Goal: Information Seeking & Learning: Learn about a topic

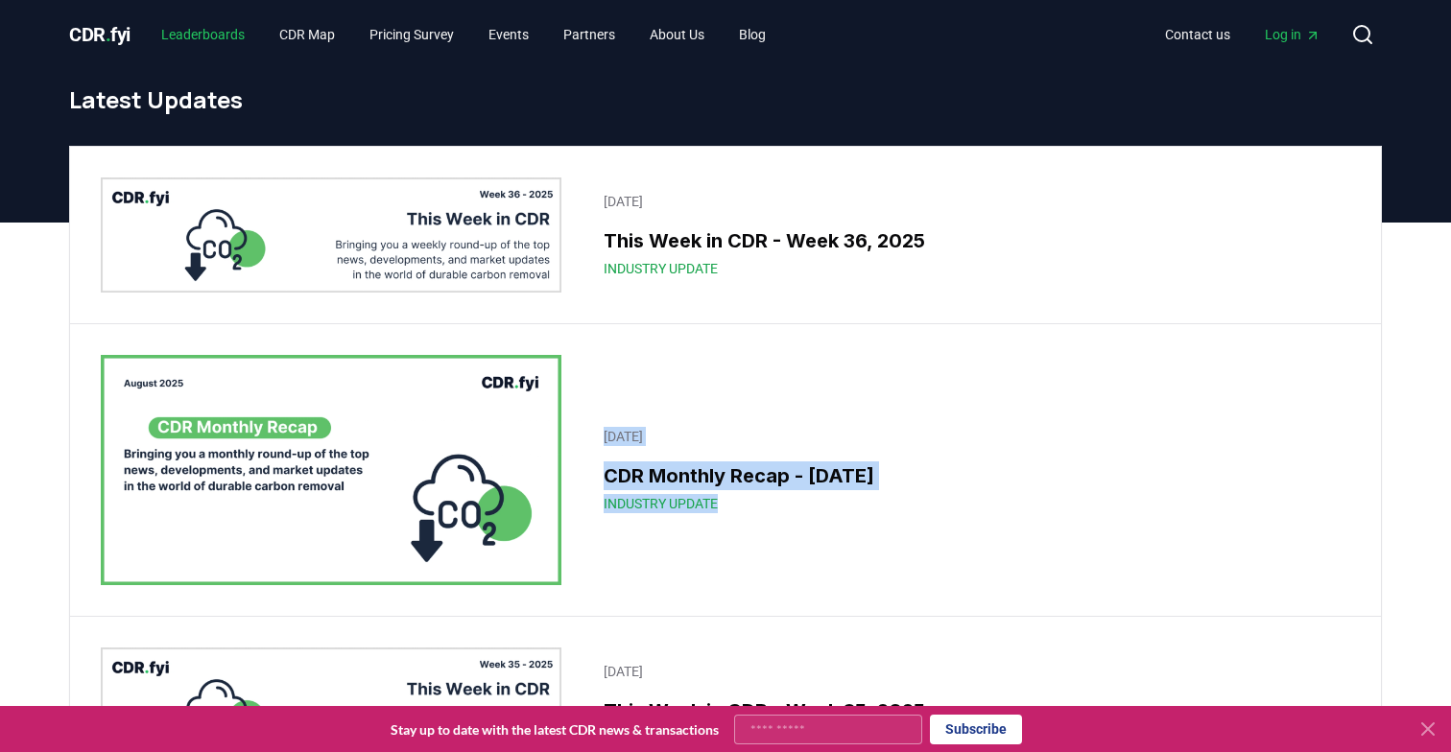
click at [221, 24] on link "Leaderboards" at bounding box center [203, 34] width 114 height 35
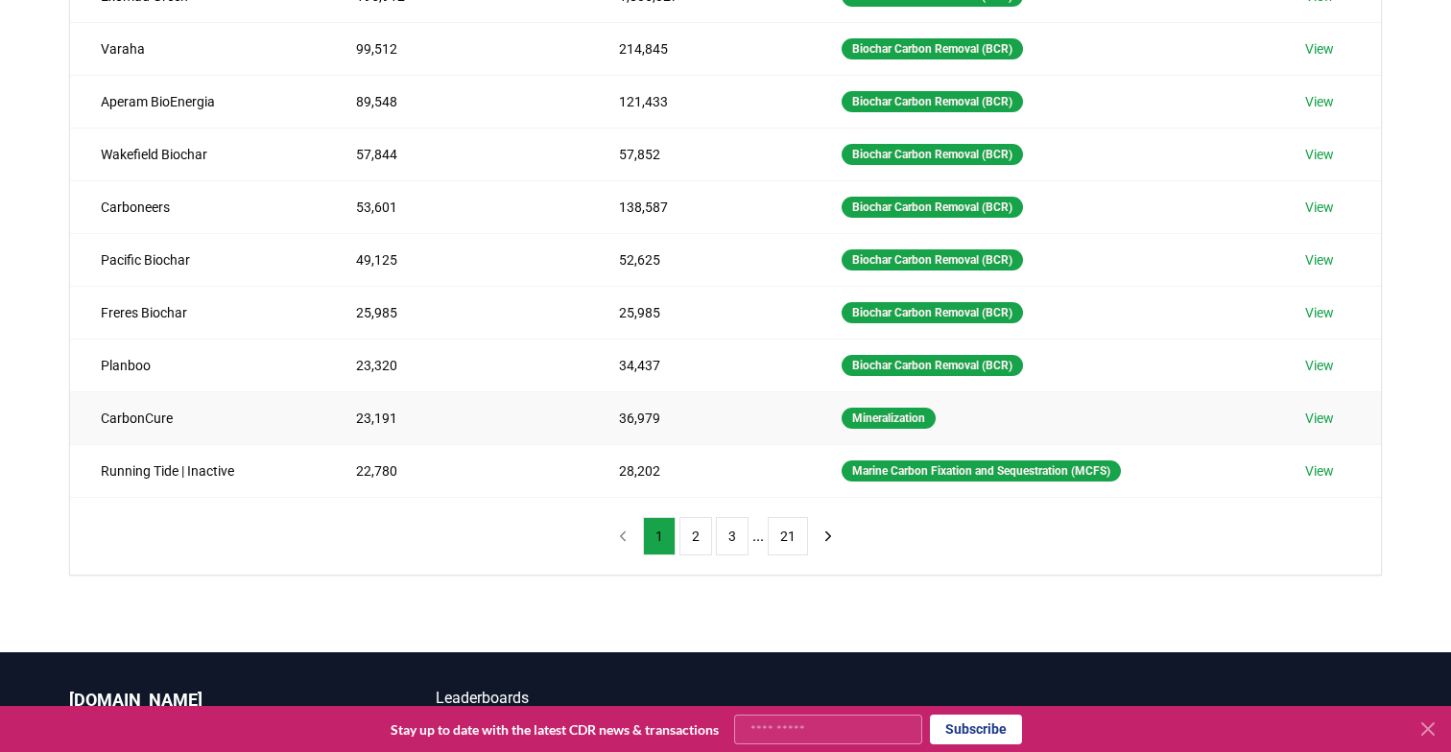
scroll to position [335, 0]
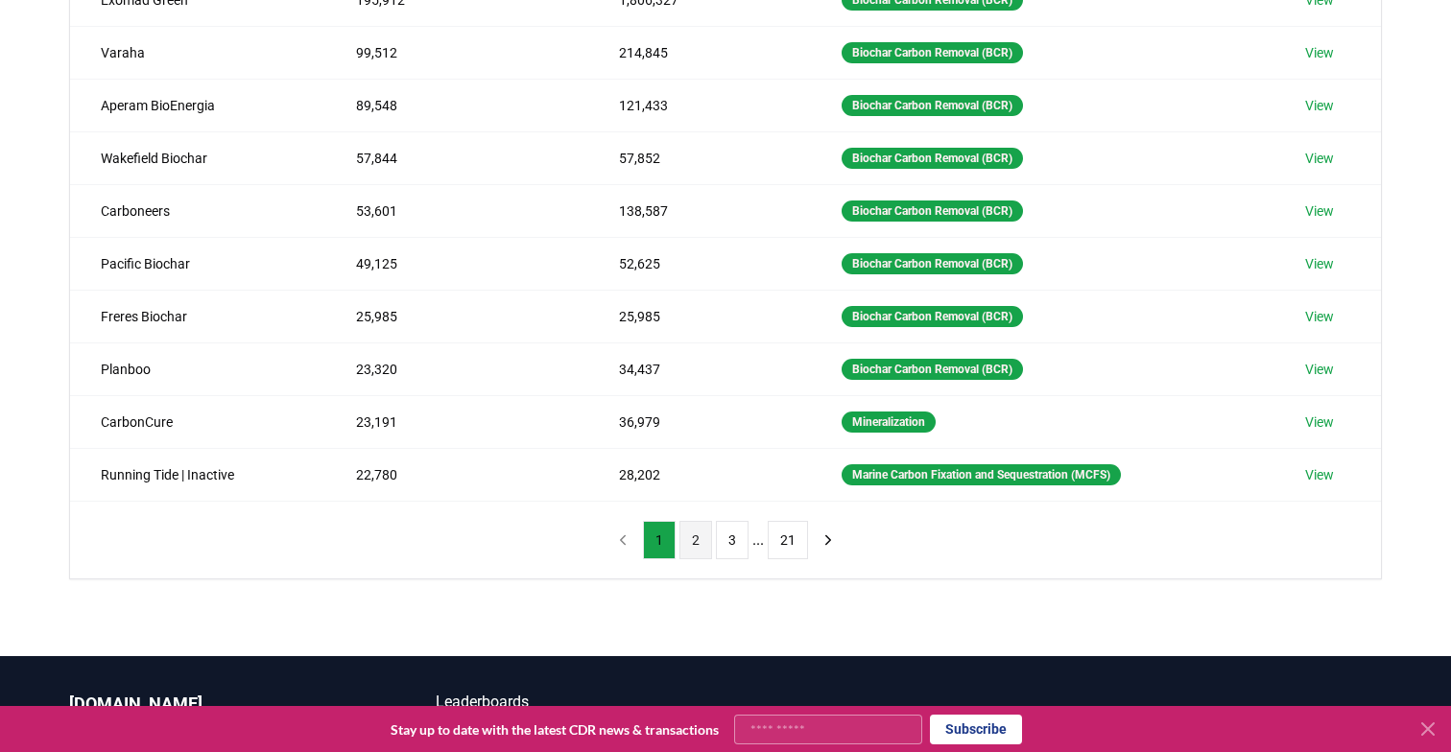
click at [689, 539] on button "2" at bounding box center [695, 540] width 33 height 38
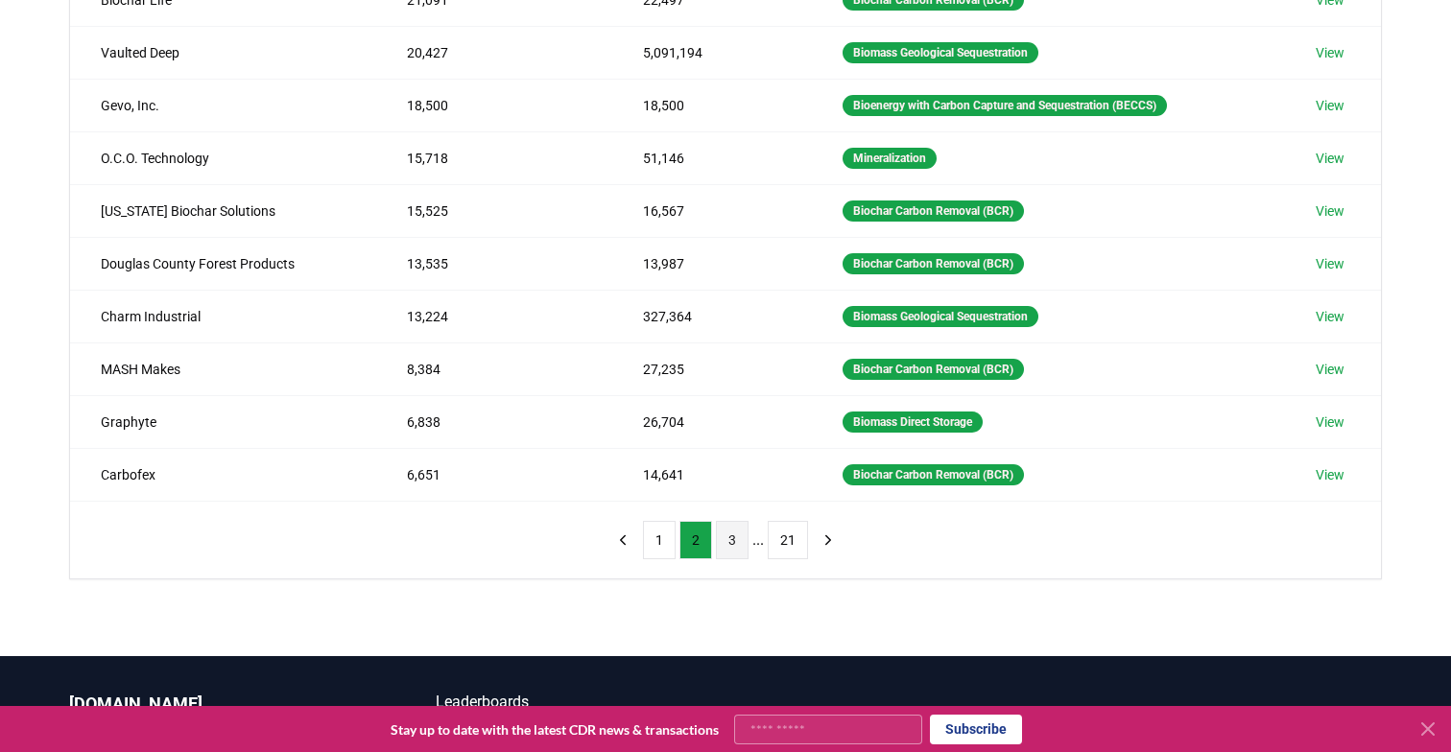
click at [716, 548] on button "3" at bounding box center [732, 540] width 33 height 38
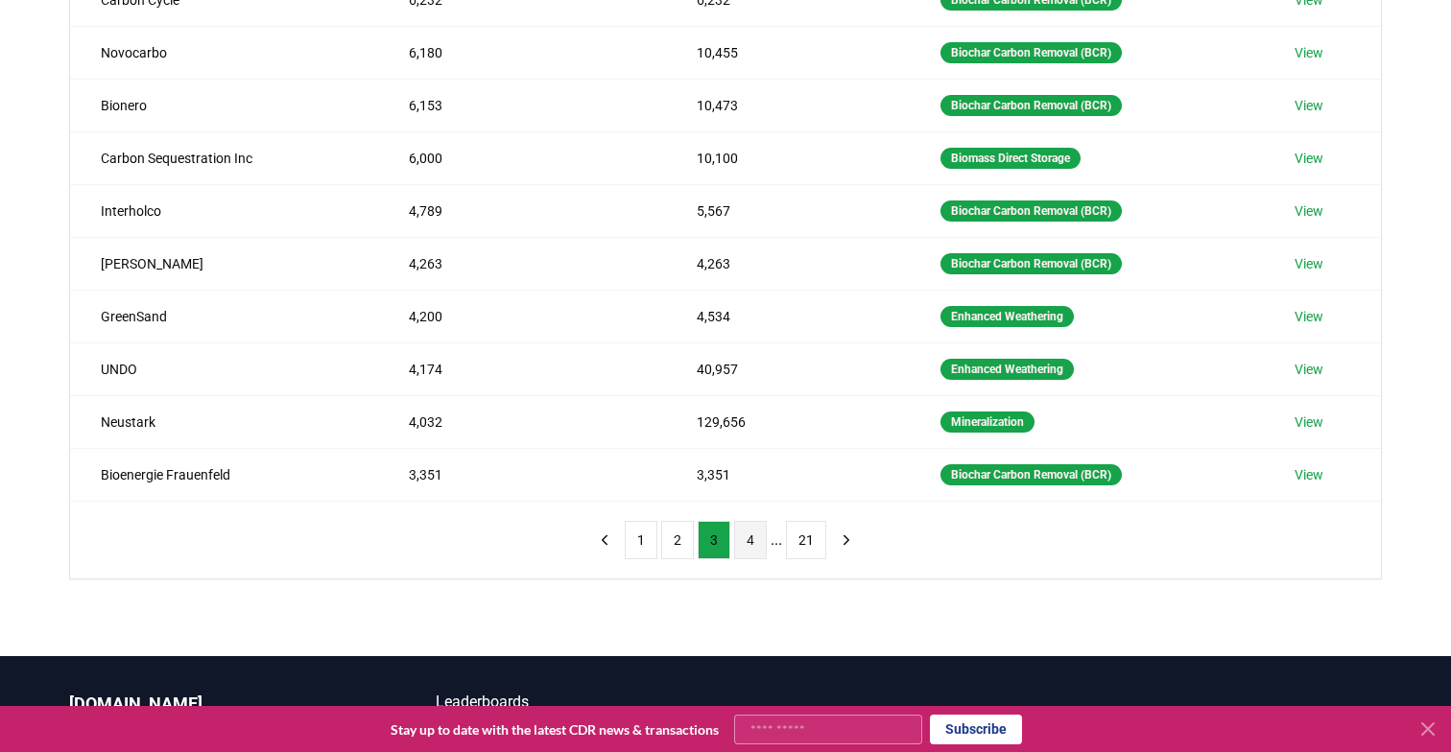
click at [762, 541] on button "4" at bounding box center [750, 540] width 33 height 38
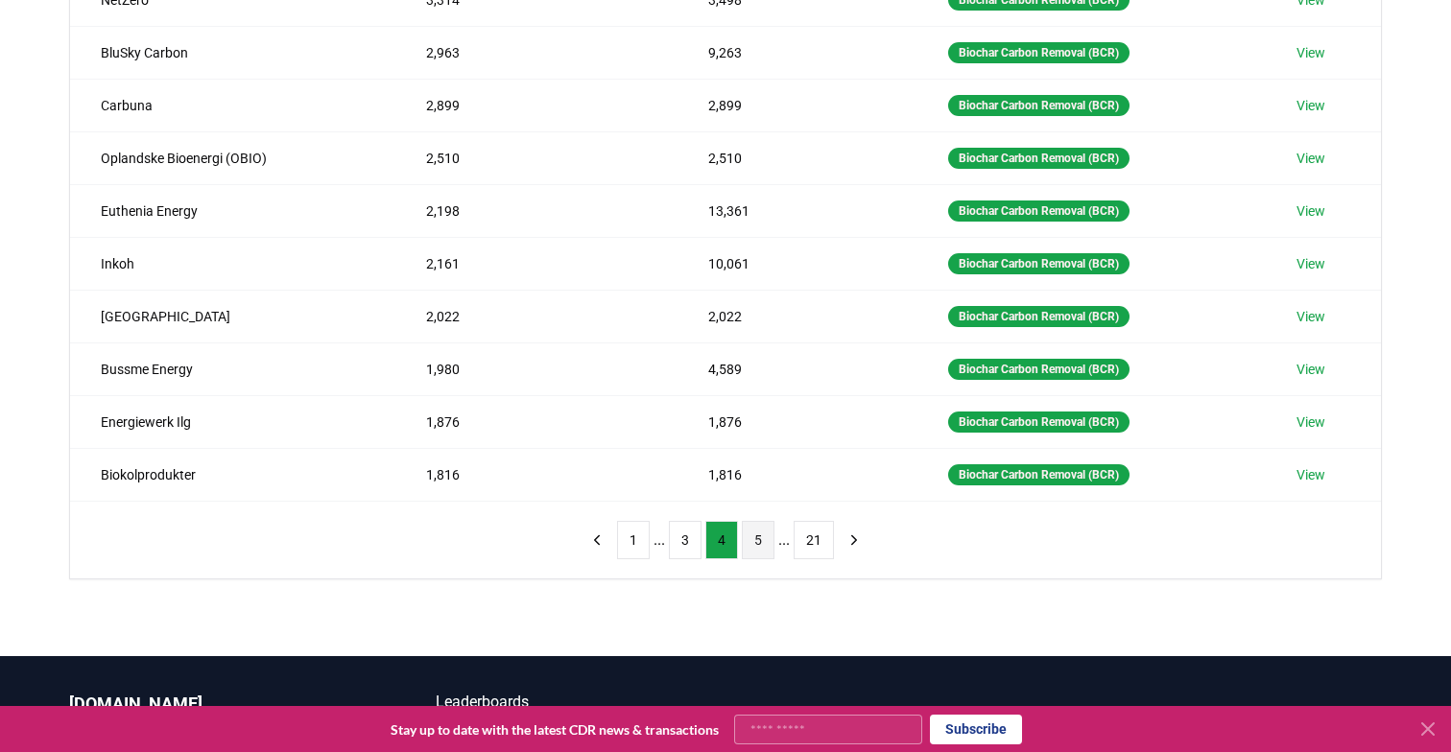
click at [770, 543] on button "5" at bounding box center [758, 540] width 33 height 38
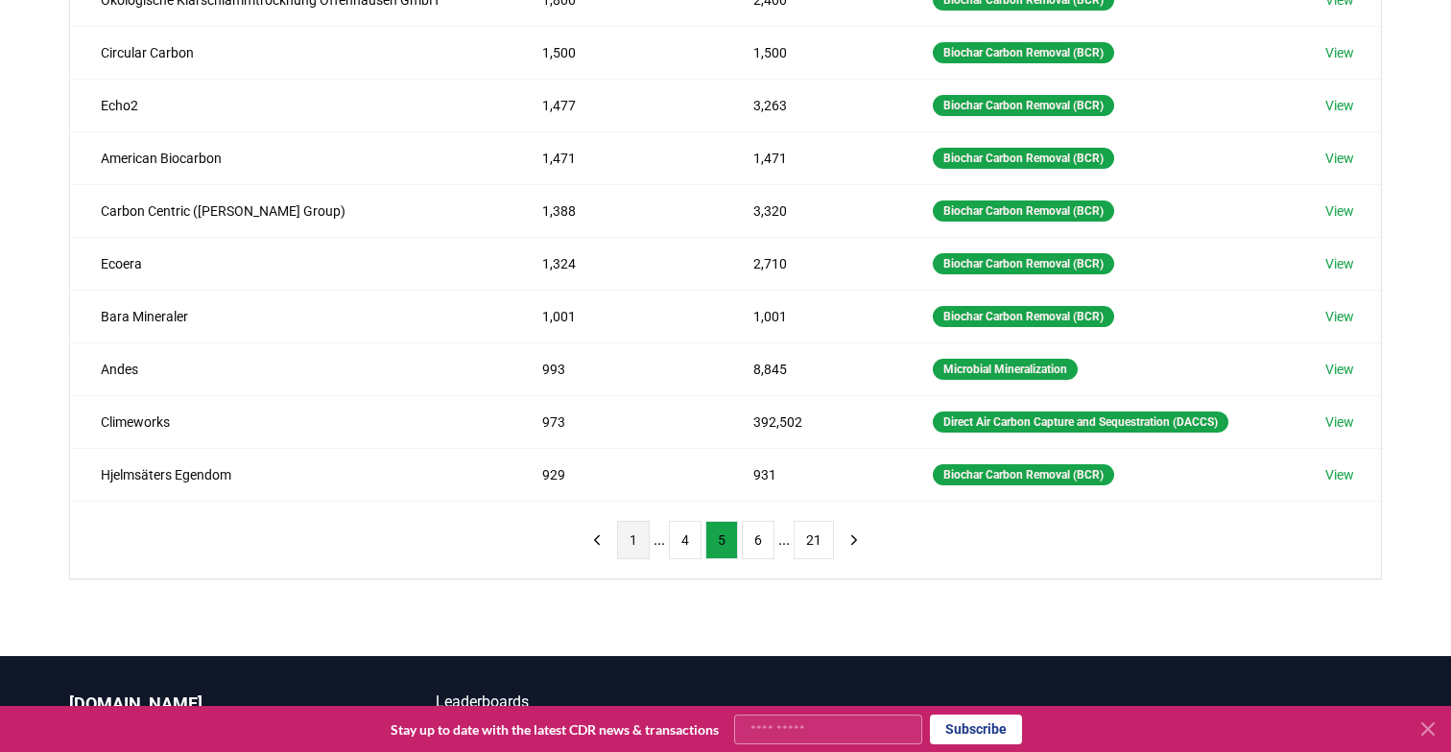
click at [636, 547] on button "1" at bounding box center [633, 540] width 33 height 38
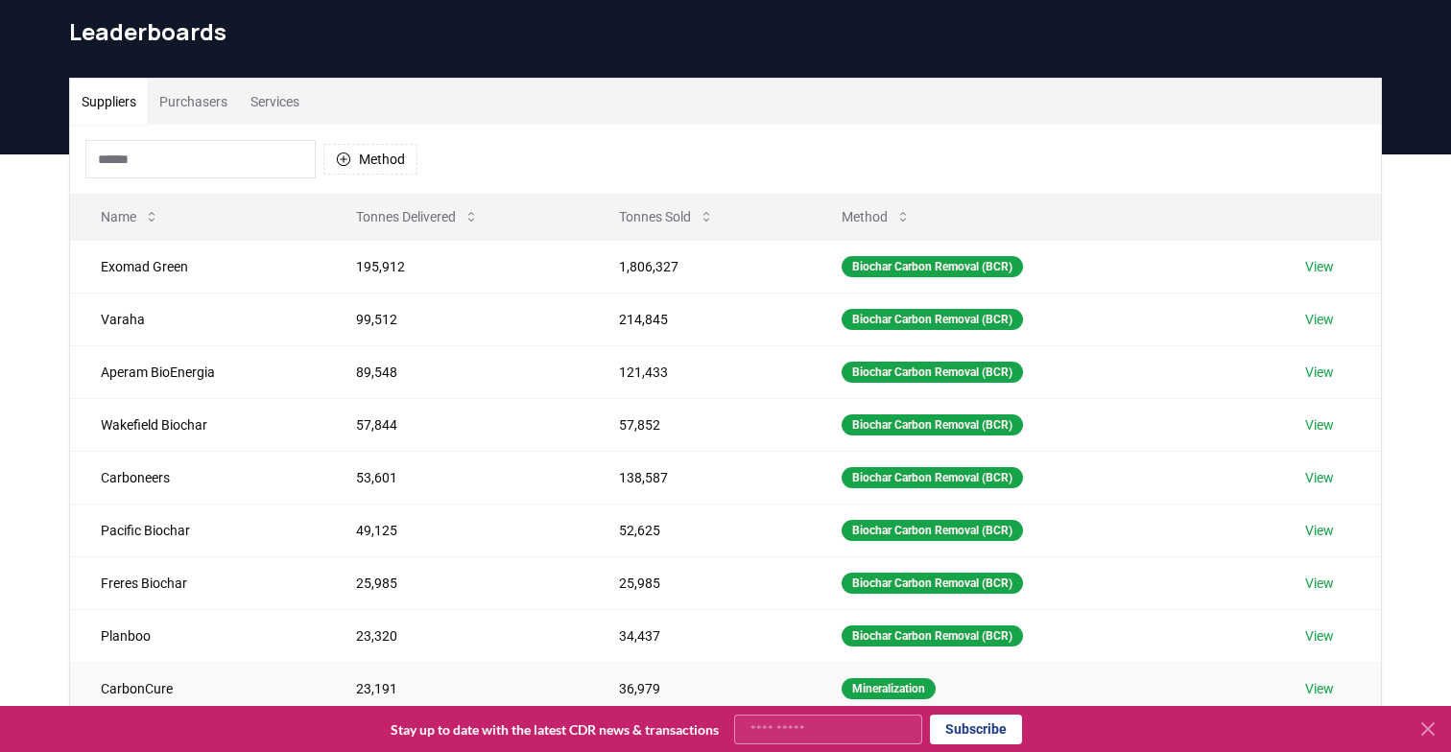
scroll to position [0, 0]
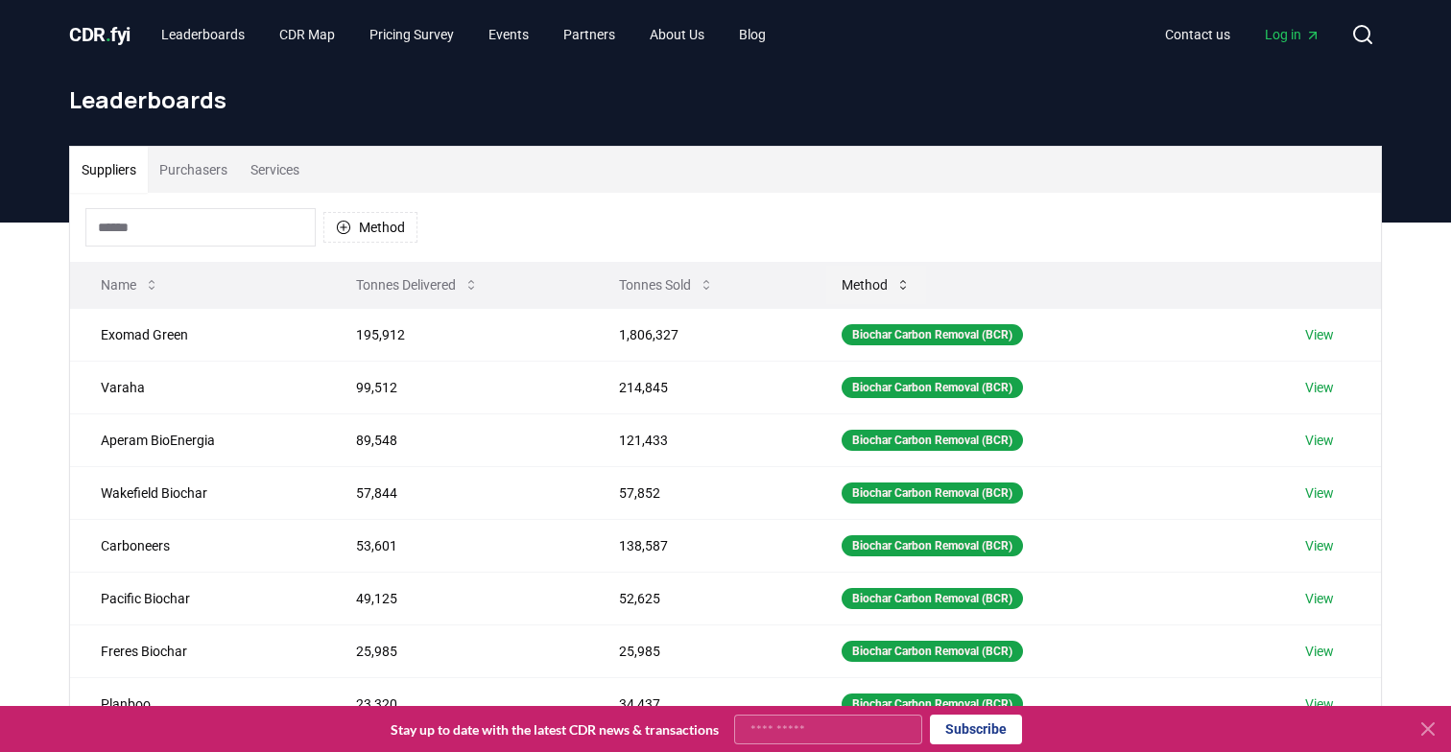
click at [895, 281] on icon at bounding box center [902, 284] width 15 height 15
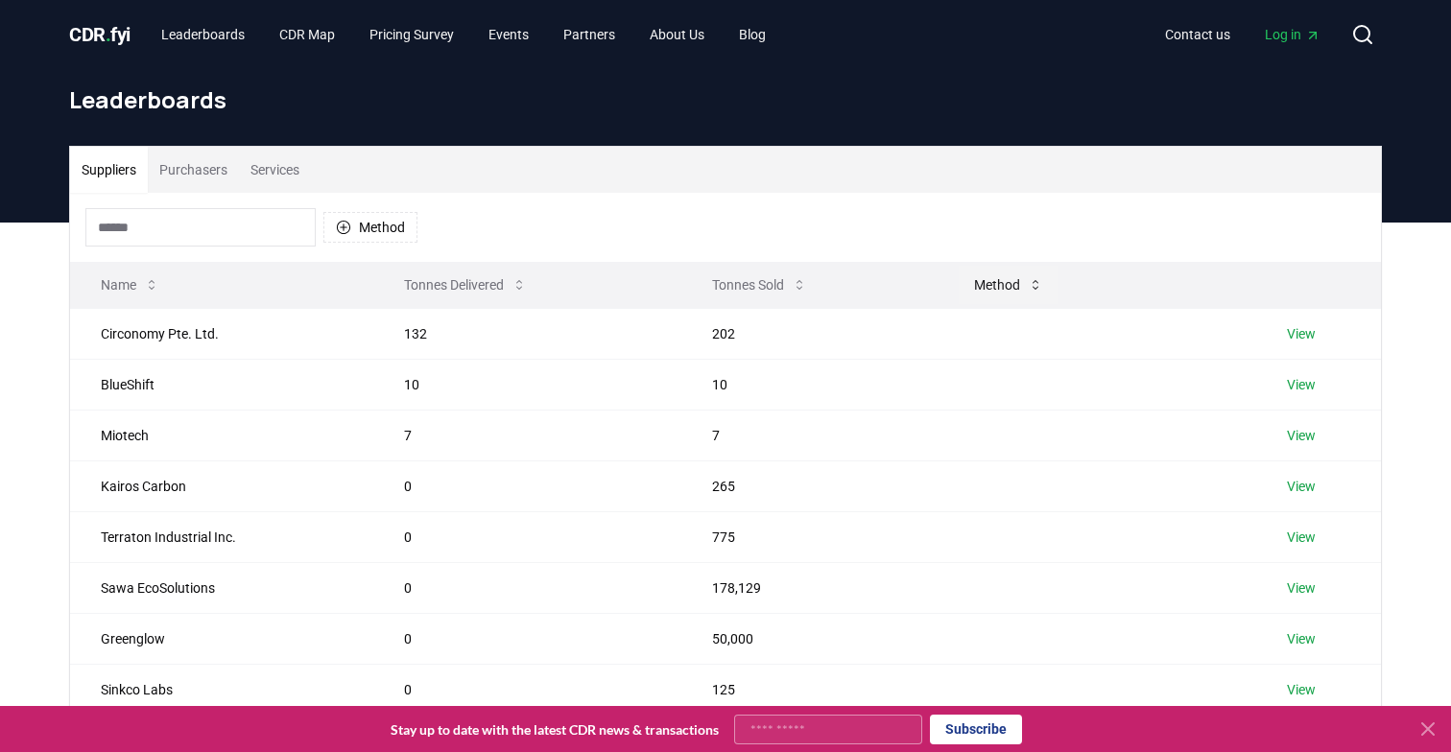
click at [965, 289] on button "Method" at bounding box center [1008, 285] width 100 height 38
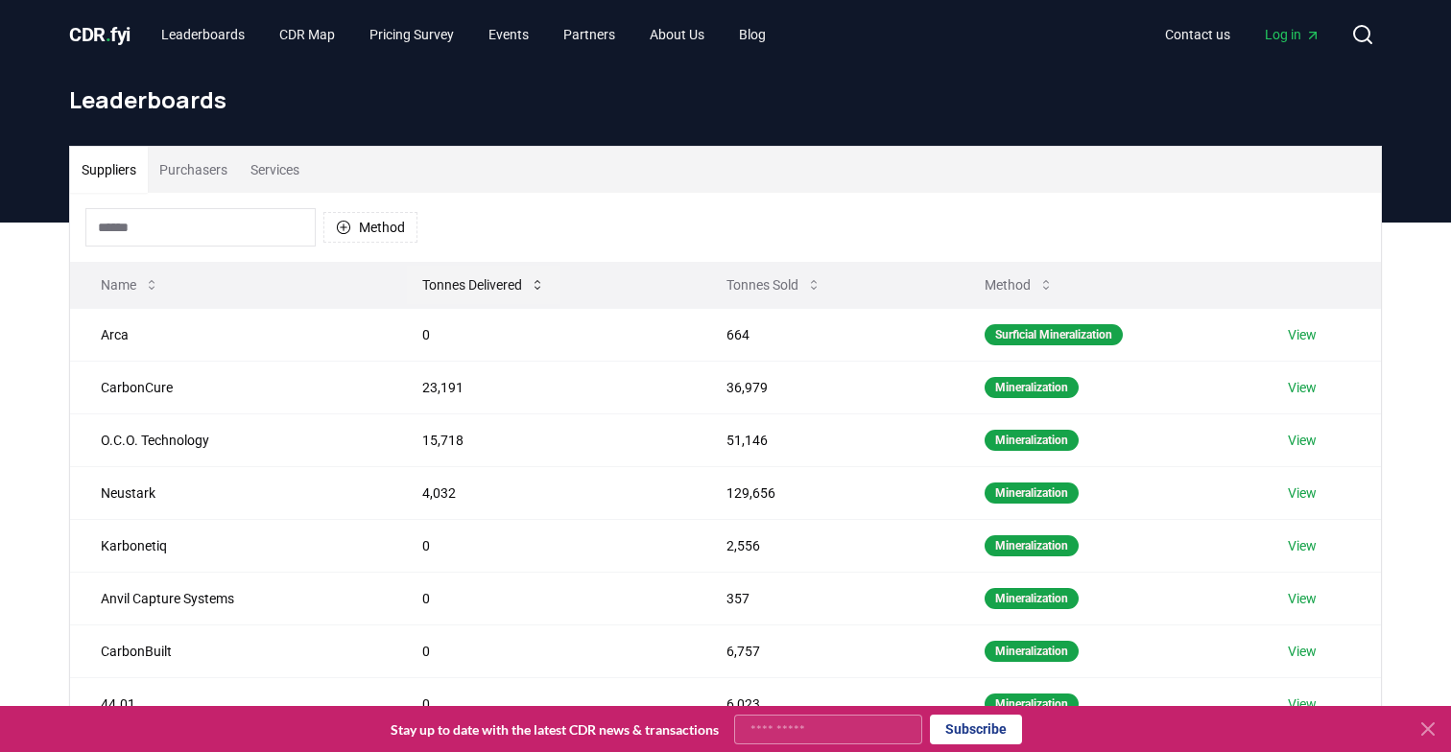
click at [494, 280] on button "Tonnes Delivered" at bounding box center [484, 285] width 154 height 38
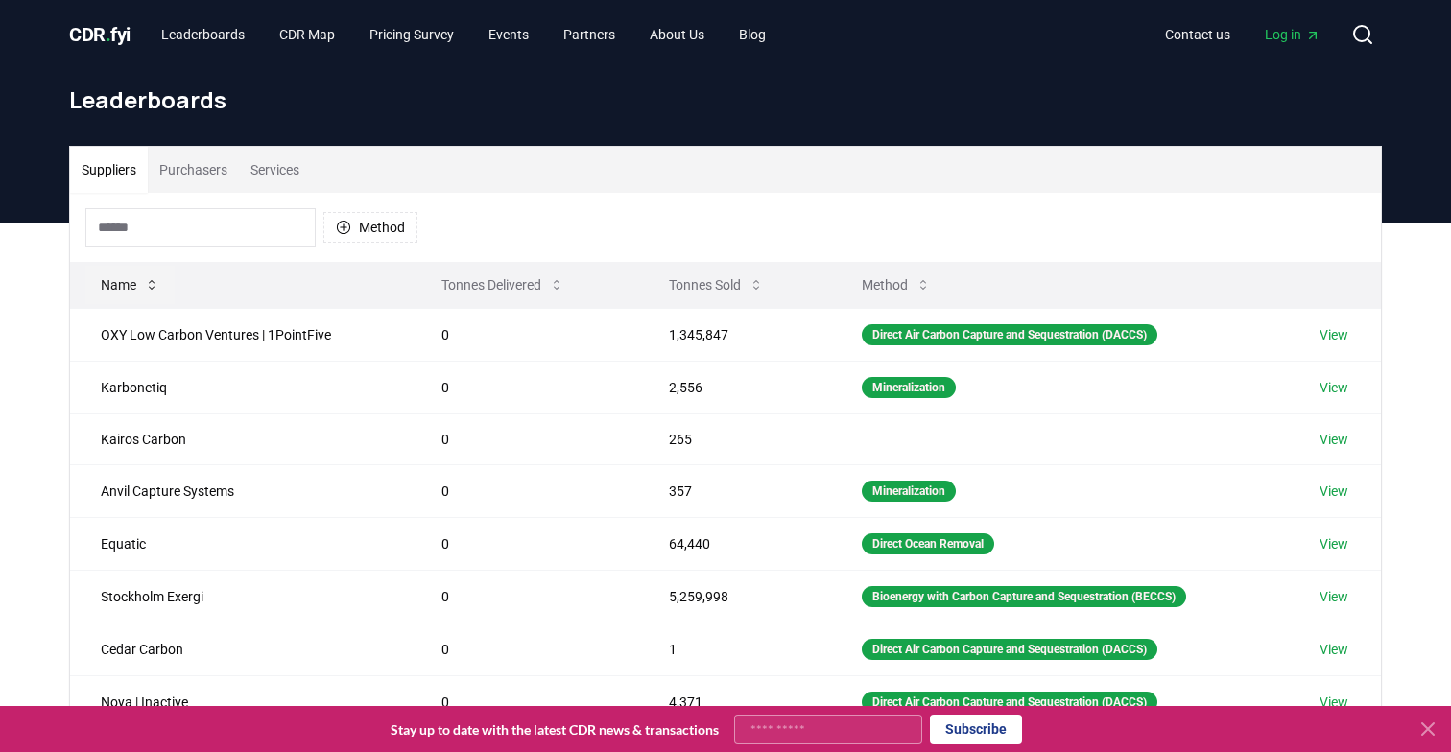
click at [120, 283] on button "Name" at bounding box center [129, 285] width 89 height 38
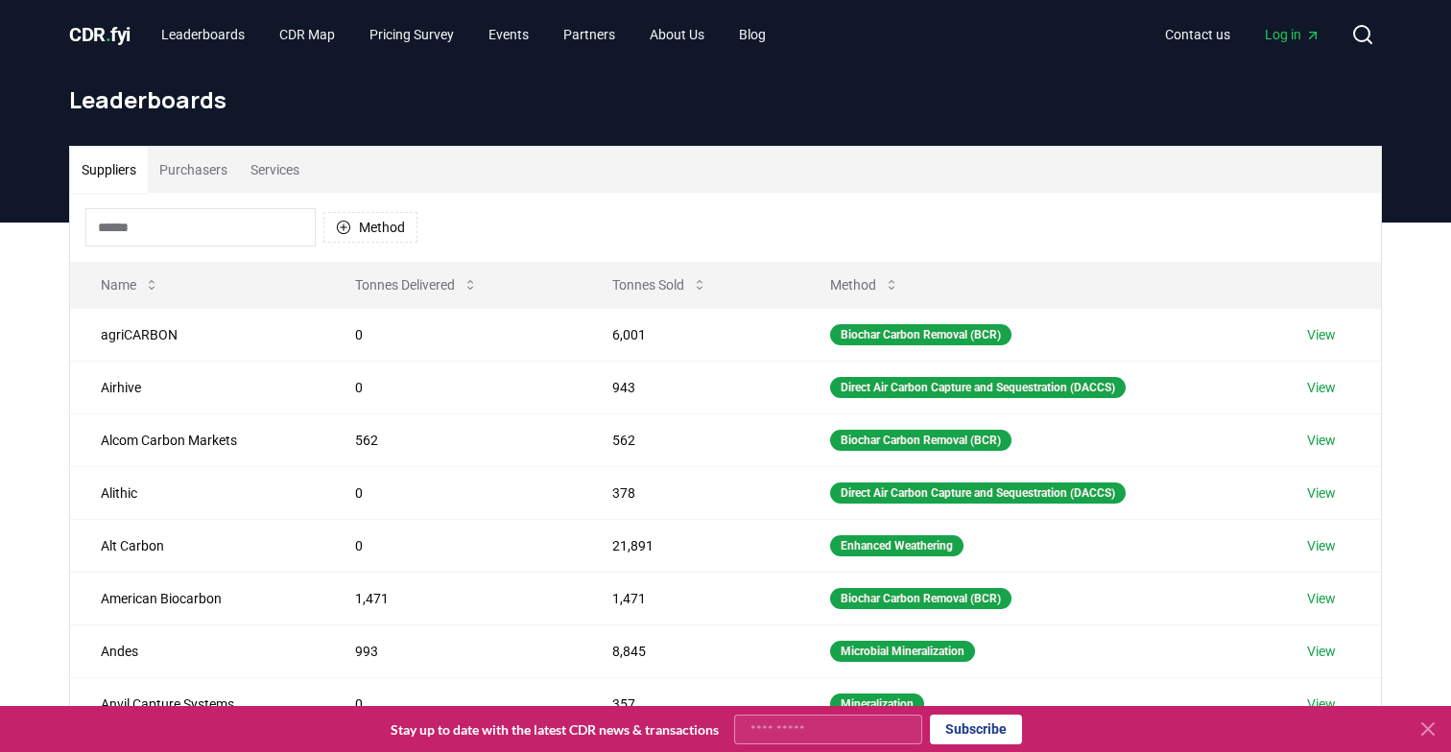
click at [111, 162] on button "Suppliers" at bounding box center [109, 170] width 78 height 46
click at [390, 242] on button "Method" at bounding box center [370, 227] width 94 height 31
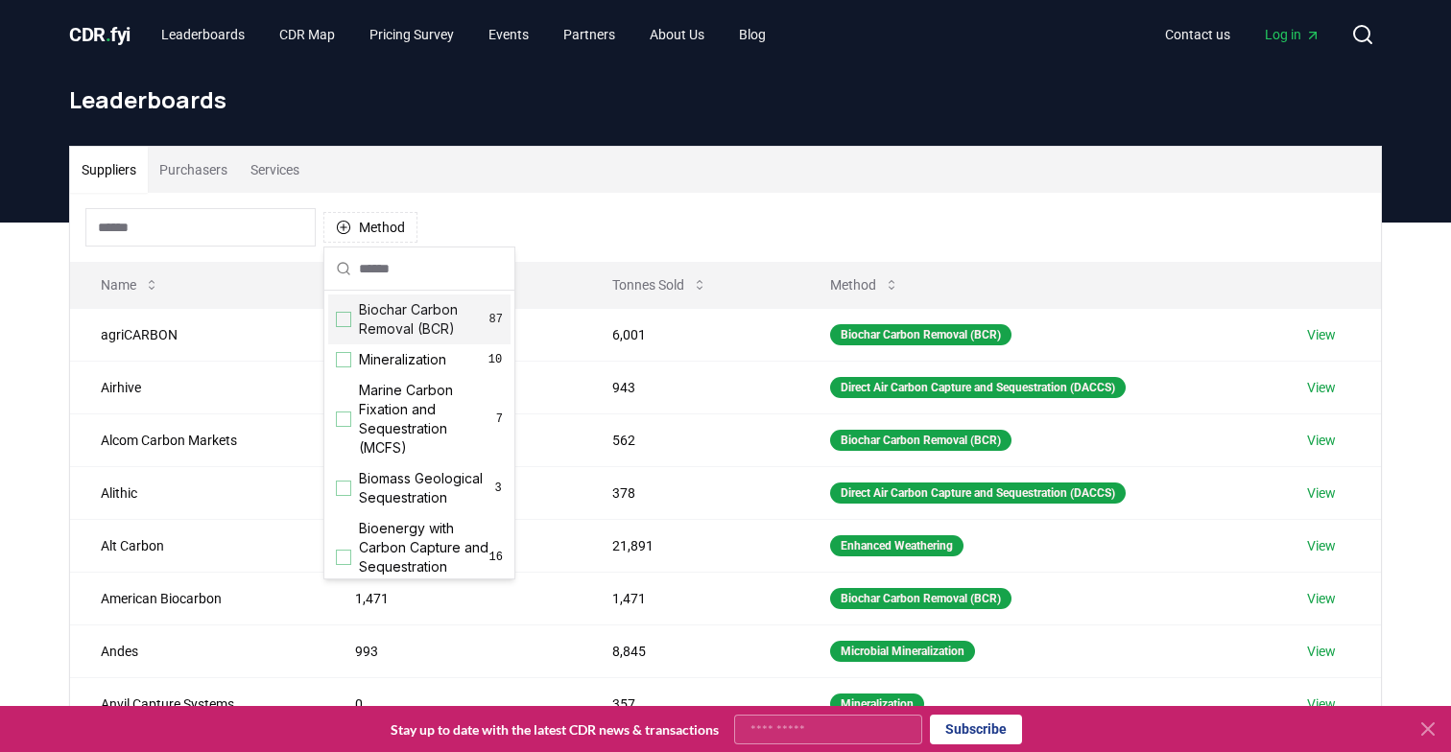
click at [343, 320] on div "Suggestions" at bounding box center [343, 319] width 15 height 15
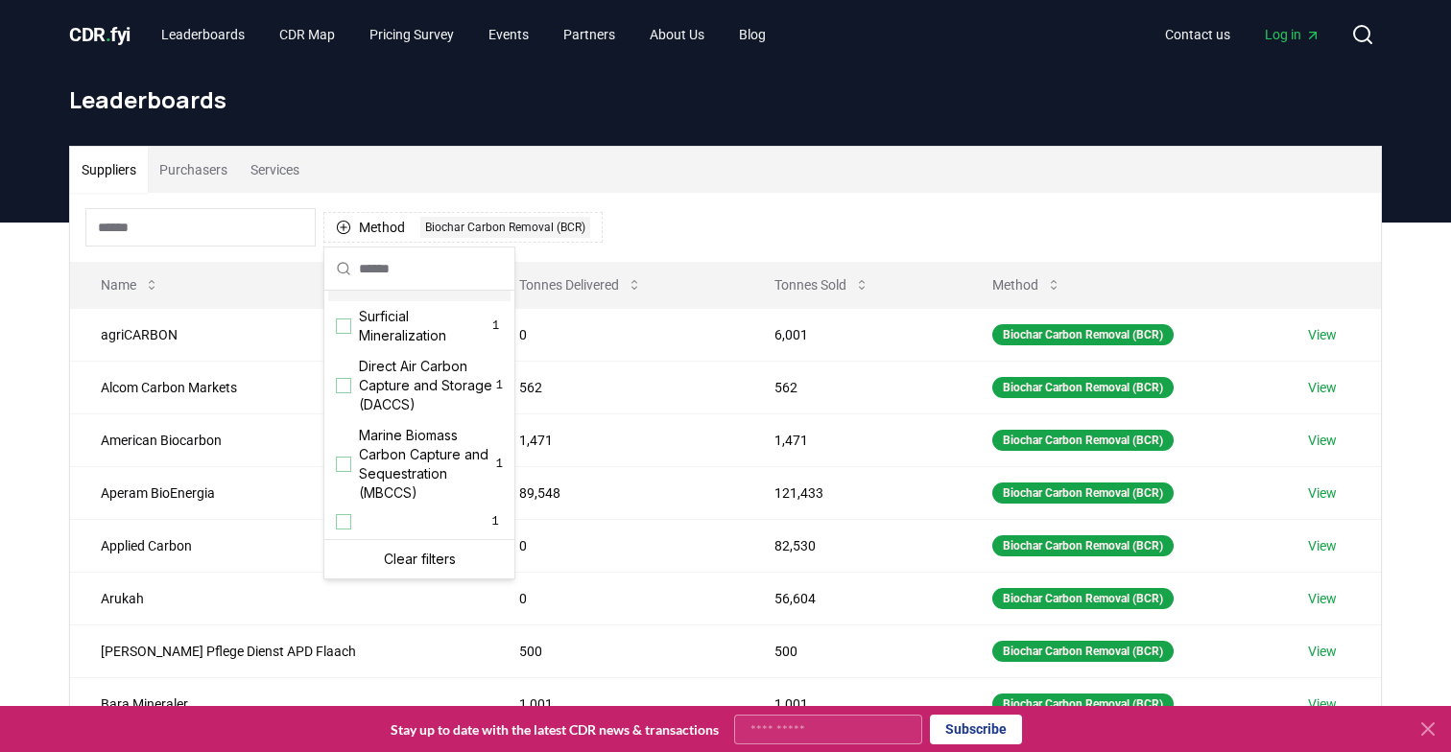
click at [733, 214] on div "Method 1 Biochar Carbon Removal (BCR)" at bounding box center [725, 227] width 1311 height 69
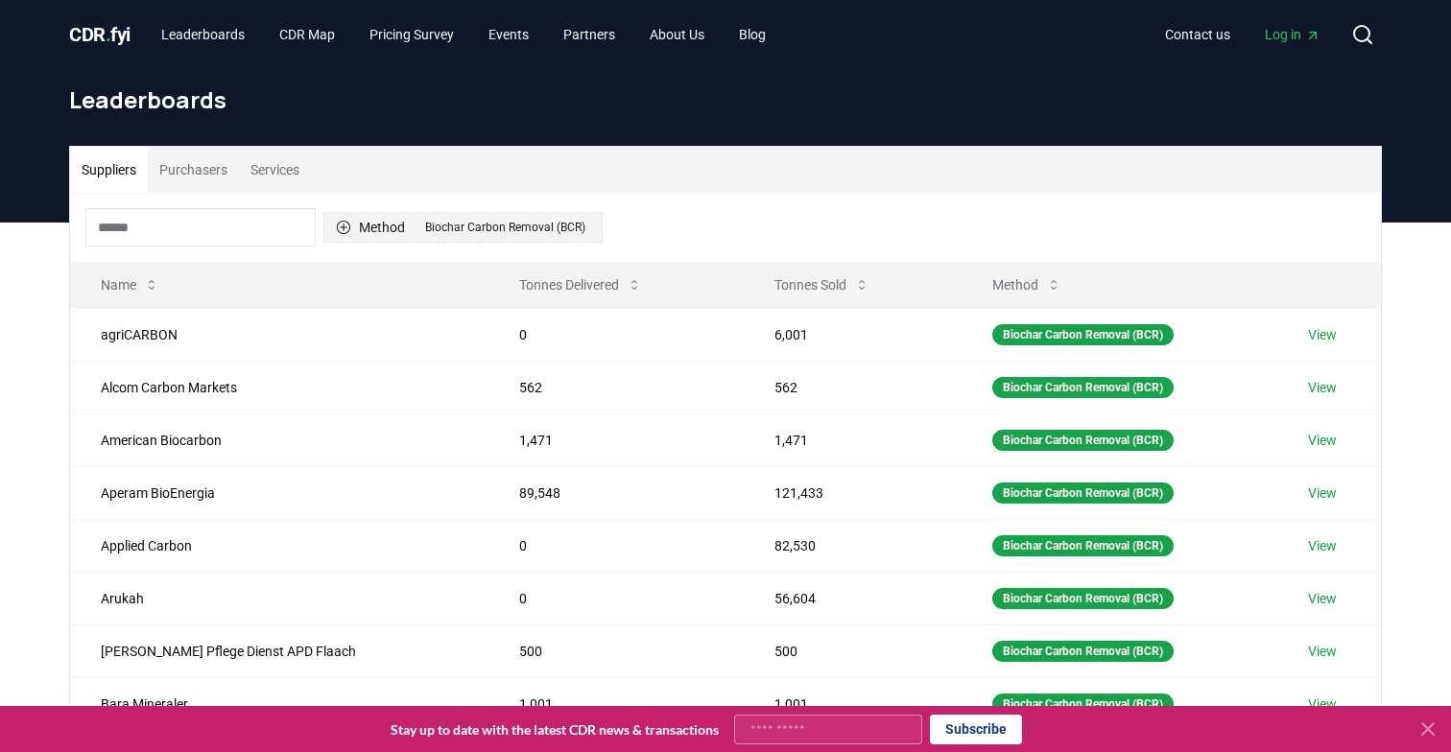
click at [571, 214] on button "Method 1 Biochar Carbon Removal (BCR)" at bounding box center [462, 227] width 279 height 31
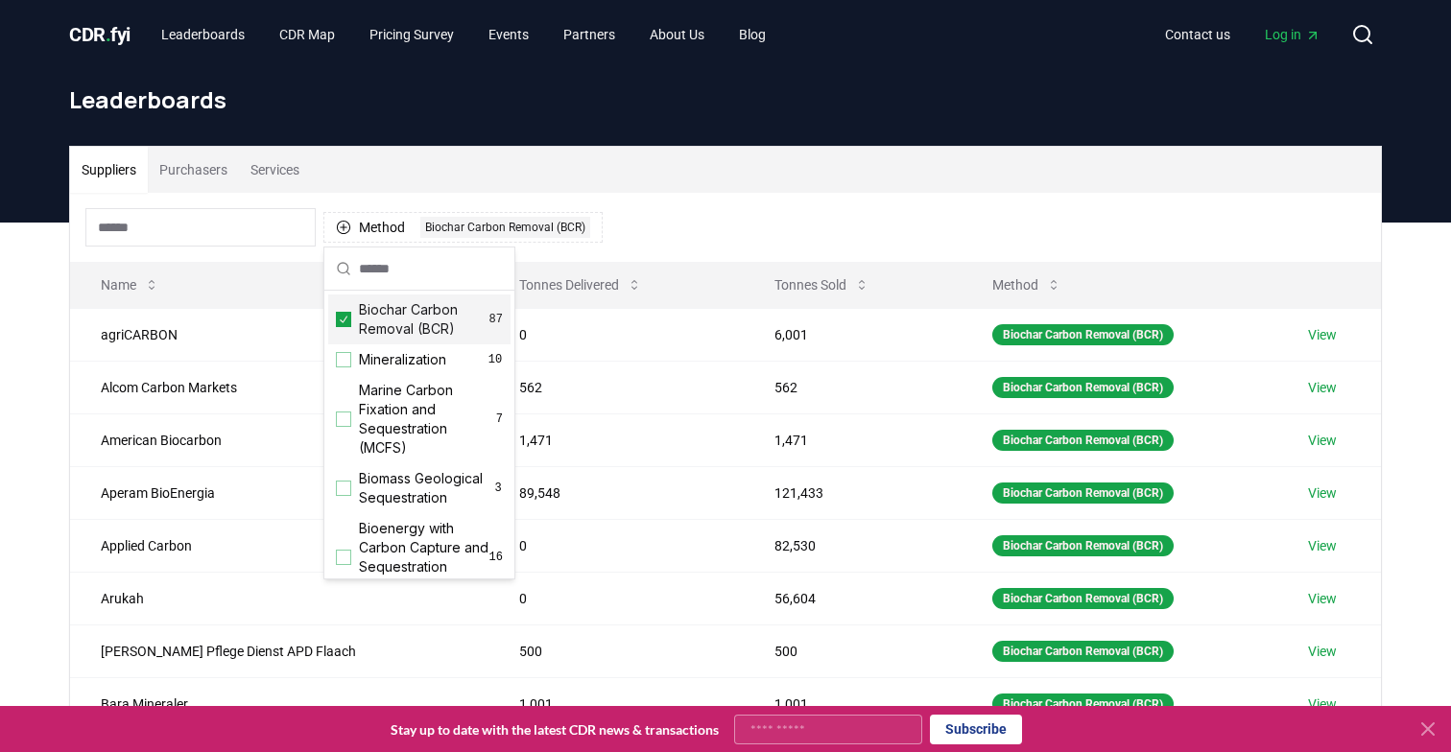
click at [350, 319] on div "Suggestions" at bounding box center [343, 319] width 15 height 15
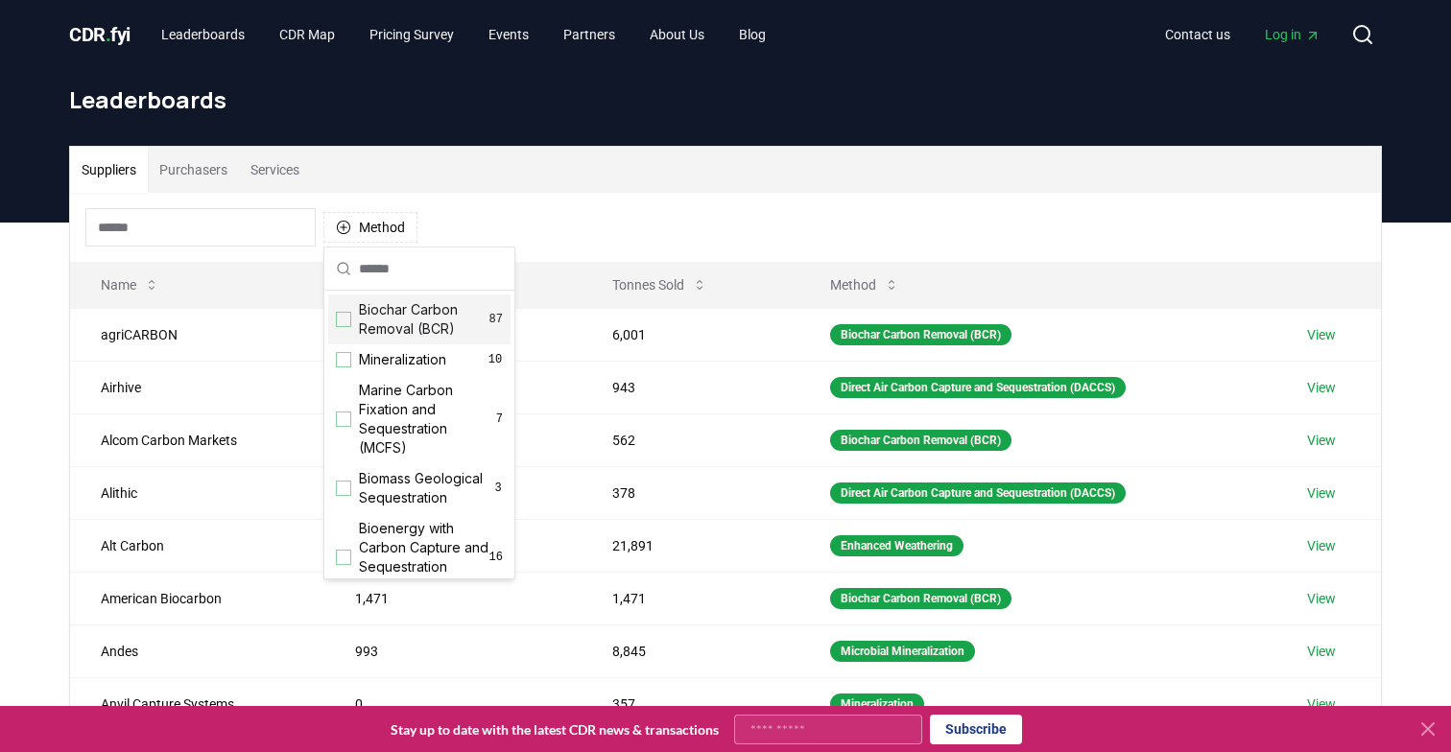
click at [842, 239] on div "Method" at bounding box center [725, 227] width 1311 height 69
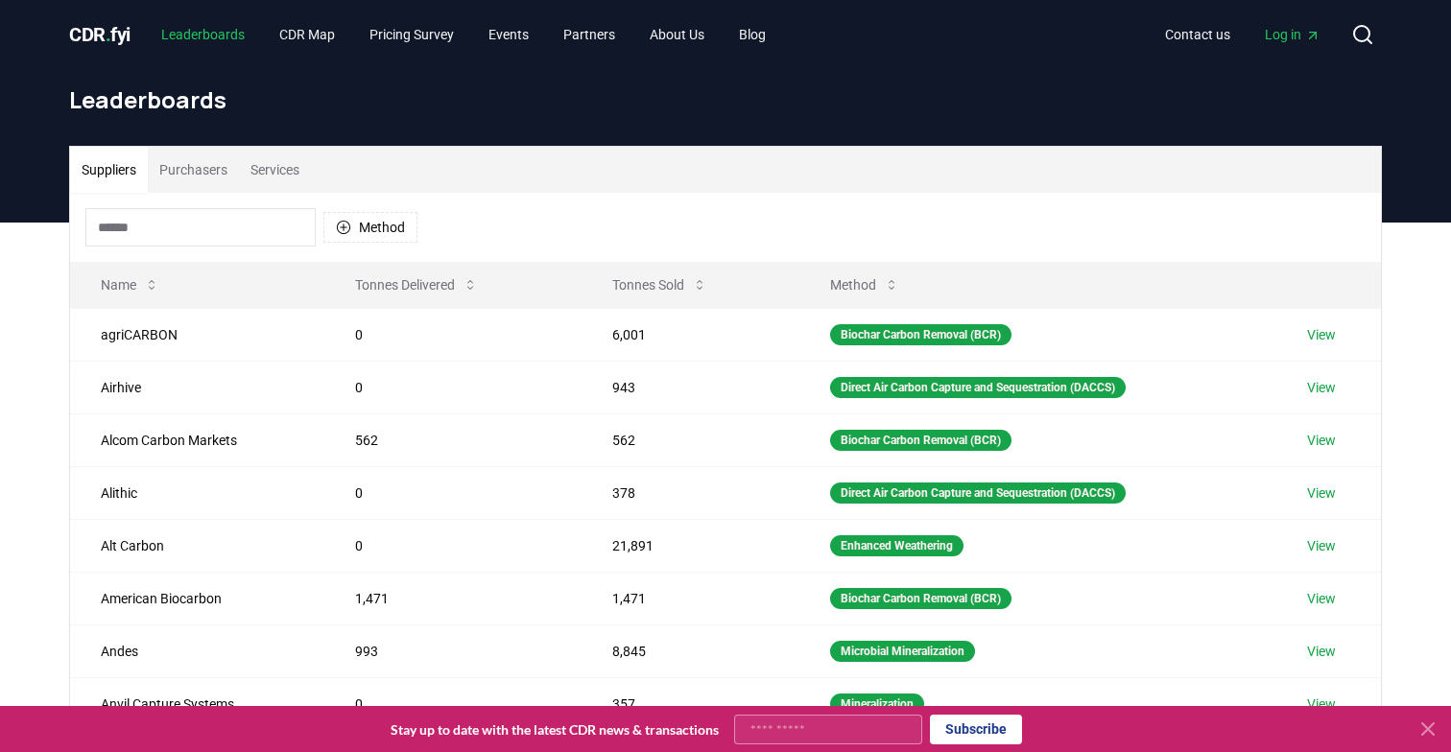
click at [213, 35] on link "Leaderboards" at bounding box center [203, 34] width 114 height 35
click at [144, 101] on h1 "Leaderboards" at bounding box center [725, 99] width 1312 height 31
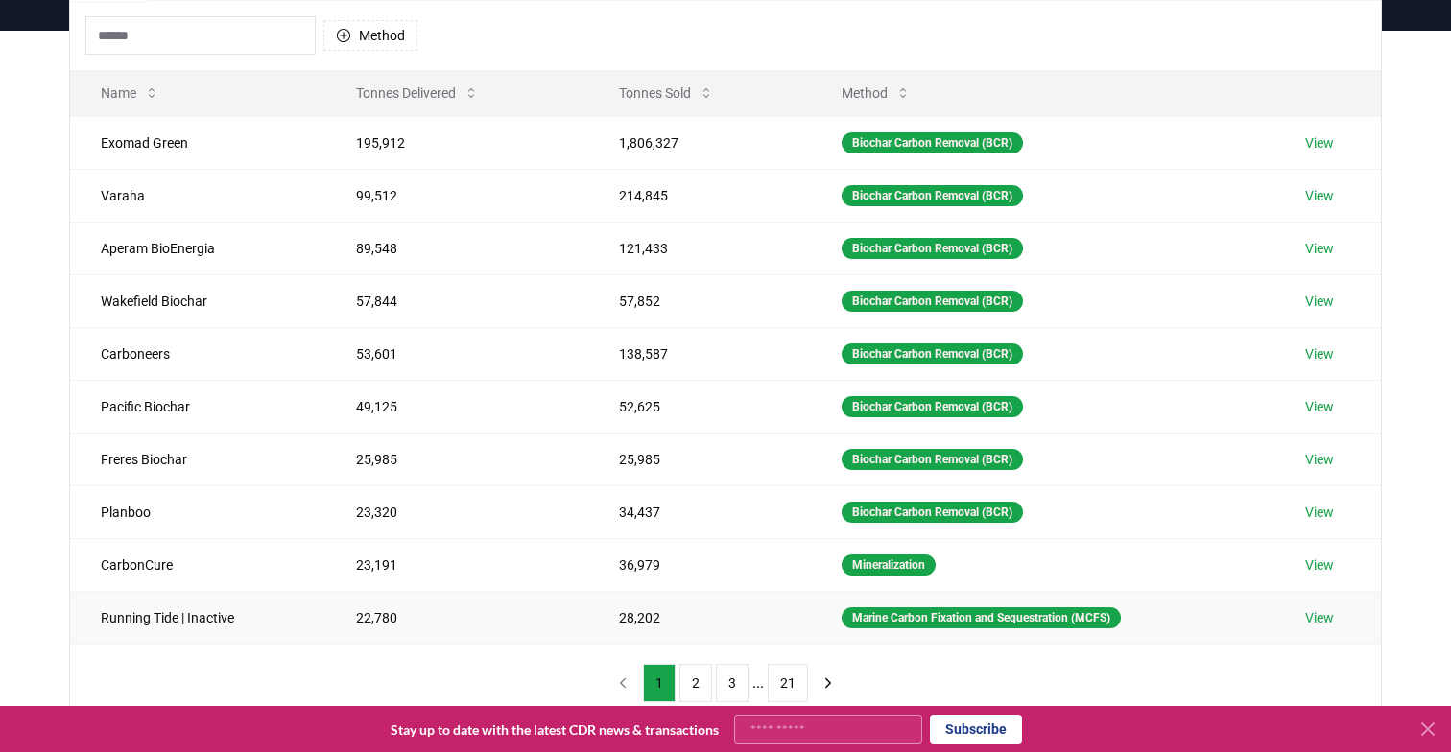
scroll to position [193, 0]
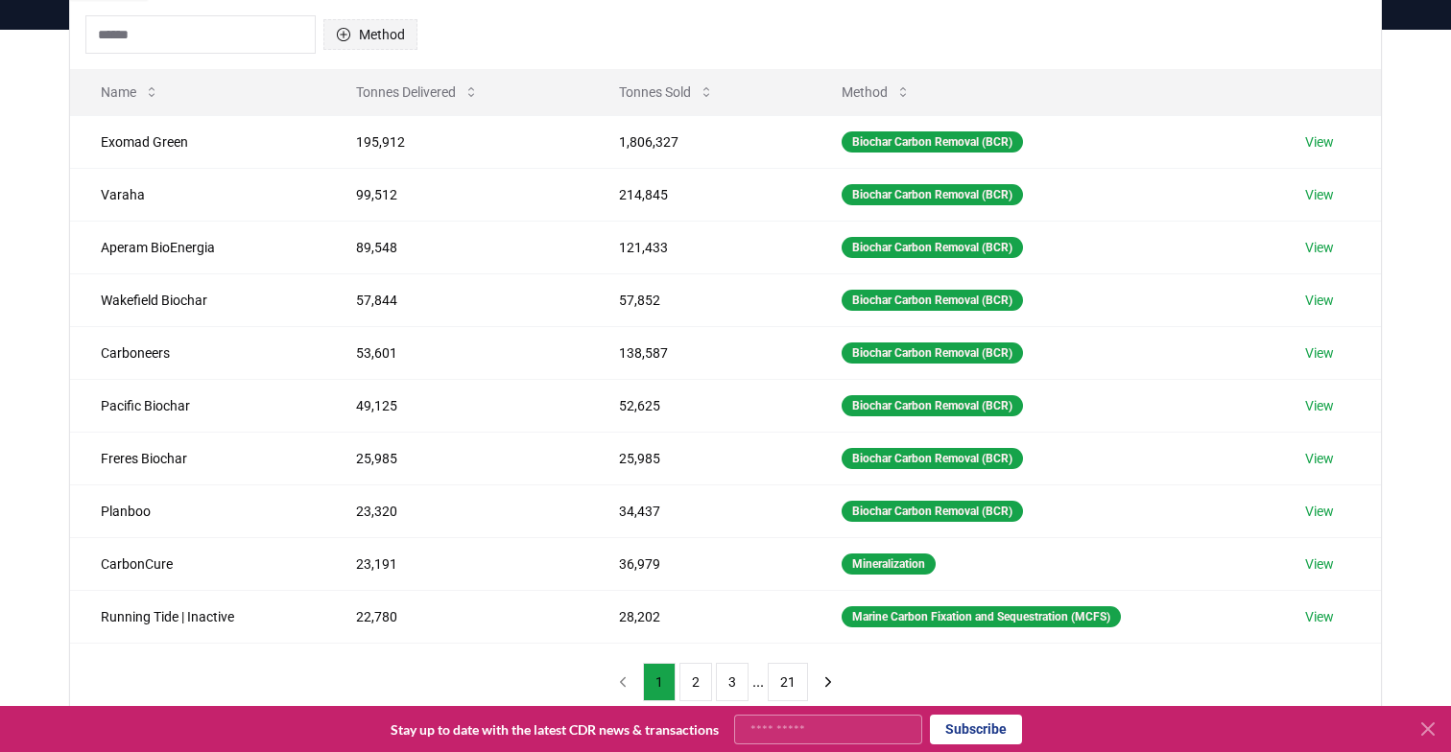
click at [396, 27] on button "Method" at bounding box center [370, 34] width 94 height 31
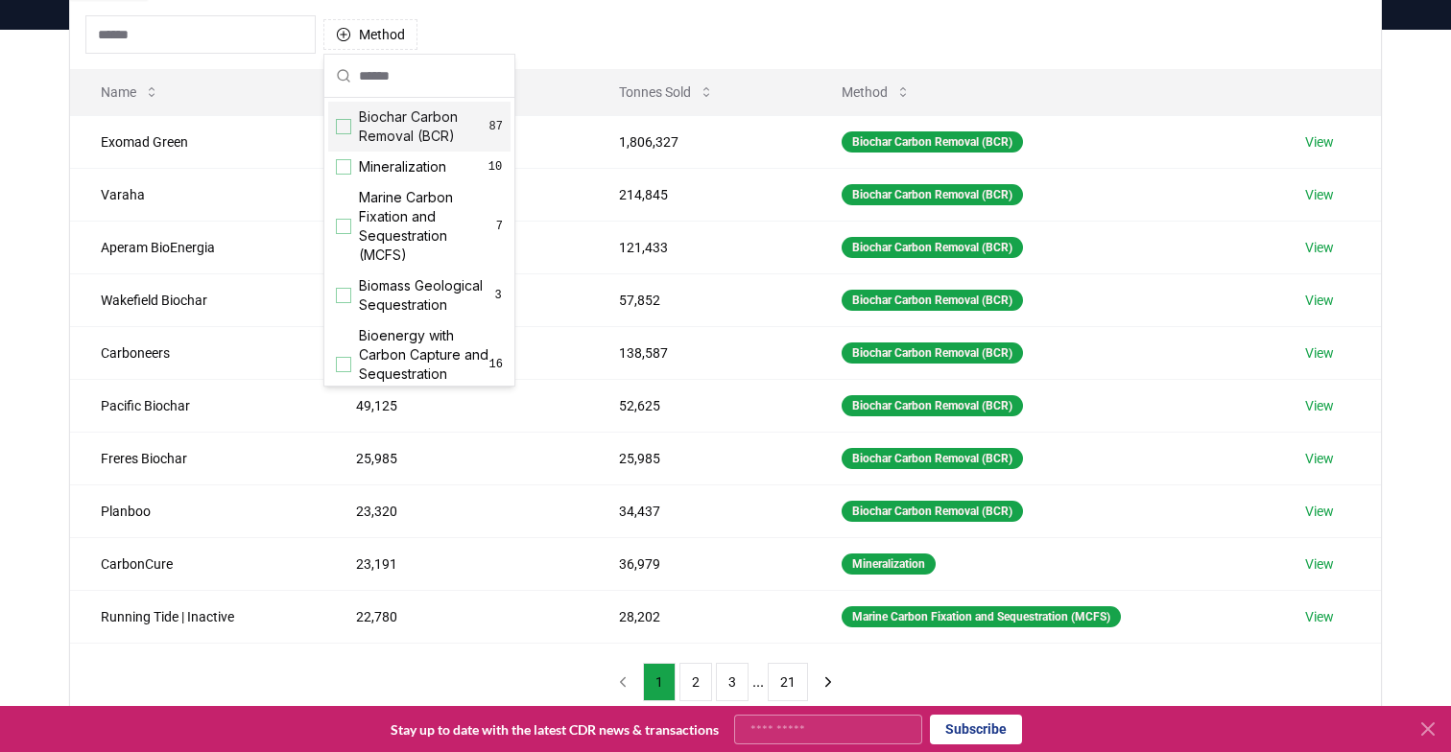
click at [346, 132] on div "Suggestions" at bounding box center [343, 126] width 15 height 15
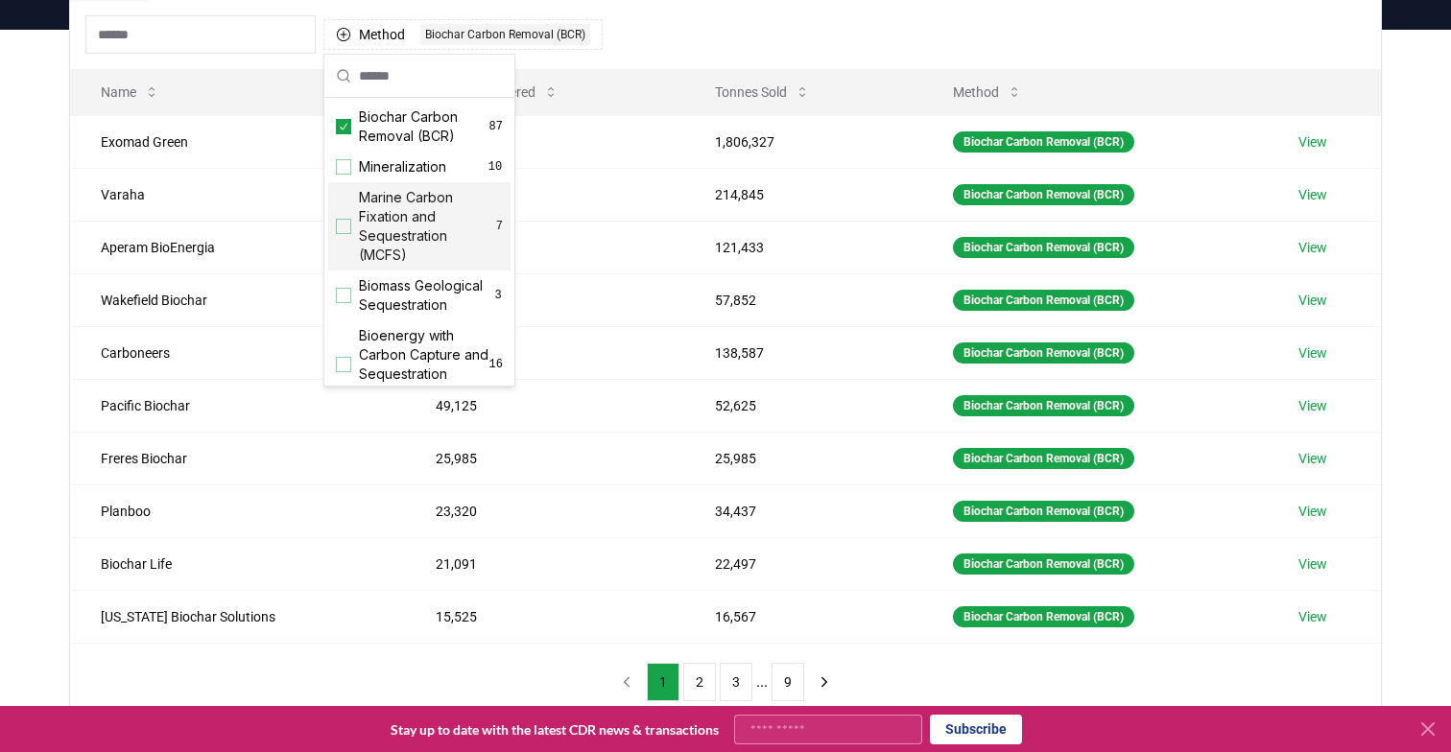
click at [733, 30] on div "Method 1 Biochar Carbon Removal (BCR)" at bounding box center [725, 34] width 1311 height 69
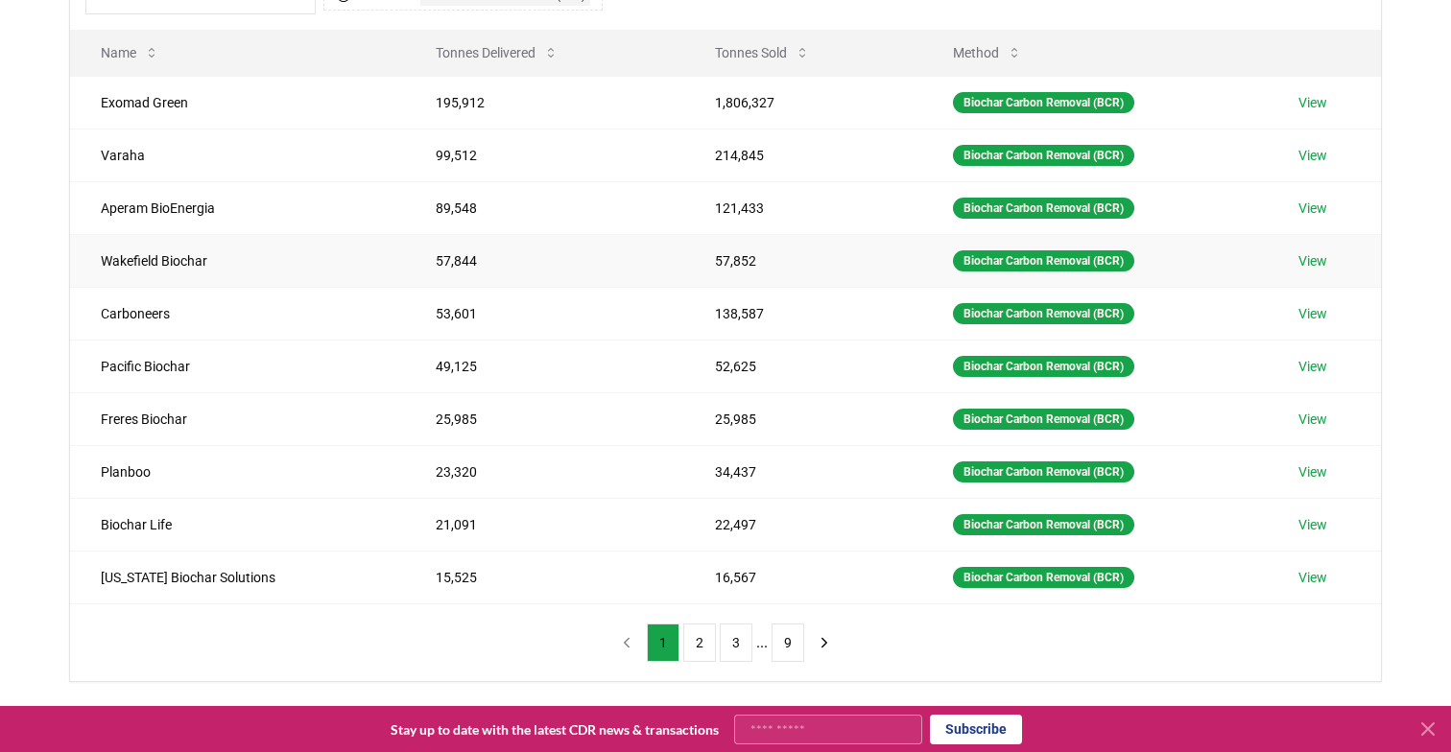
scroll to position [272, 0]
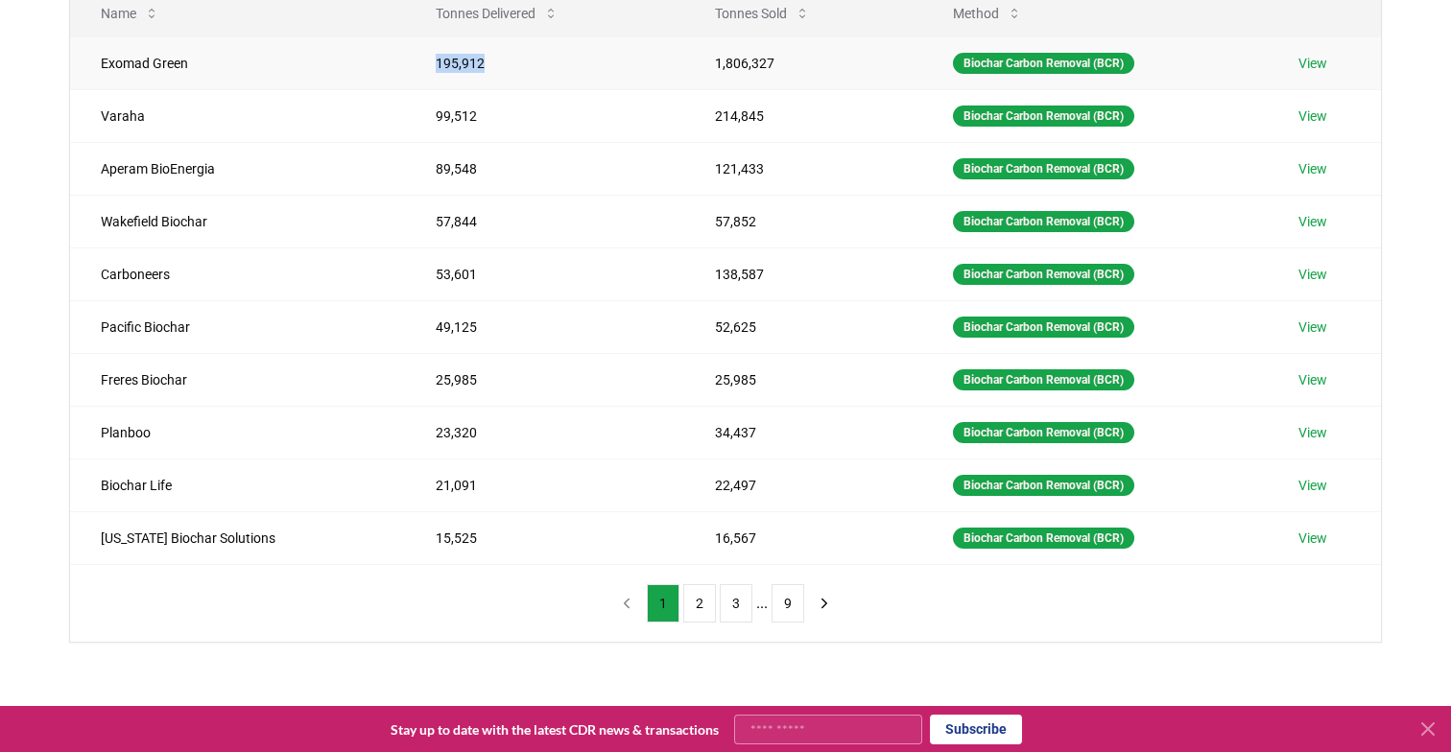
drag, startPoint x: 407, startPoint y: 63, endPoint x: 475, endPoint y: 63, distance: 68.1
click at [475, 63] on td "195,912" at bounding box center [544, 62] width 279 height 53
copy td "195,912"
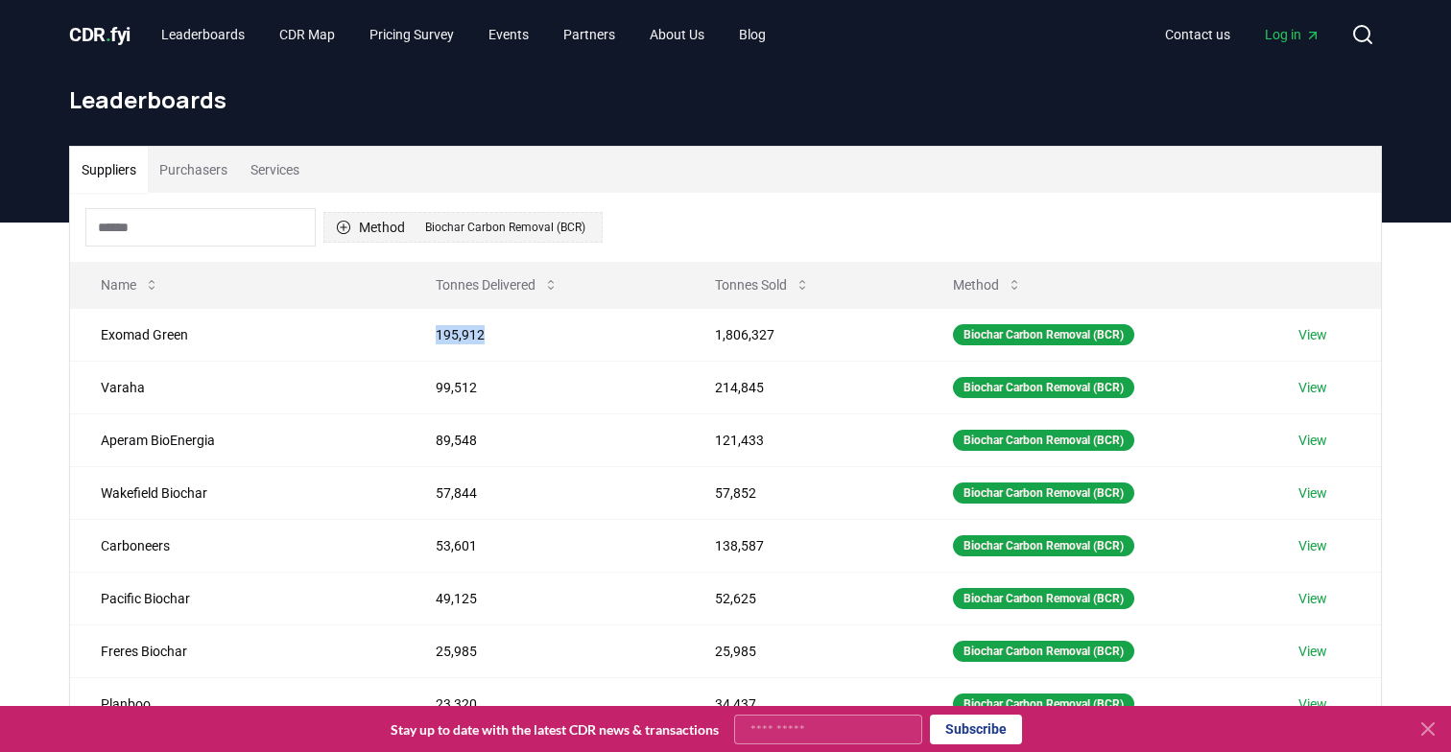
click at [492, 226] on div "Biochar Carbon Removal (BCR)" at bounding box center [505, 227] width 170 height 21
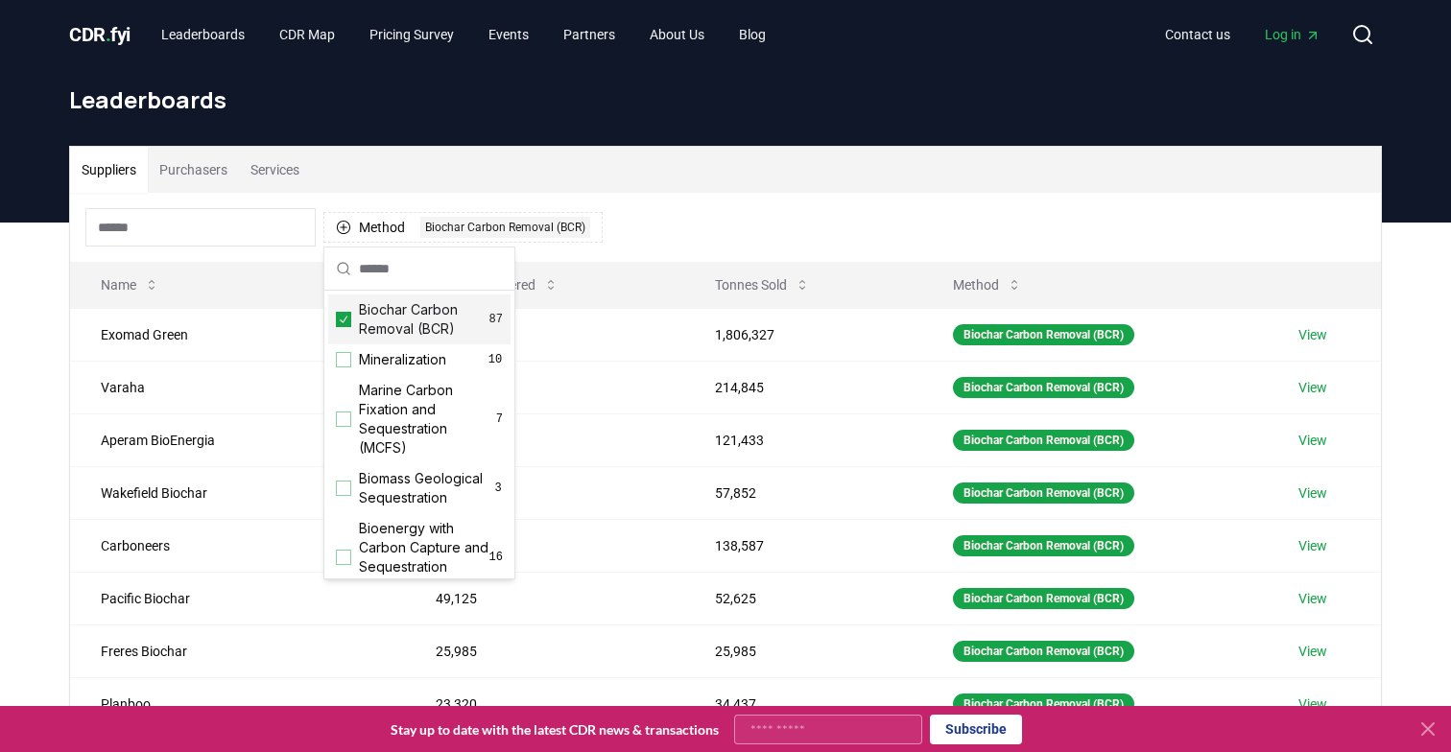
click at [346, 320] on icon "Suggestions" at bounding box center [343, 319] width 13 height 15
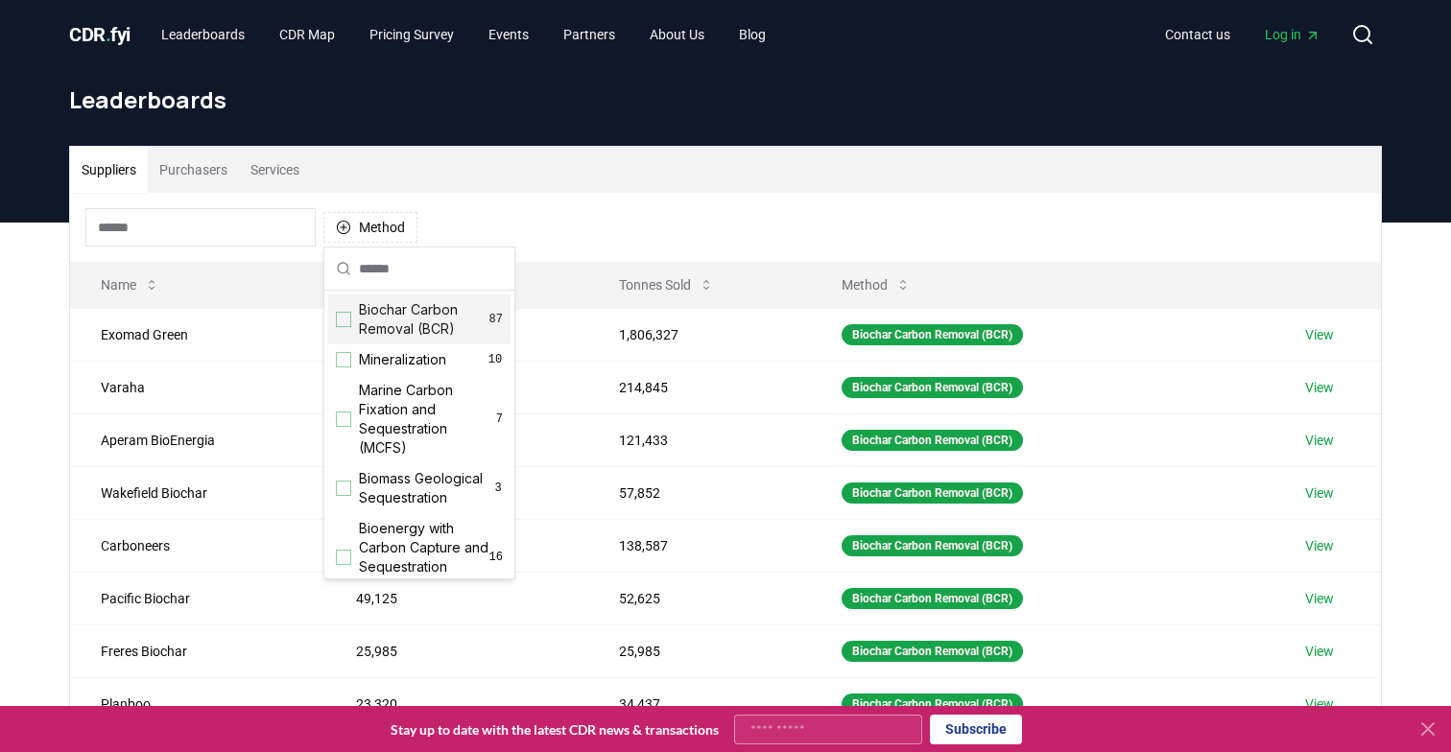
click at [754, 221] on div "Method" at bounding box center [725, 227] width 1311 height 69
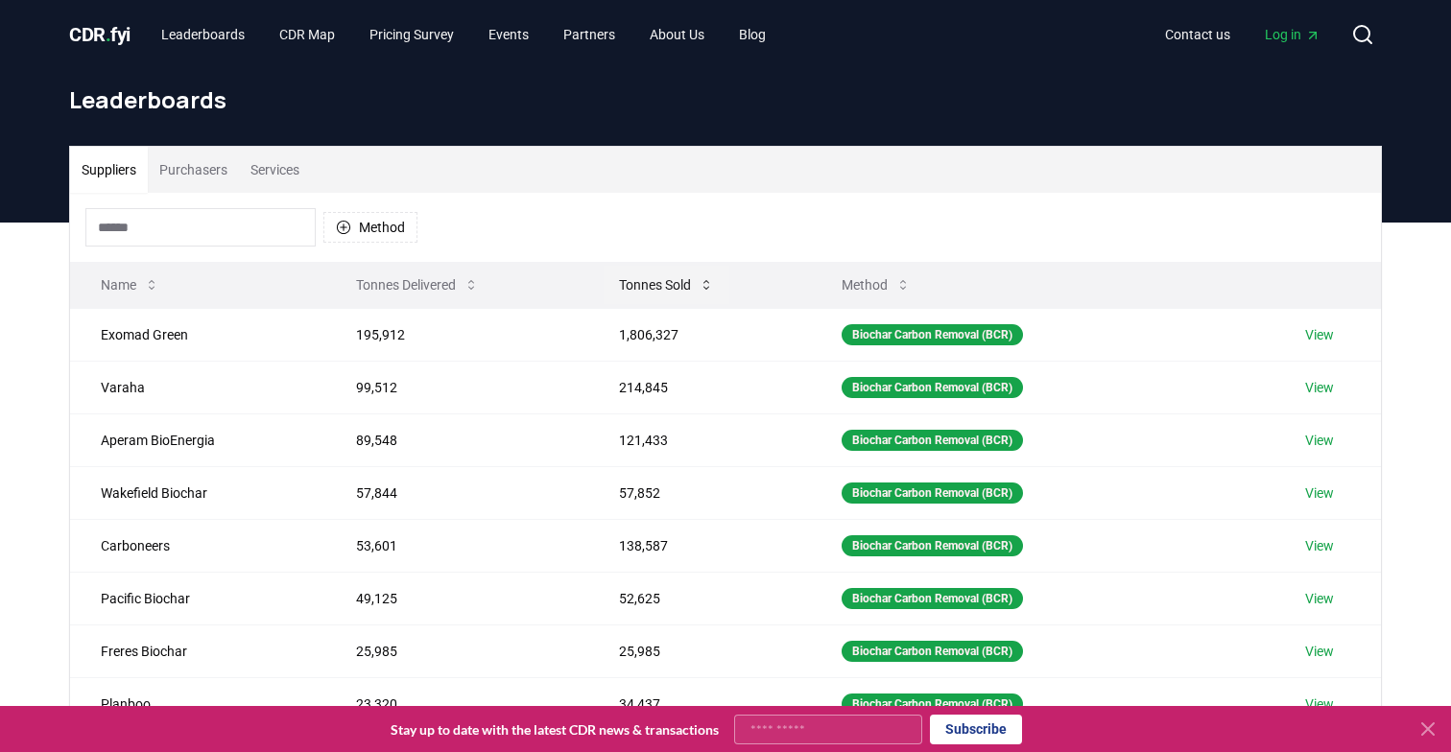
click at [708, 290] on icon at bounding box center [705, 284] width 15 height 15
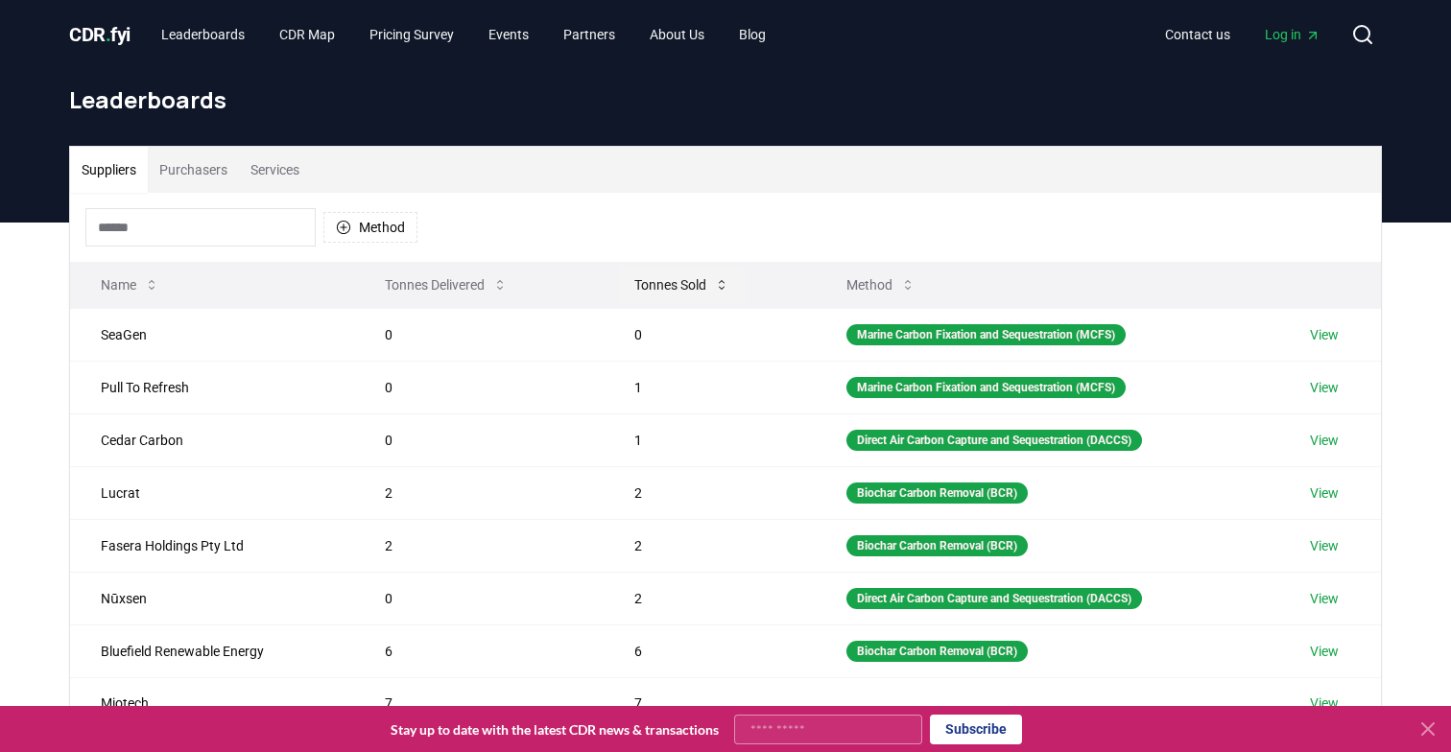
click at [722, 282] on icon at bounding box center [721, 284] width 15 height 15
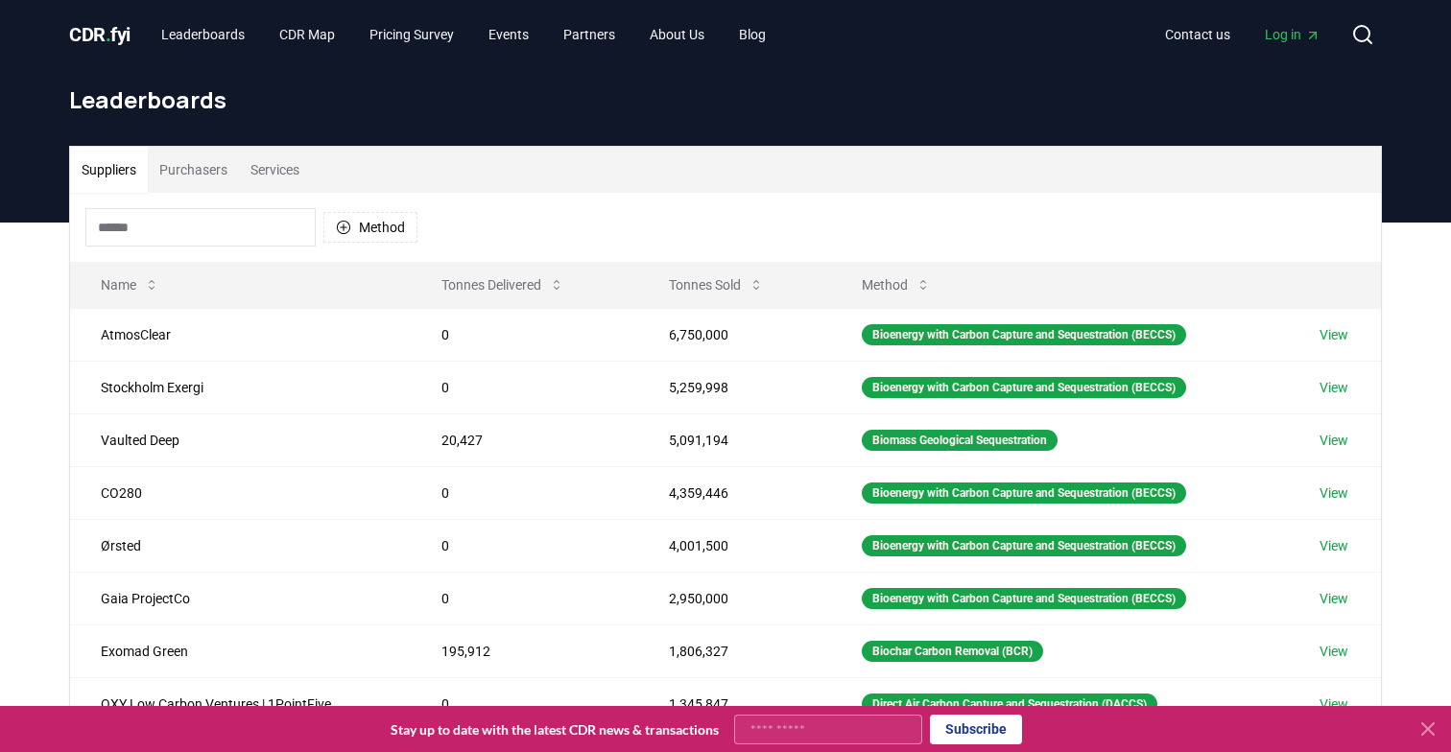
click at [778, 234] on div "Method" at bounding box center [725, 227] width 1311 height 69
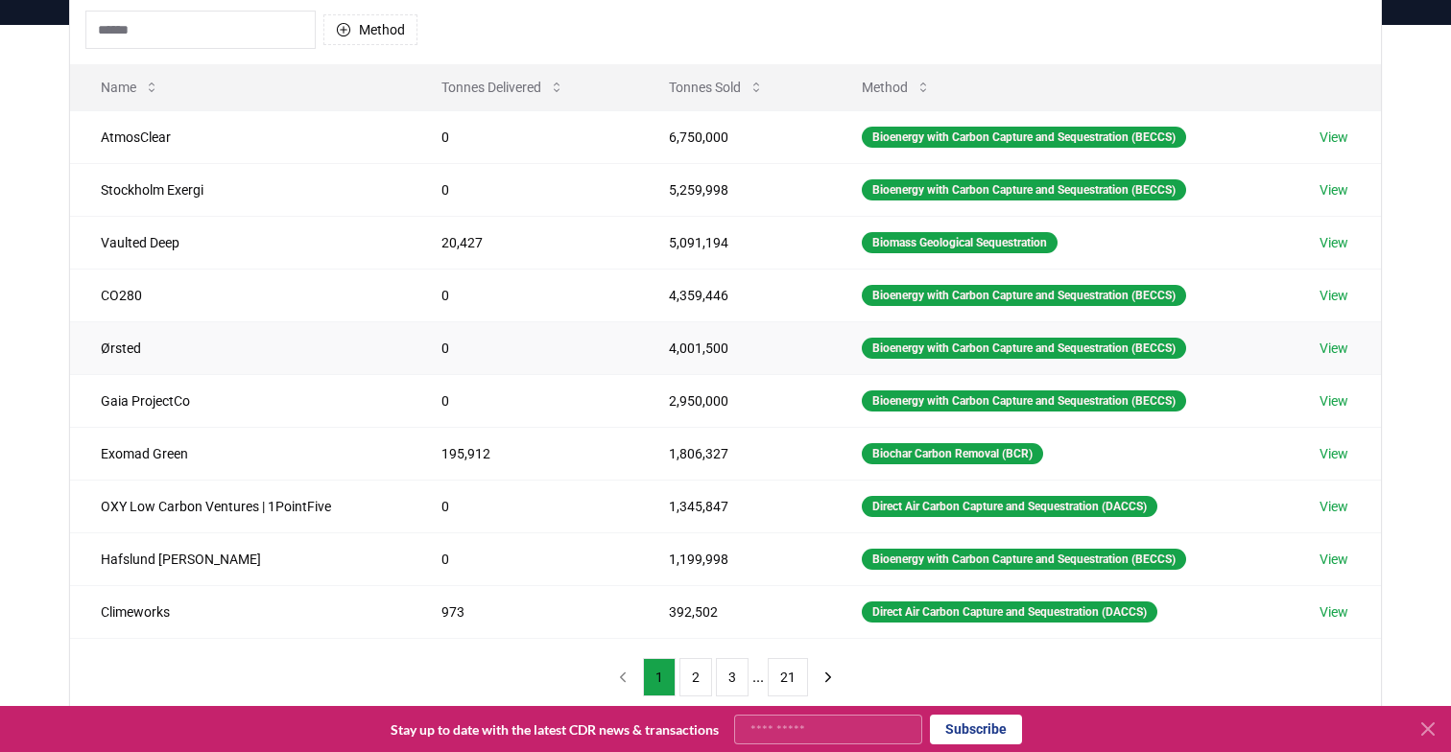
scroll to position [203, 0]
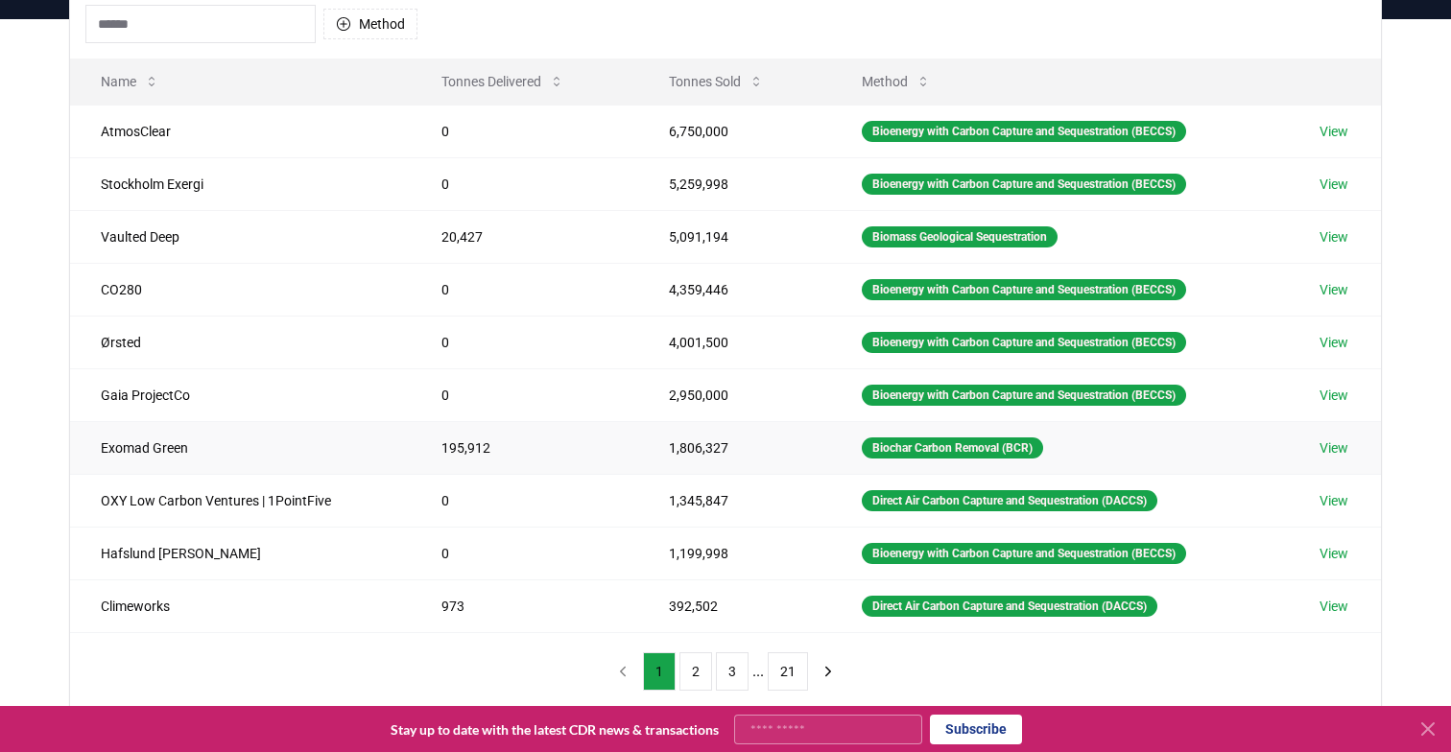
click at [1340, 452] on link "View" at bounding box center [1333, 447] width 29 height 19
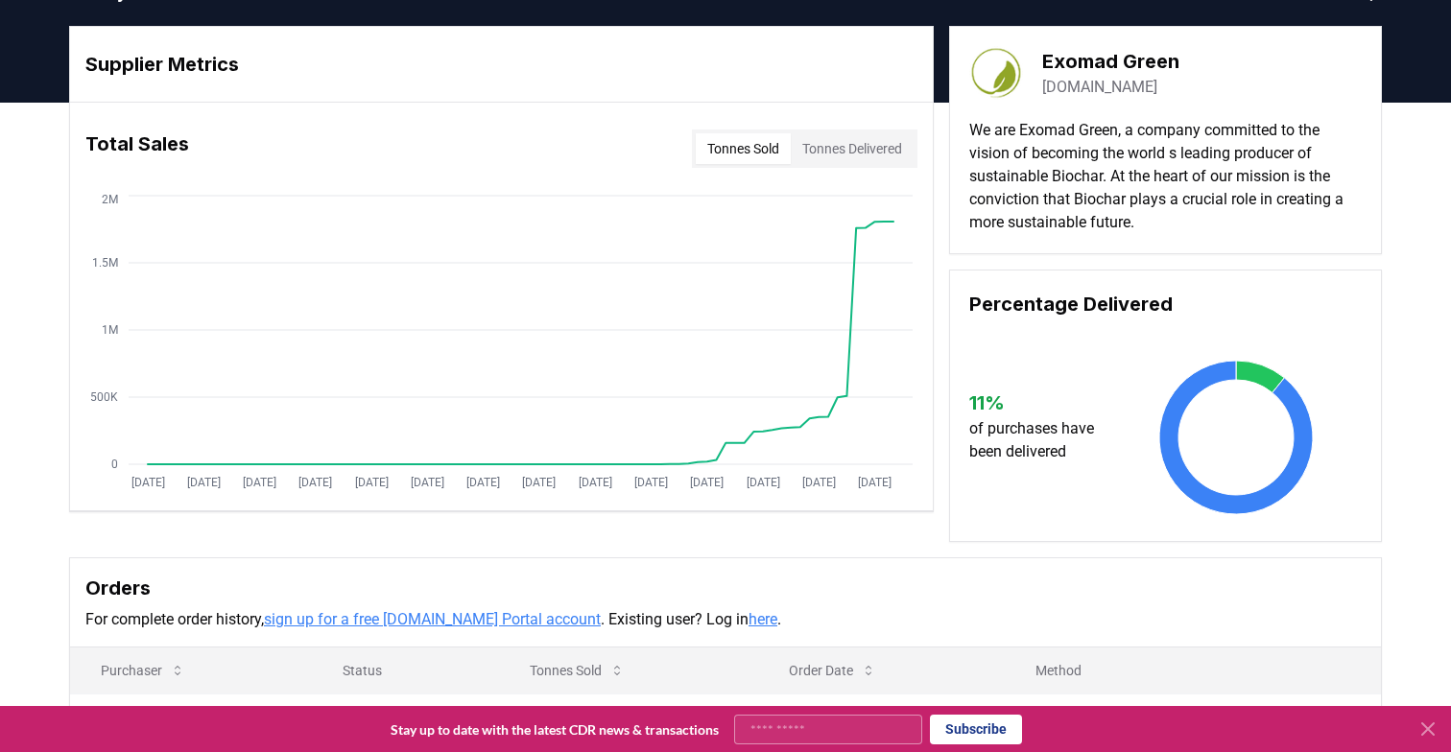
scroll to position [26, 0]
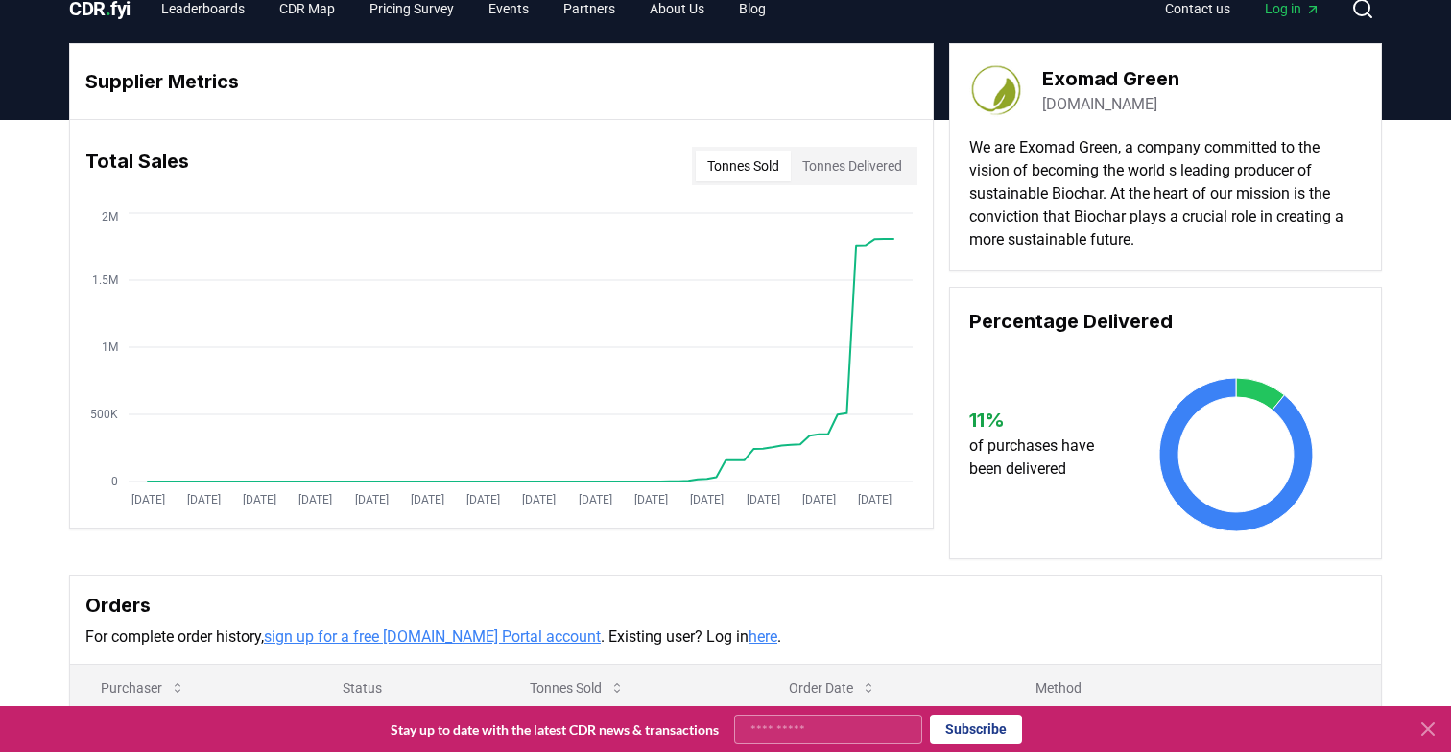
click at [868, 140] on div "Total Sales Tonnes Sold Tonnes Delivered" at bounding box center [501, 165] width 862 height 69
click at [868, 162] on button "Tonnes Delivered" at bounding box center [852, 166] width 123 height 31
click at [740, 161] on button "Tonnes Sold" at bounding box center [743, 166] width 95 height 31
click at [833, 162] on button "Tonnes Delivered" at bounding box center [852, 166] width 123 height 31
click at [744, 158] on button "Tonnes Sold" at bounding box center [743, 166] width 95 height 31
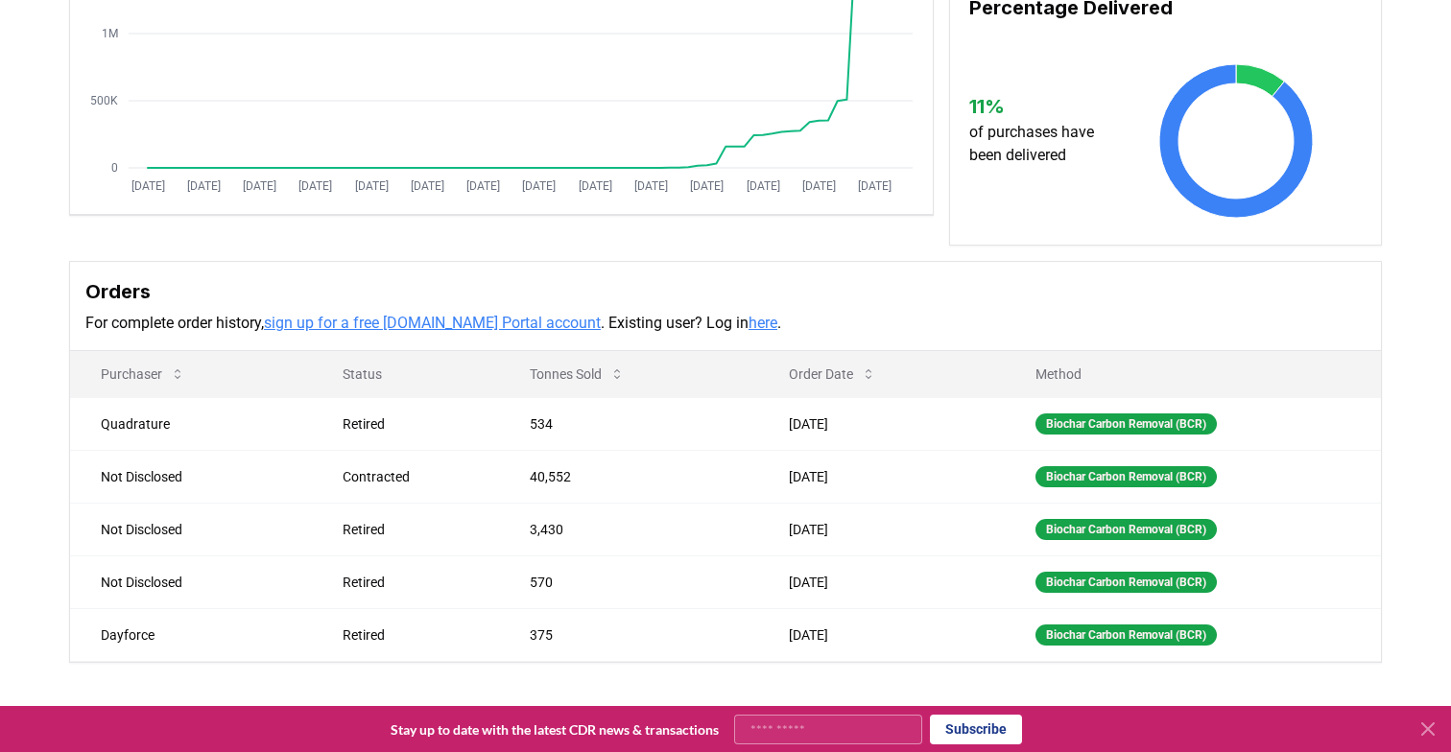
scroll to position [0, 0]
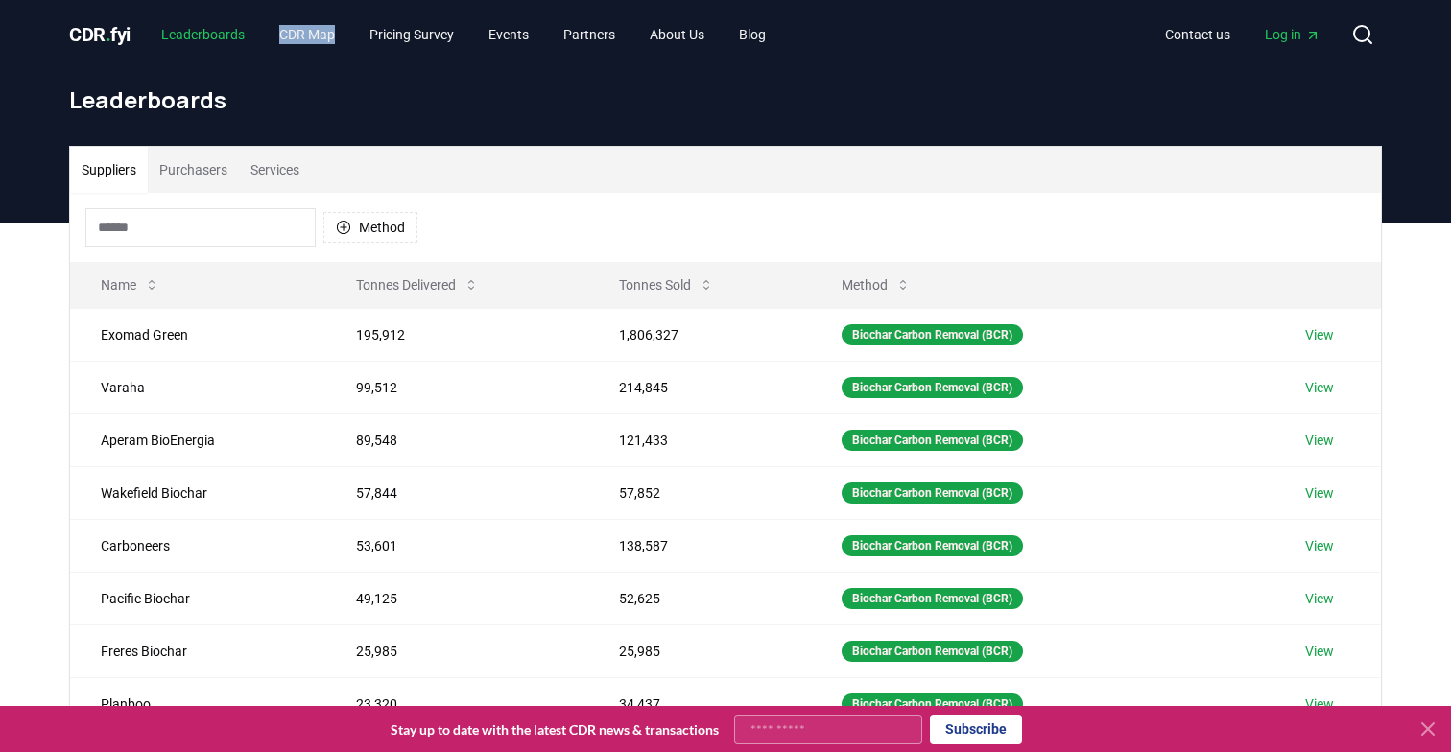
click at [194, 50] on link "Leaderboards" at bounding box center [203, 34] width 114 height 35
click at [113, 25] on span "CDR . fyi" at bounding box center [99, 34] width 61 height 23
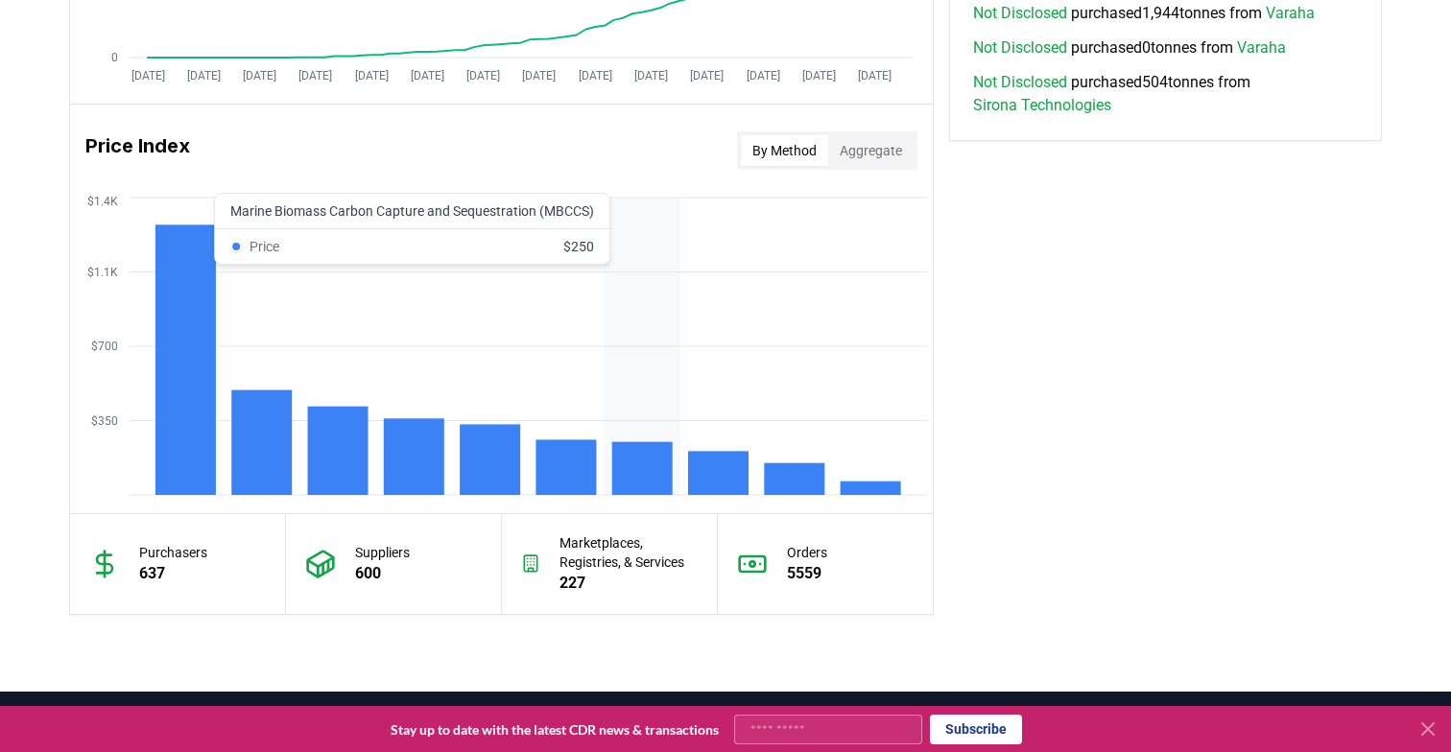
scroll to position [1518, 0]
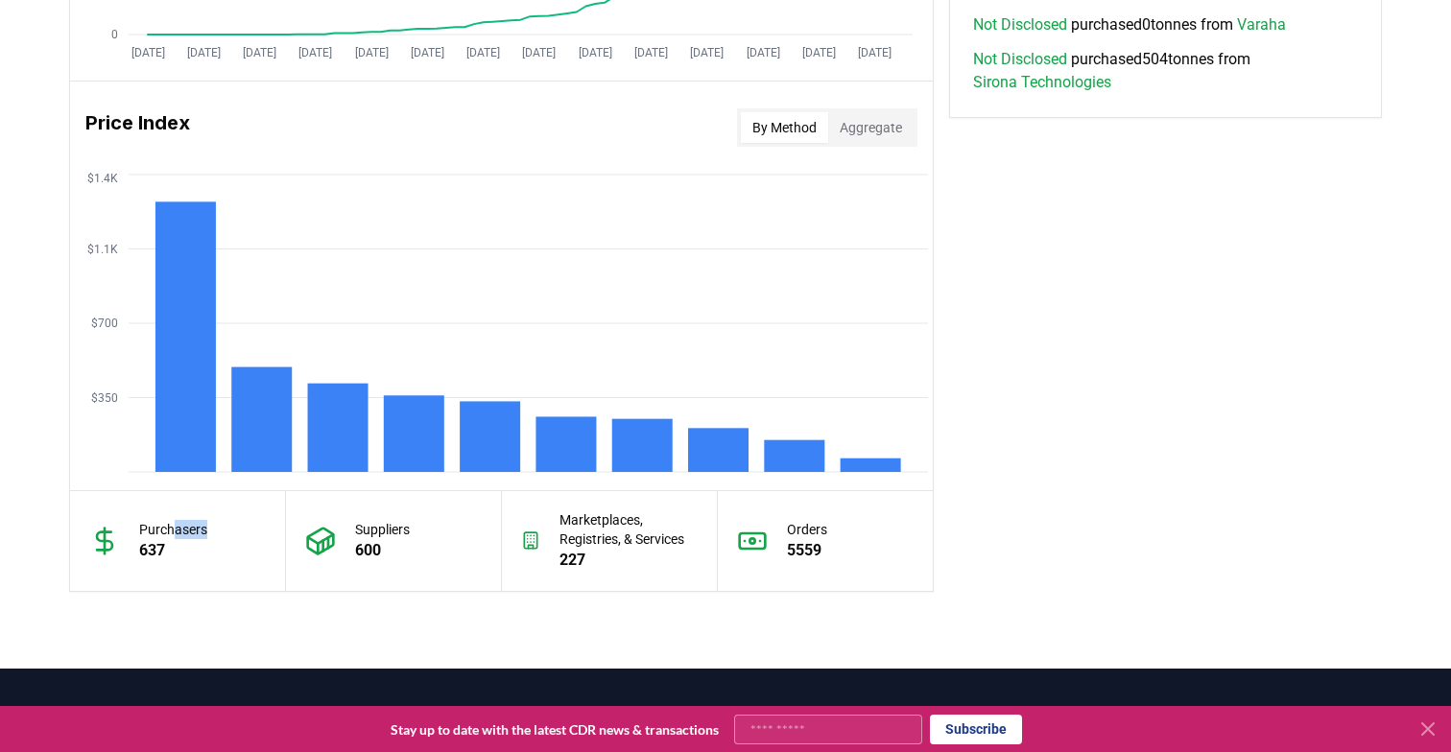
drag, startPoint x: 177, startPoint y: 533, endPoint x: 259, endPoint y: 532, distance: 82.5
click at [259, 533] on div "Purchasers 637" at bounding box center [178, 541] width 216 height 100
drag, startPoint x: 804, startPoint y: 530, endPoint x: 830, endPoint y: 555, distance: 36.6
click at [830, 555] on div "Orders 5559" at bounding box center [826, 541] width 216 height 100
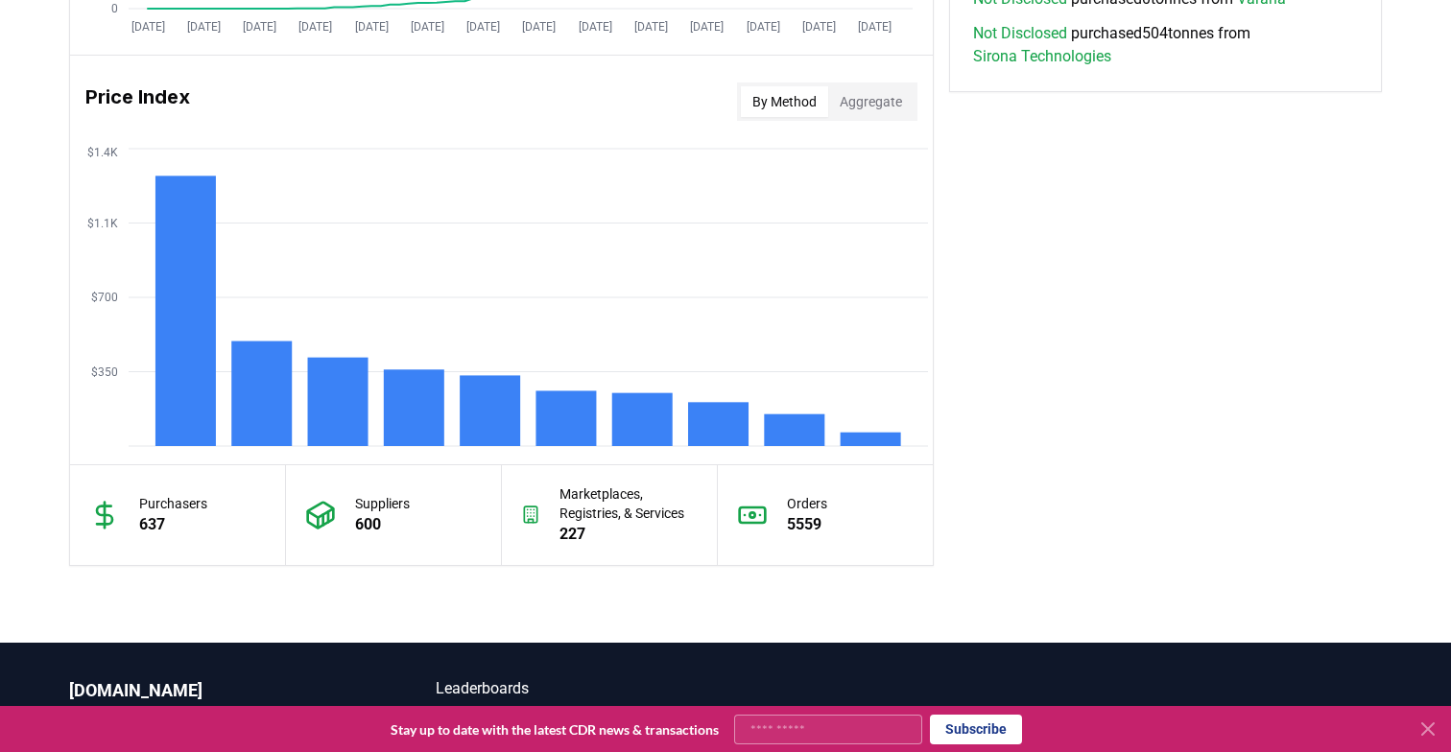
scroll to position [1636, 0]
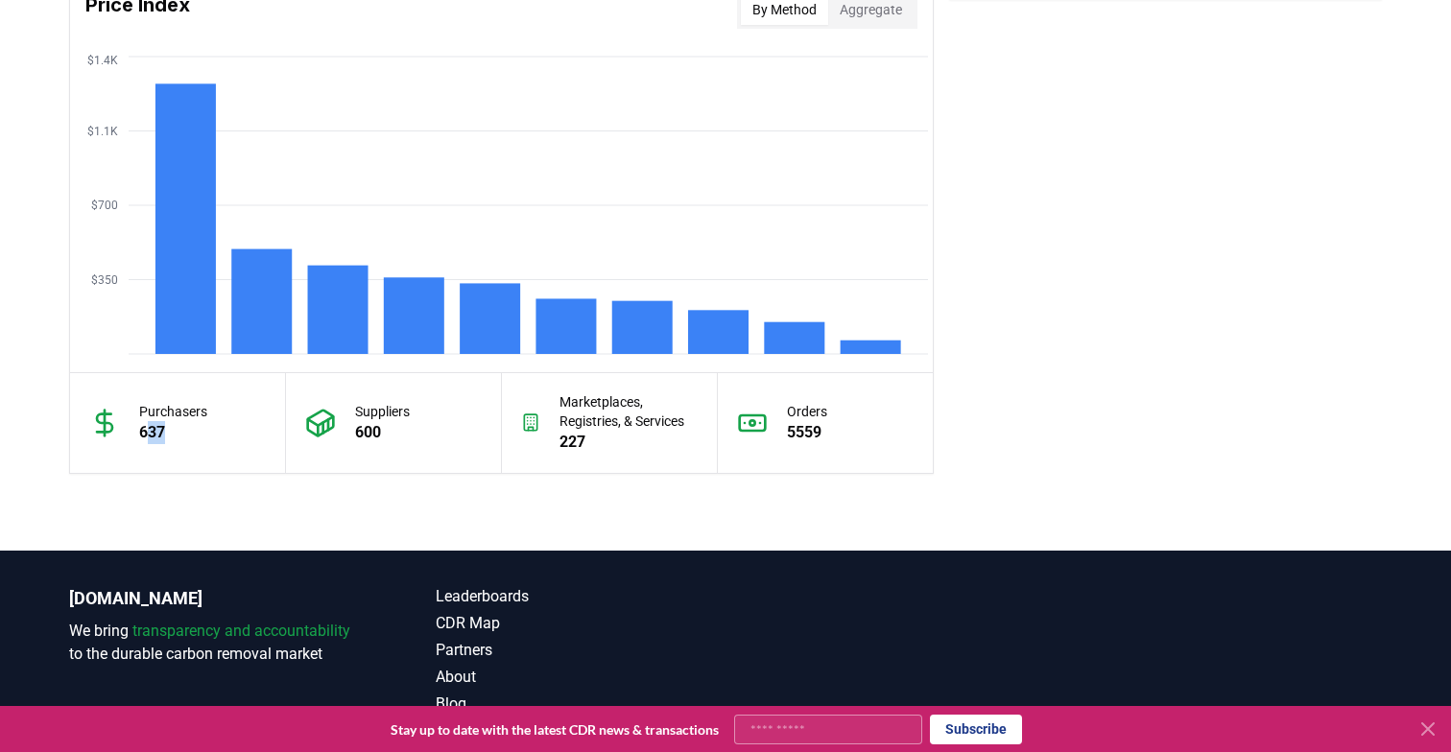
drag, startPoint x: 153, startPoint y: 421, endPoint x: 256, endPoint y: 424, distance: 103.7
click at [256, 424] on div "Purchasers 637" at bounding box center [178, 423] width 216 height 100
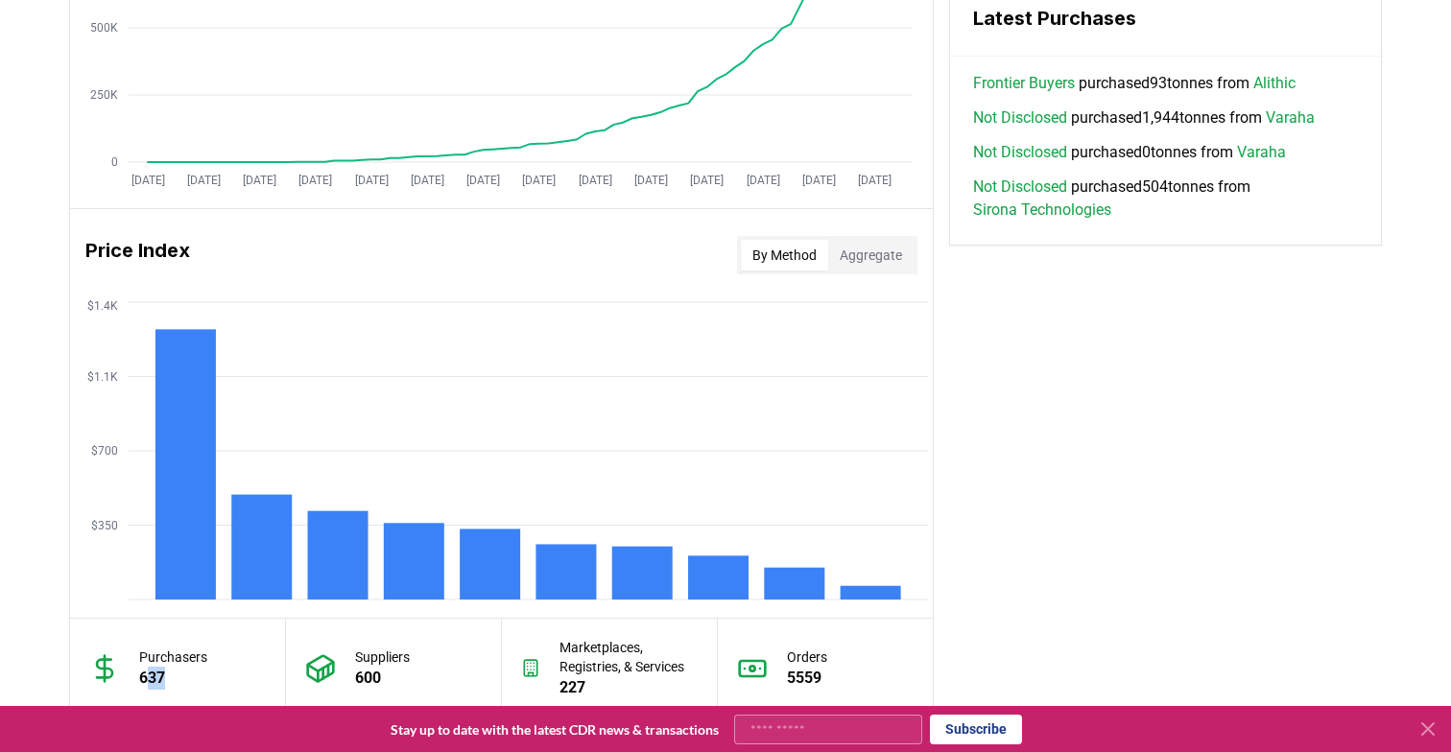
scroll to position [1226, 0]
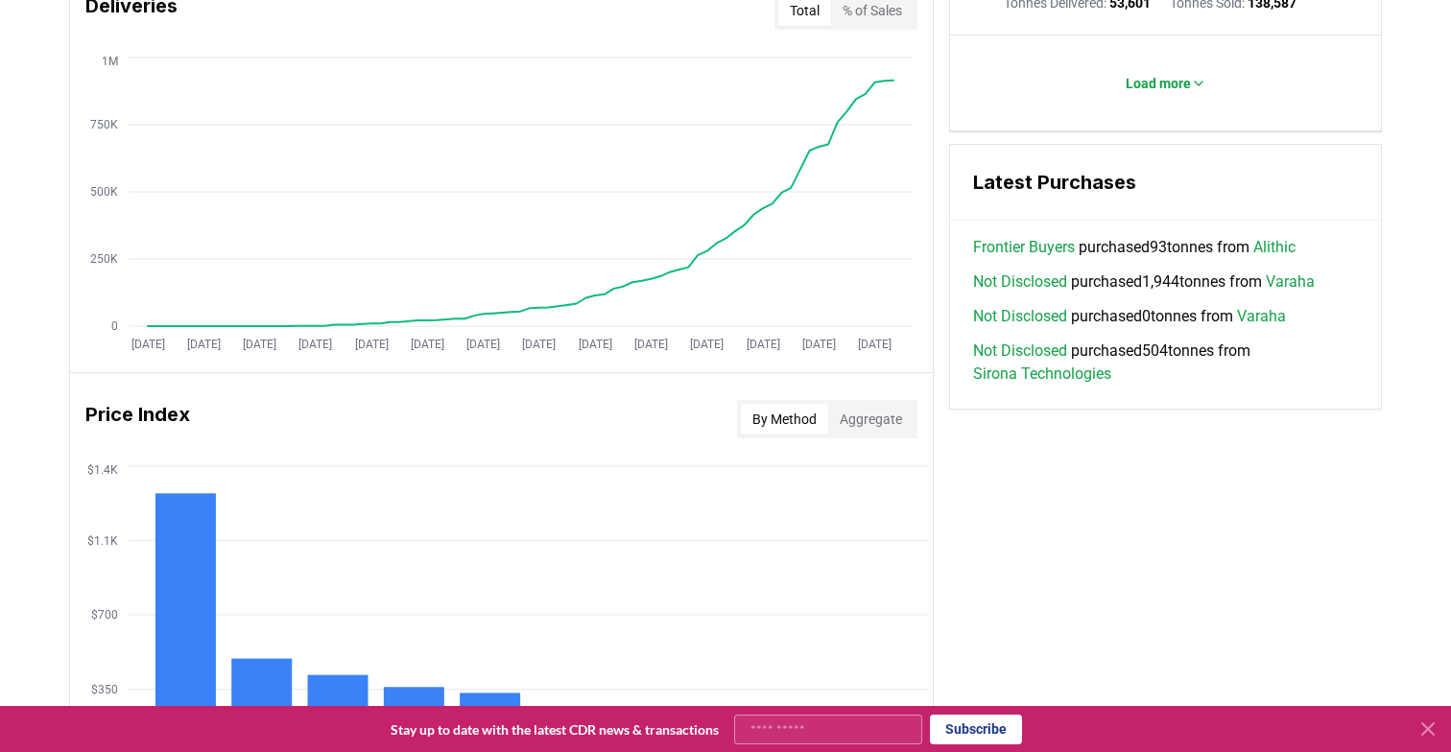
click at [865, 406] on button "Aggregate" at bounding box center [870, 419] width 85 height 31
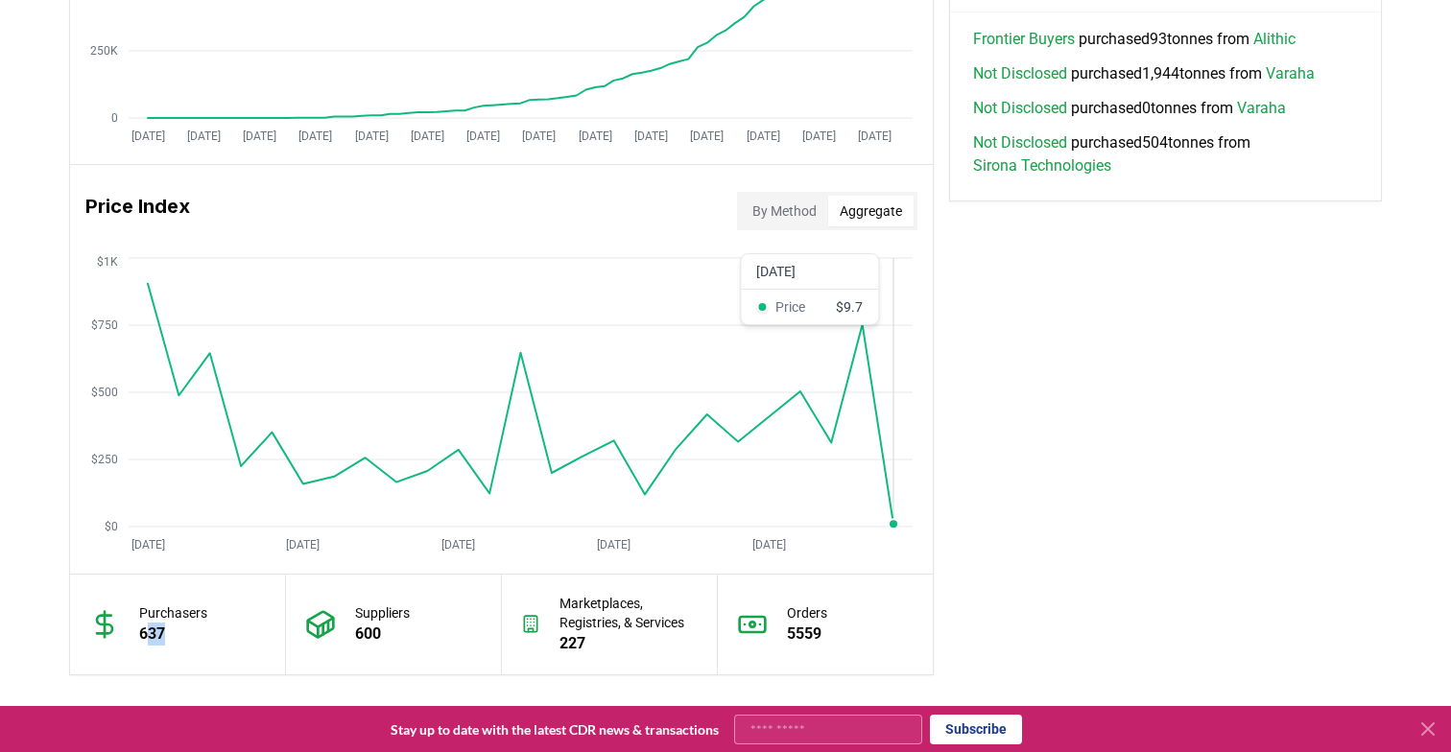
scroll to position [1432, 0]
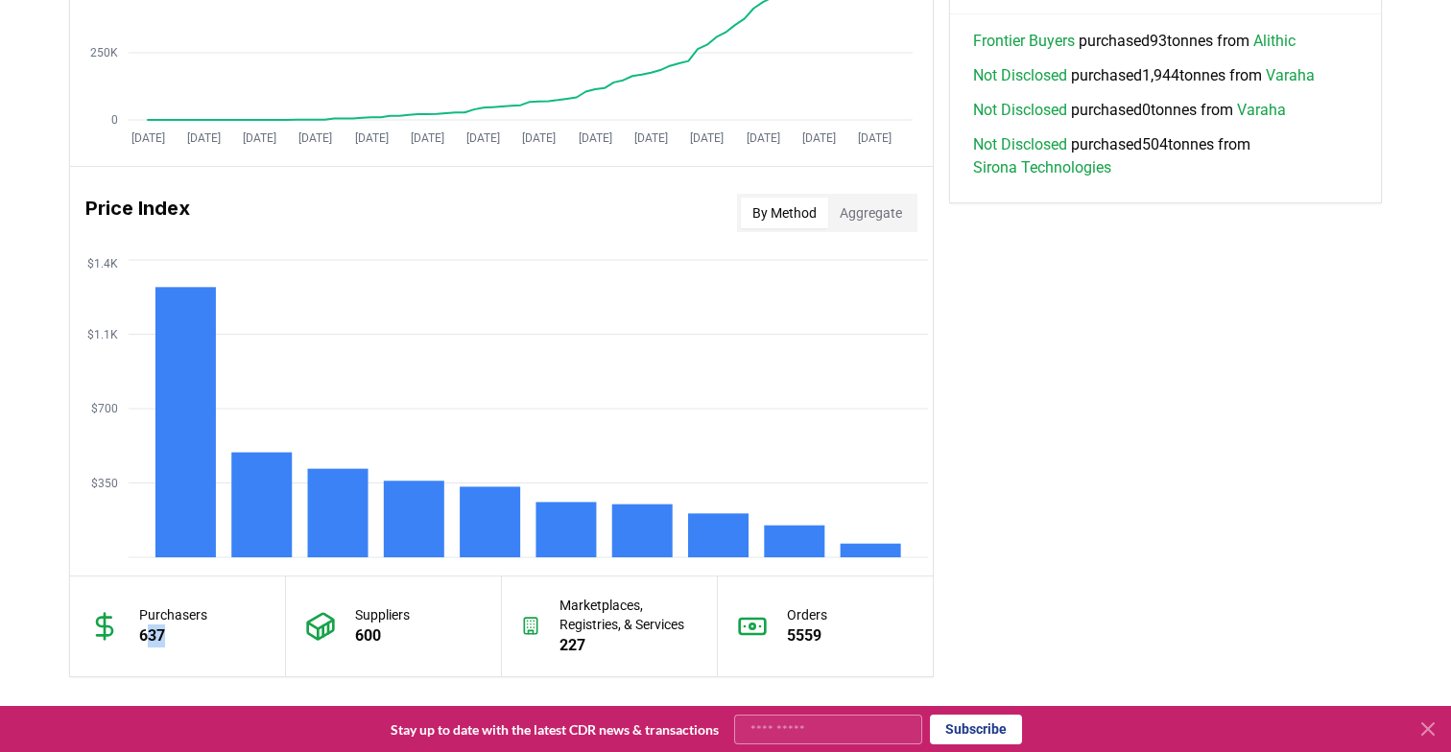
click at [791, 216] on button "By Method" at bounding box center [784, 213] width 87 height 31
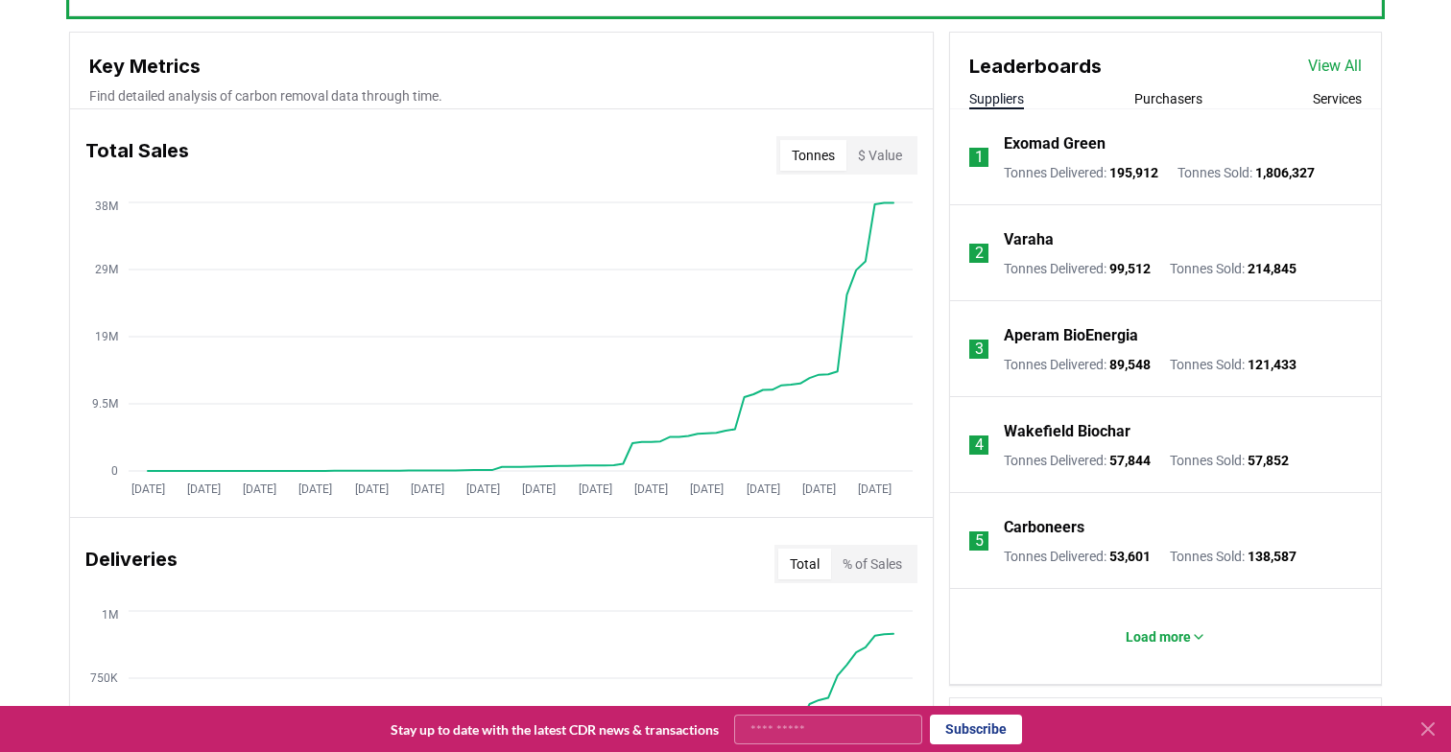
scroll to position [661, 0]
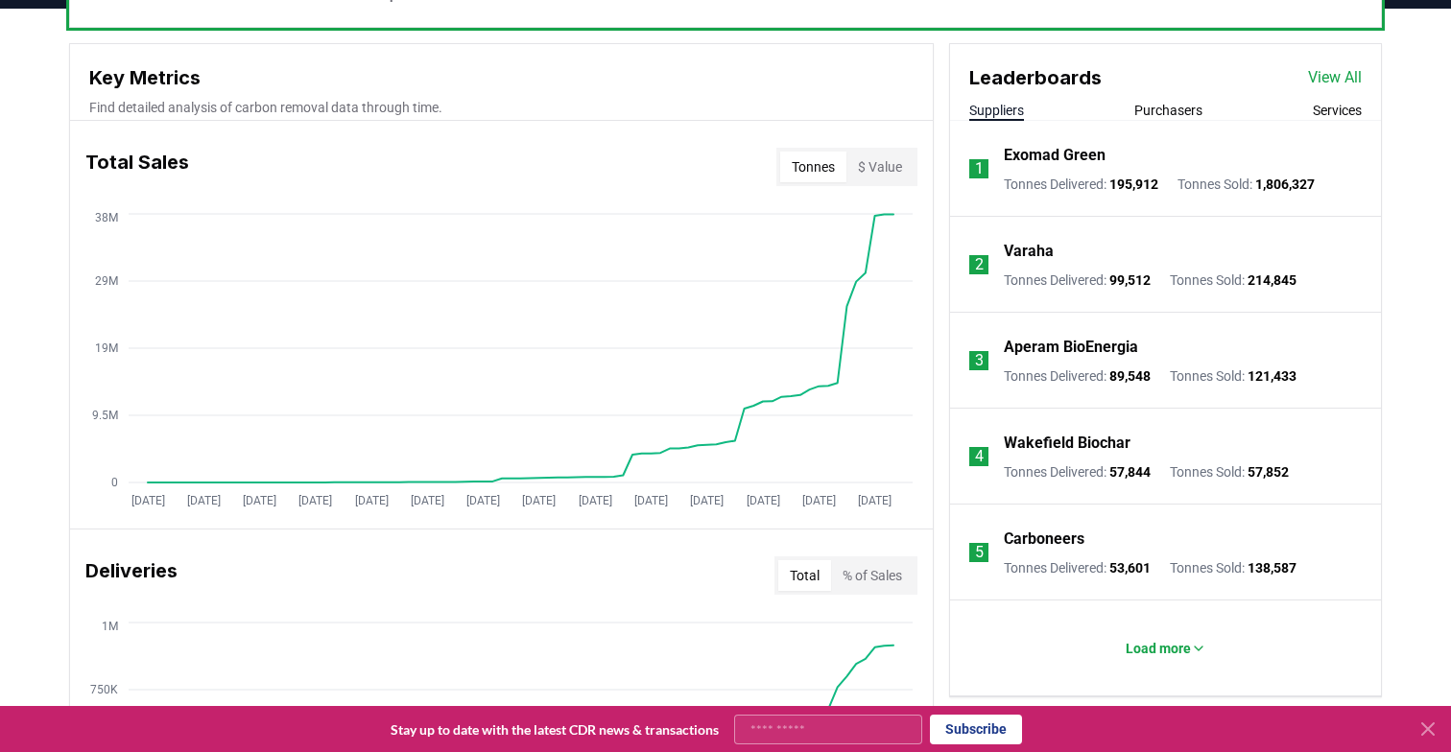
click at [881, 170] on button "$ Value" at bounding box center [879, 167] width 67 height 31
click at [814, 158] on button "Tonnes" at bounding box center [813, 167] width 66 height 31
click at [855, 158] on button "$ Value" at bounding box center [879, 167] width 67 height 31
click at [1314, 185] on span "1,806,327" at bounding box center [1284, 184] width 59 height 15
click at [809, 165] on button "Tonnes" at bounding box center [813, 167] width 66 height 31
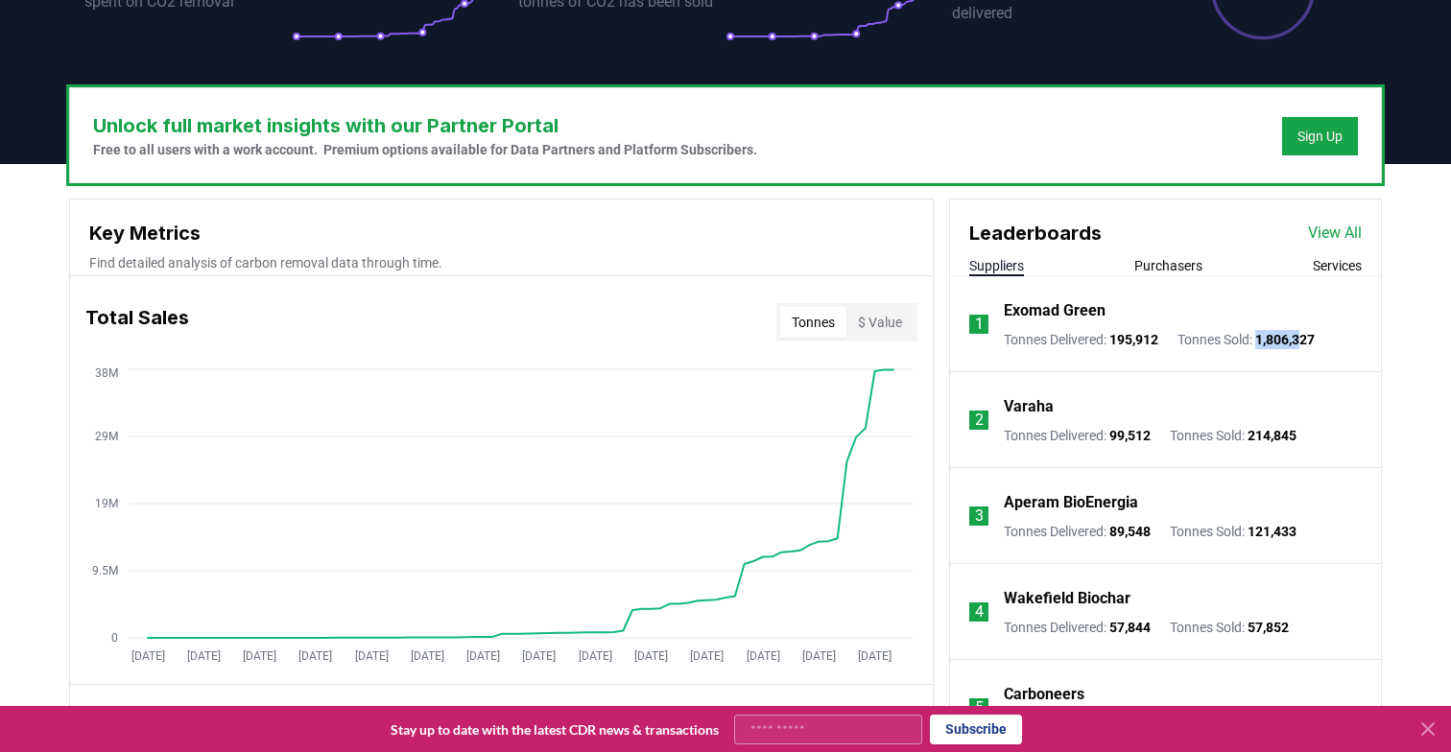
scroll to position [505, 0]
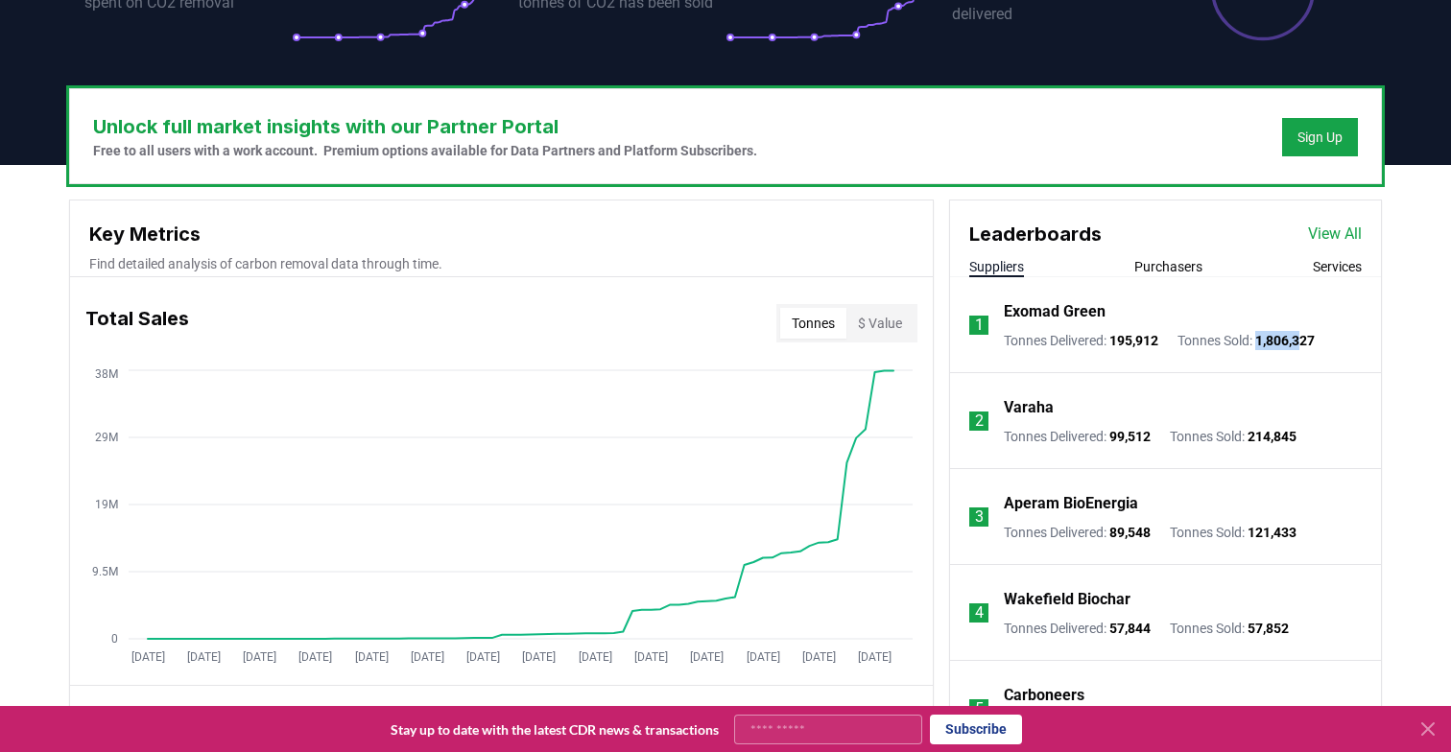
click at [1080, 404] on div "Varaha" at bounding box center [1150, 407] width 293 height 23
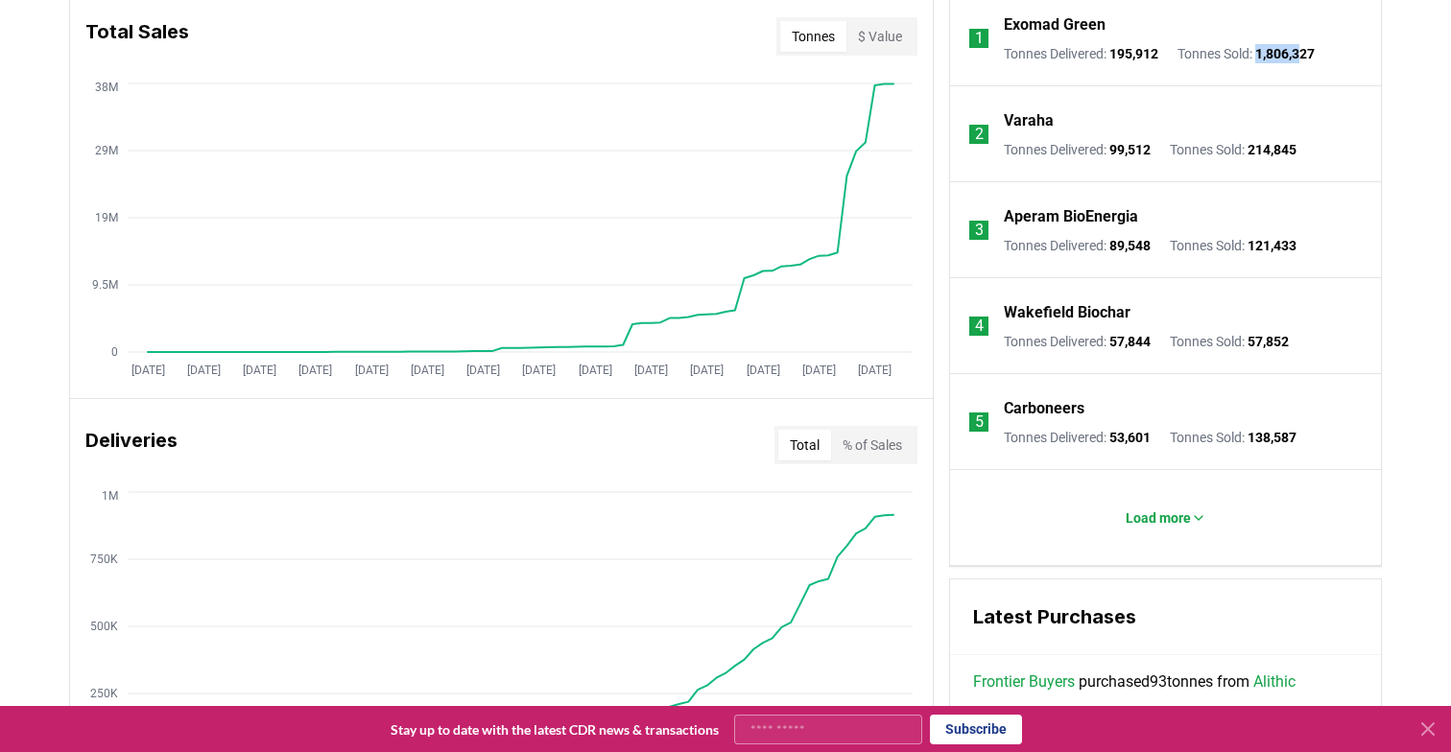
scroll to position [808, 0]
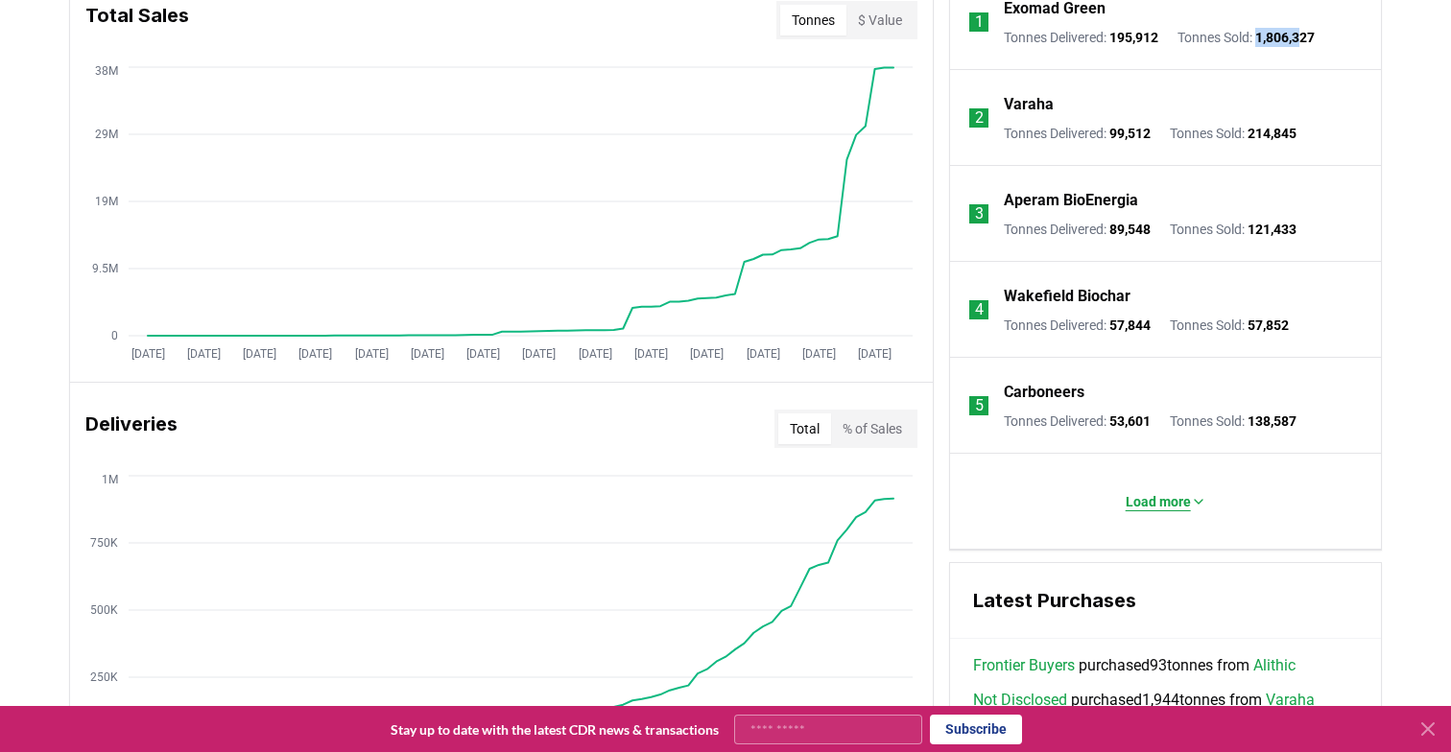
click at [1159, 500] on p "Load more" at bounding box center [1157, 501] width 65 height 19
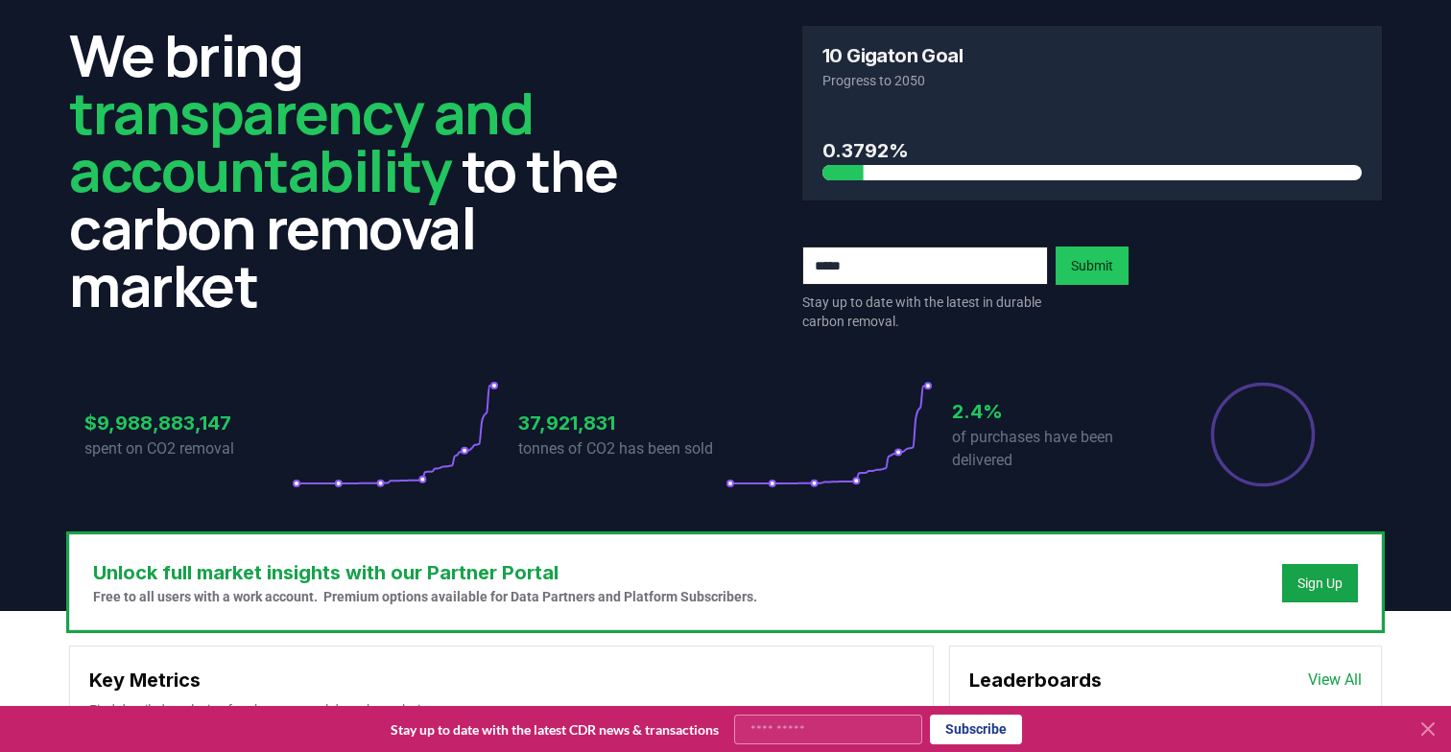
scroll to position [0, 0]
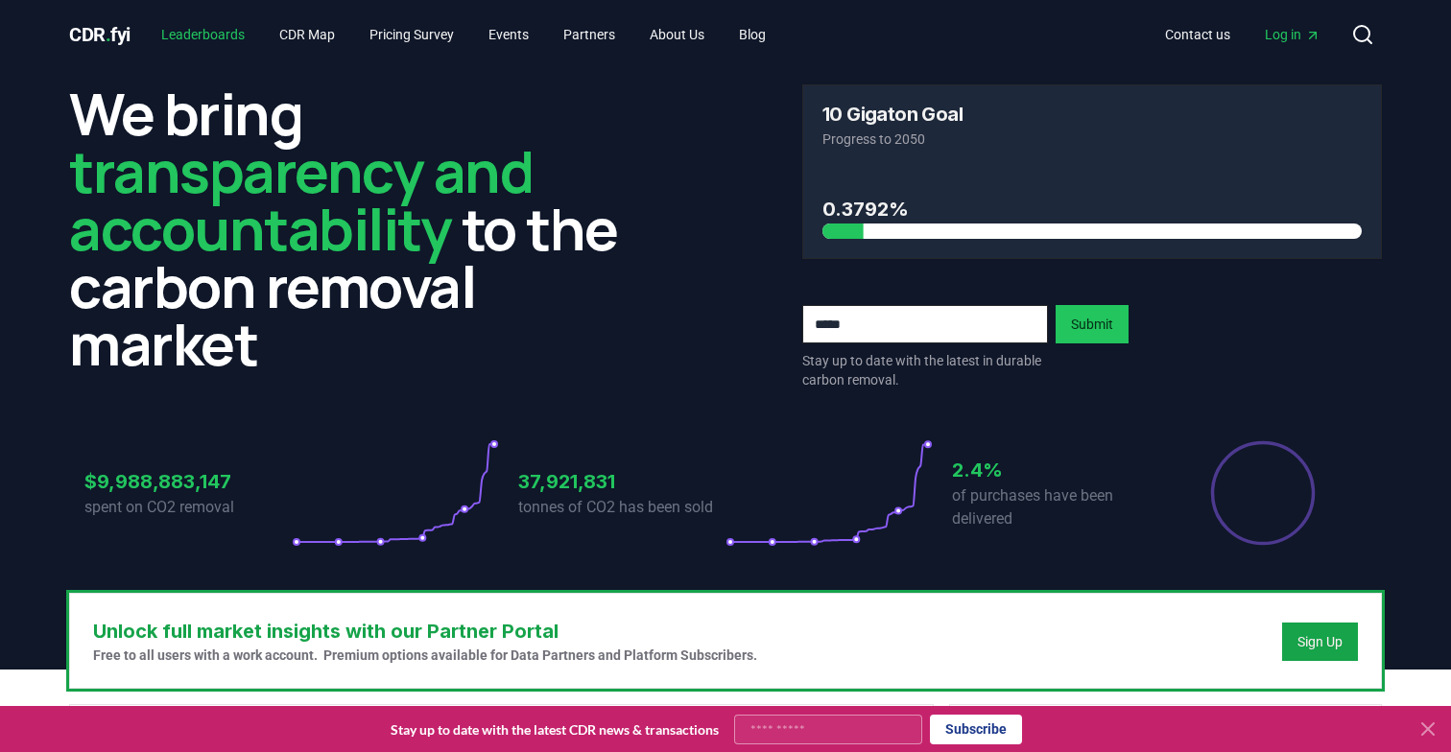
click at [178, 30] on link "Leaderboards" at bounding box center [203, 34] width 114 height 35
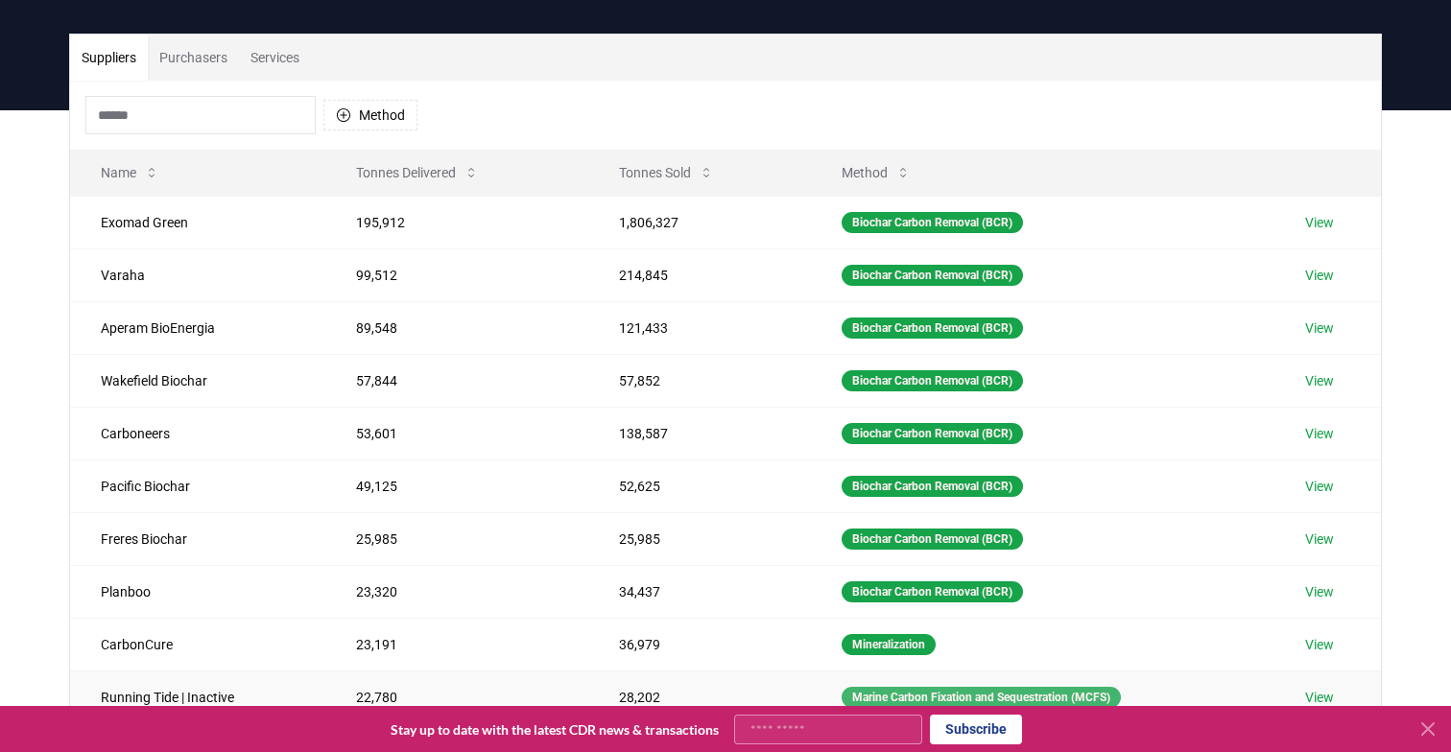
scroll to position [106, 0]
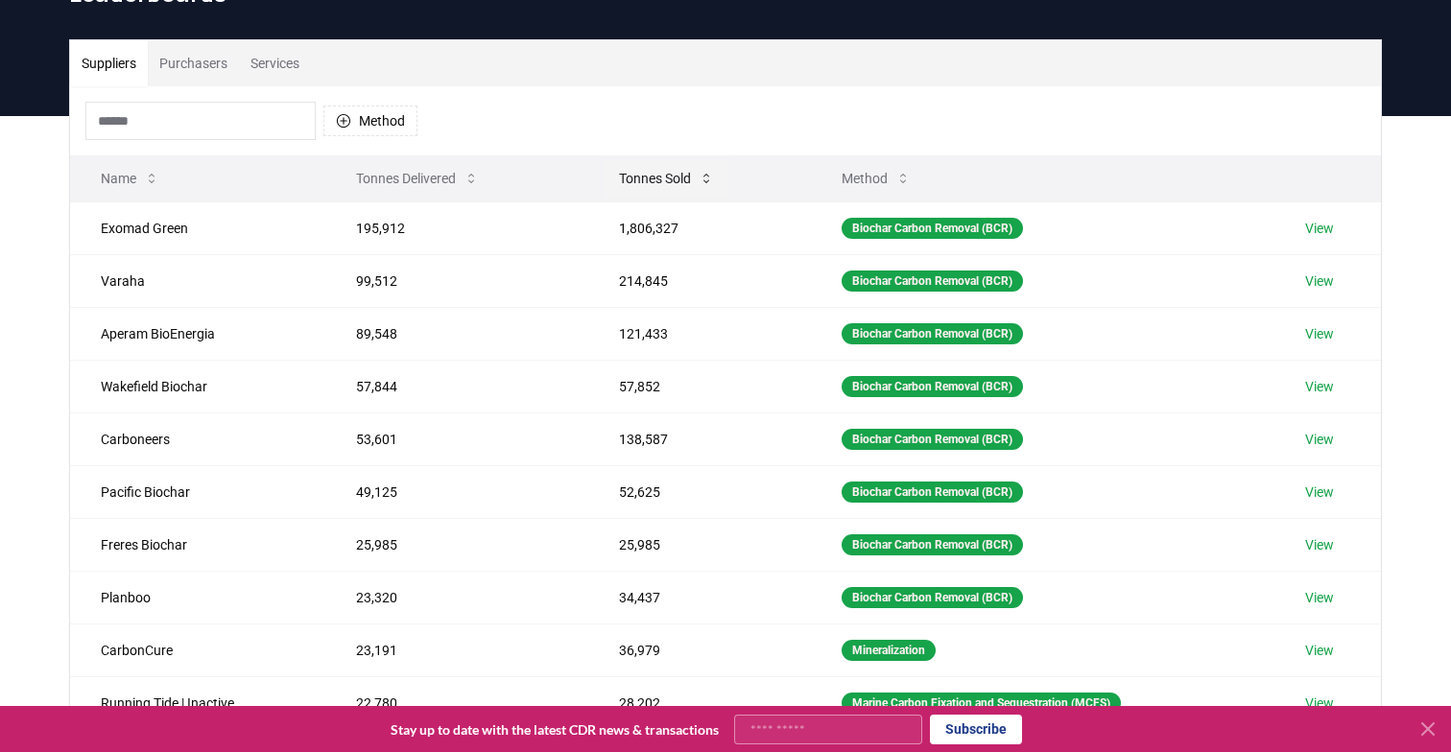
click at [640, 177] on button "Tonnes Sold" at bounding box center [666, 178] width 126 height 38
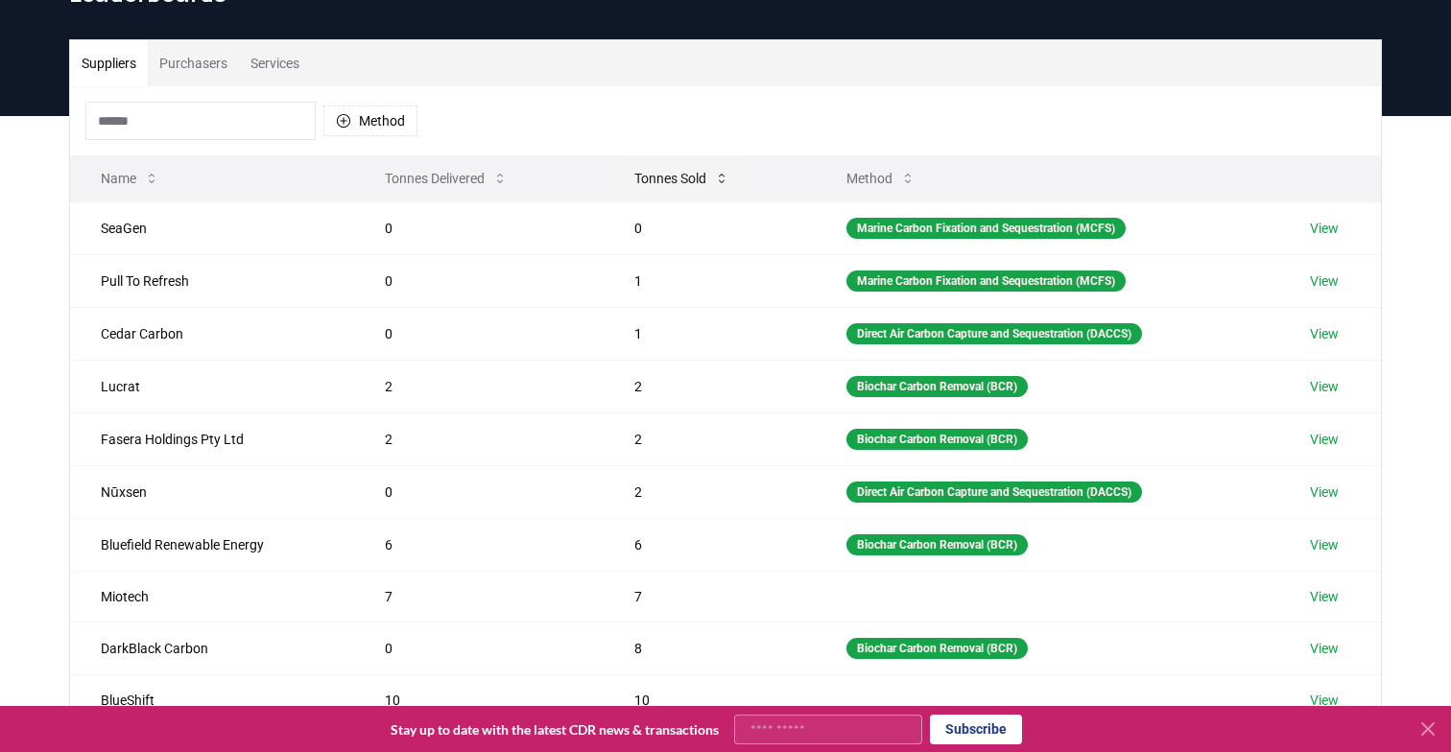
click at [655, 177] on button "Tonnes Sold" at bounding box center [682, 178] width 126 height 38
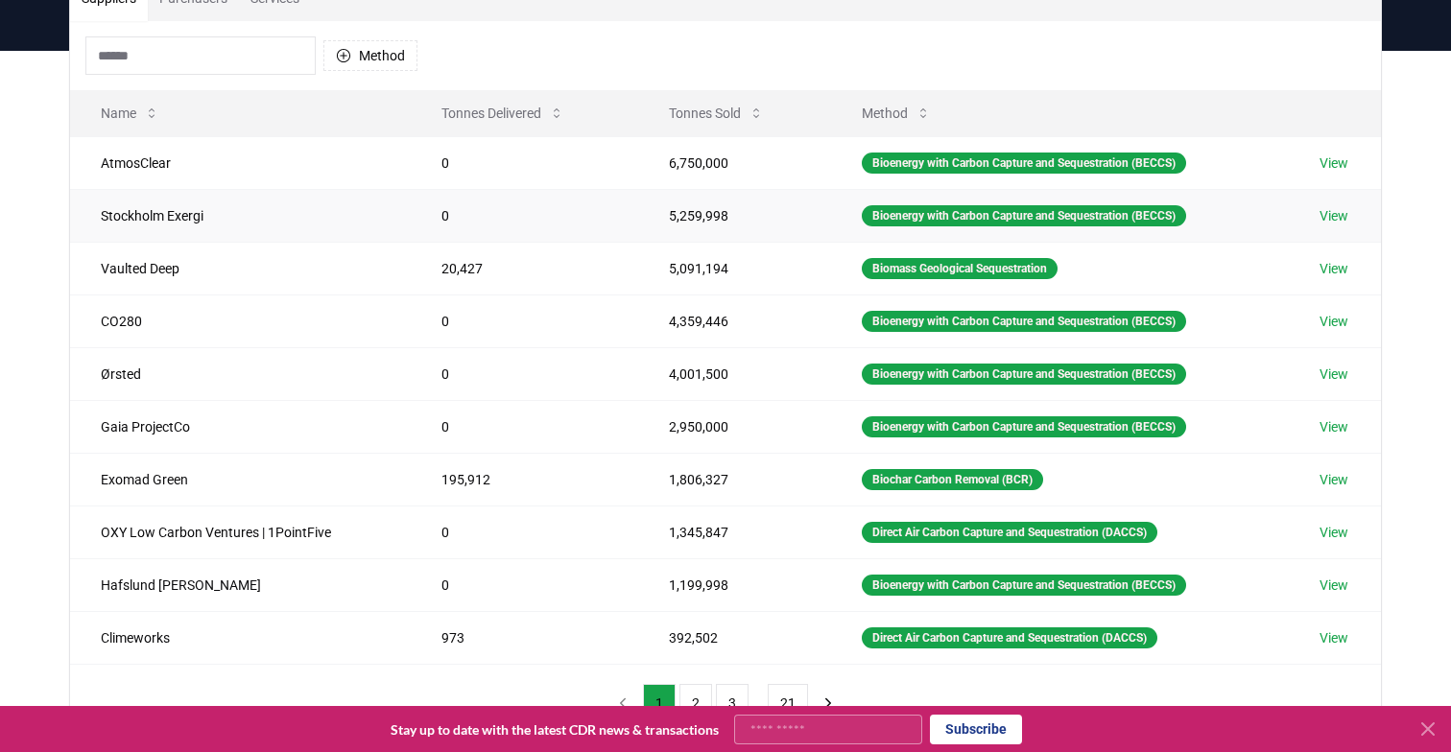
scroll to position [181, 0]
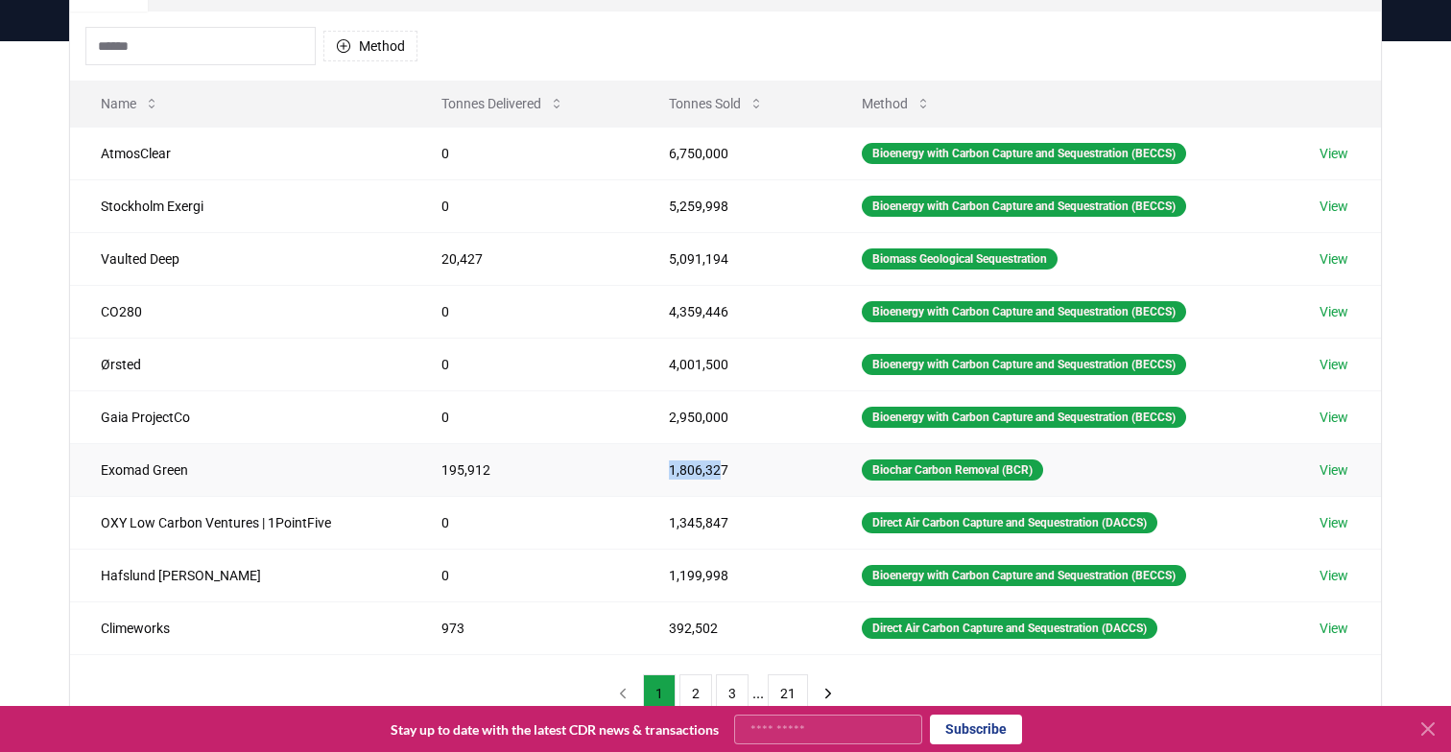
drag, startPoint x: 660, startPoint y: 467, endPoint x: 715, endPoint y: 467, distance: 54.7
click at [715, 467] on td "1,806,327" at bounding box center [734, 469] width 193 height 53
click at [664, 418] on td "2,950,000" at bounding box center [734, 416] width 193 height 53
drag, startPoint x: 655, startPoint y: 414, endPoint x: 701, endPoint y: 413, distance: 46.1
click at [701, 413] on td "2,950,000" at bounding box center [734, 416] width 193 height 53
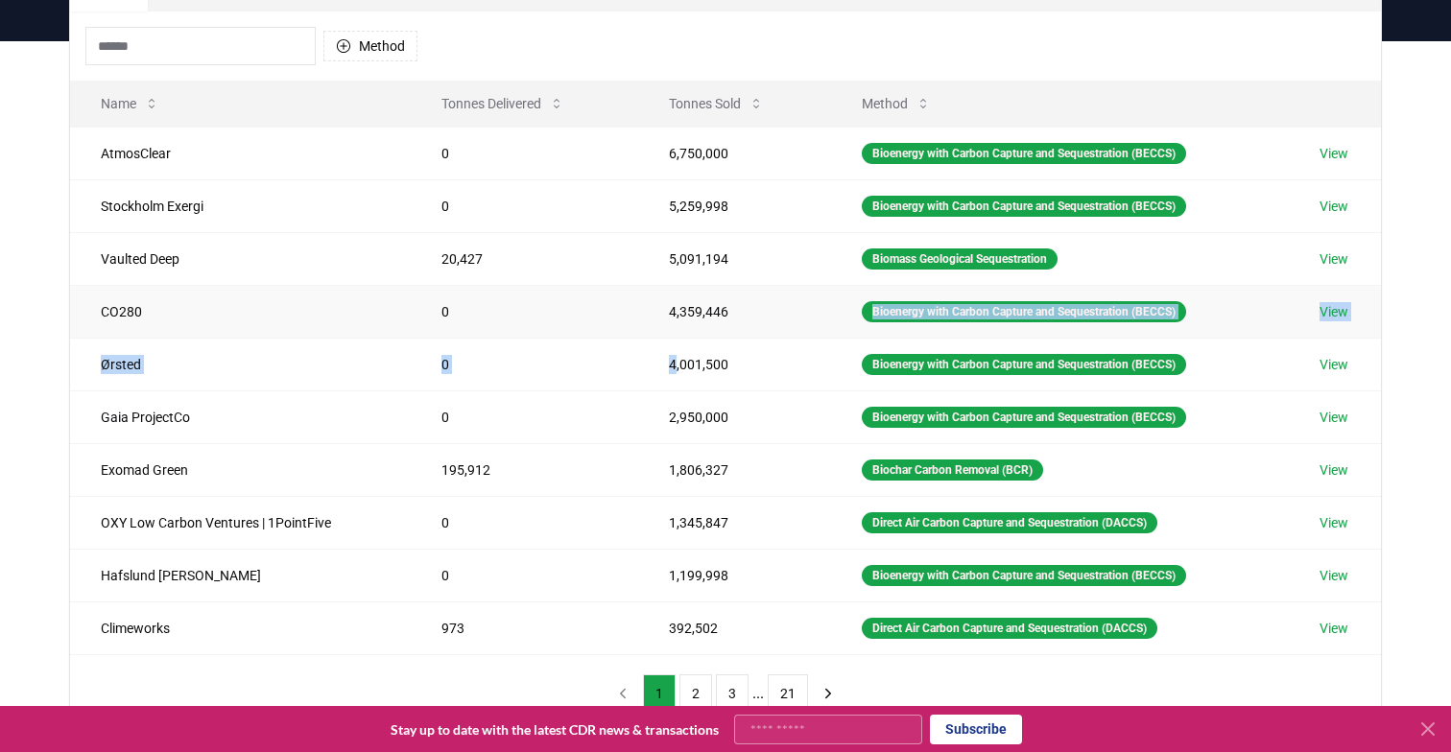
drag, startPoint x: 665, startPoint y: 364, endPoint x: 664, endPoint y: 323, distance: 40.3
click at [665, 322] on tbody "AtmosClear 0 6,750,000 Bioenergy with Carbon Capture and Sequestration (BECCS) …" at bounding box center [725, 391] width 1311 height 528
drag, startPoint x: 657, startPoint y: 151, endPoint x: 730, endPoint y: 153, distance: 72.9
click at [730, 153] on td "6,750,000" at bounding box center [734, 153] width 193 height 53
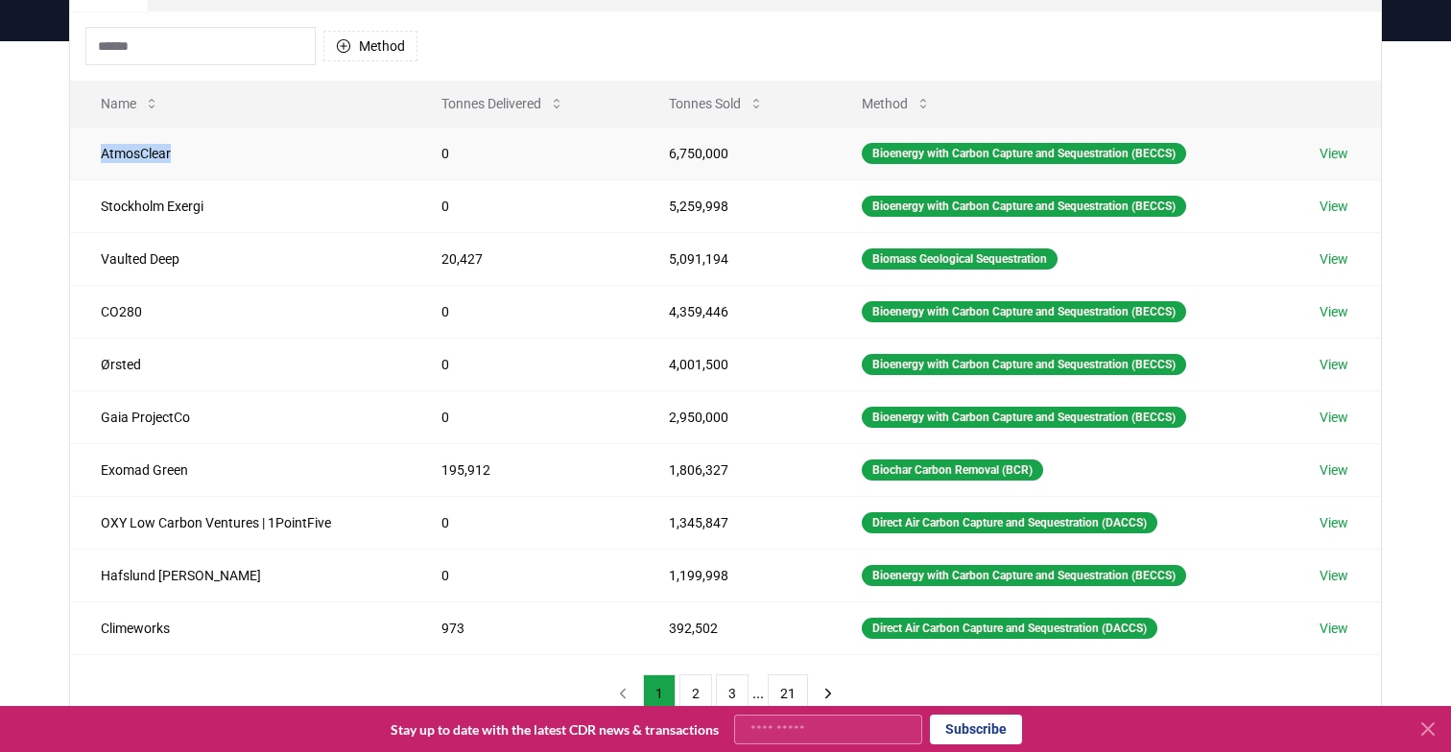
drag, startPoint x: 175, startPoint y: 154, endPoint x: 81, endPoint y: 153, distance: 94.0
click at [81, 153] on td "AtmosClear" at bounding box center [240, 153] width 341 height 53
copy td "AtmosClear"
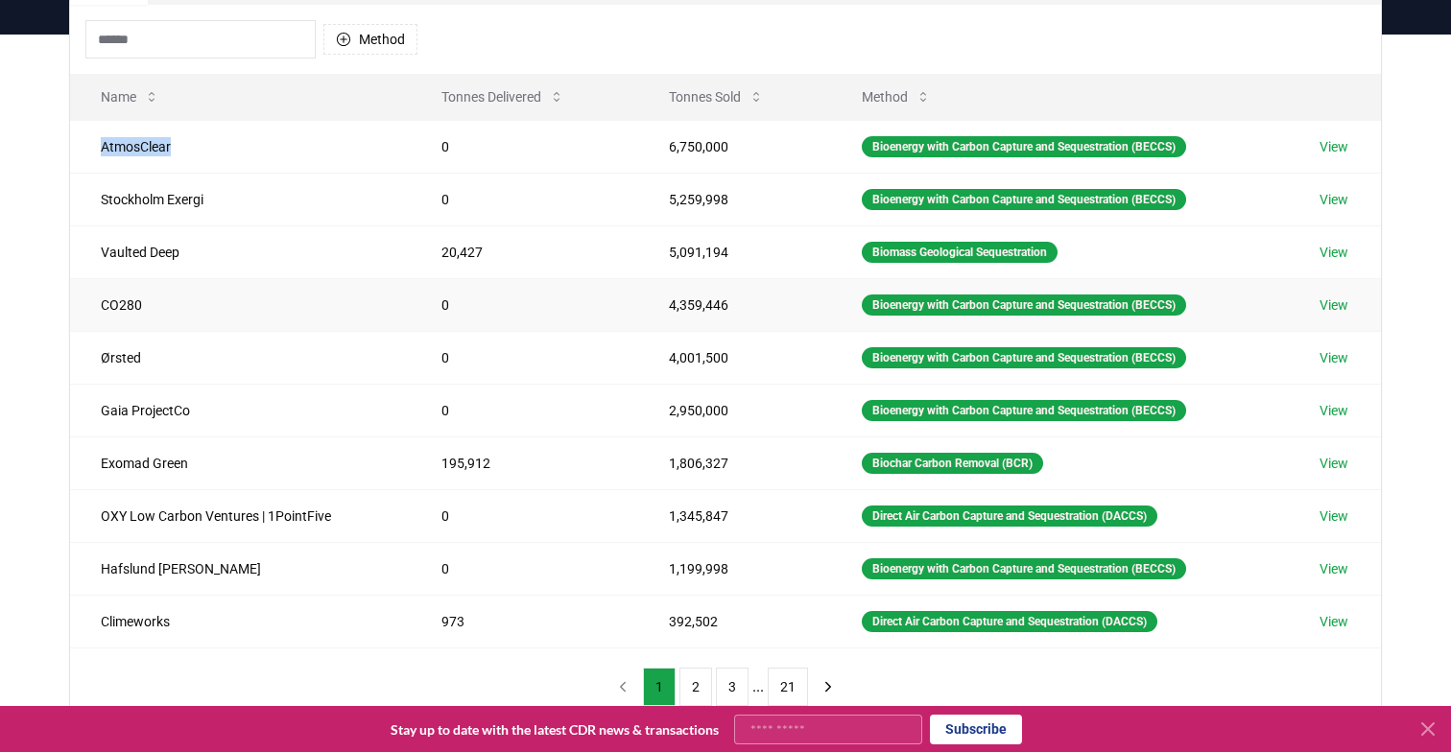
scroll to position [187, 0]
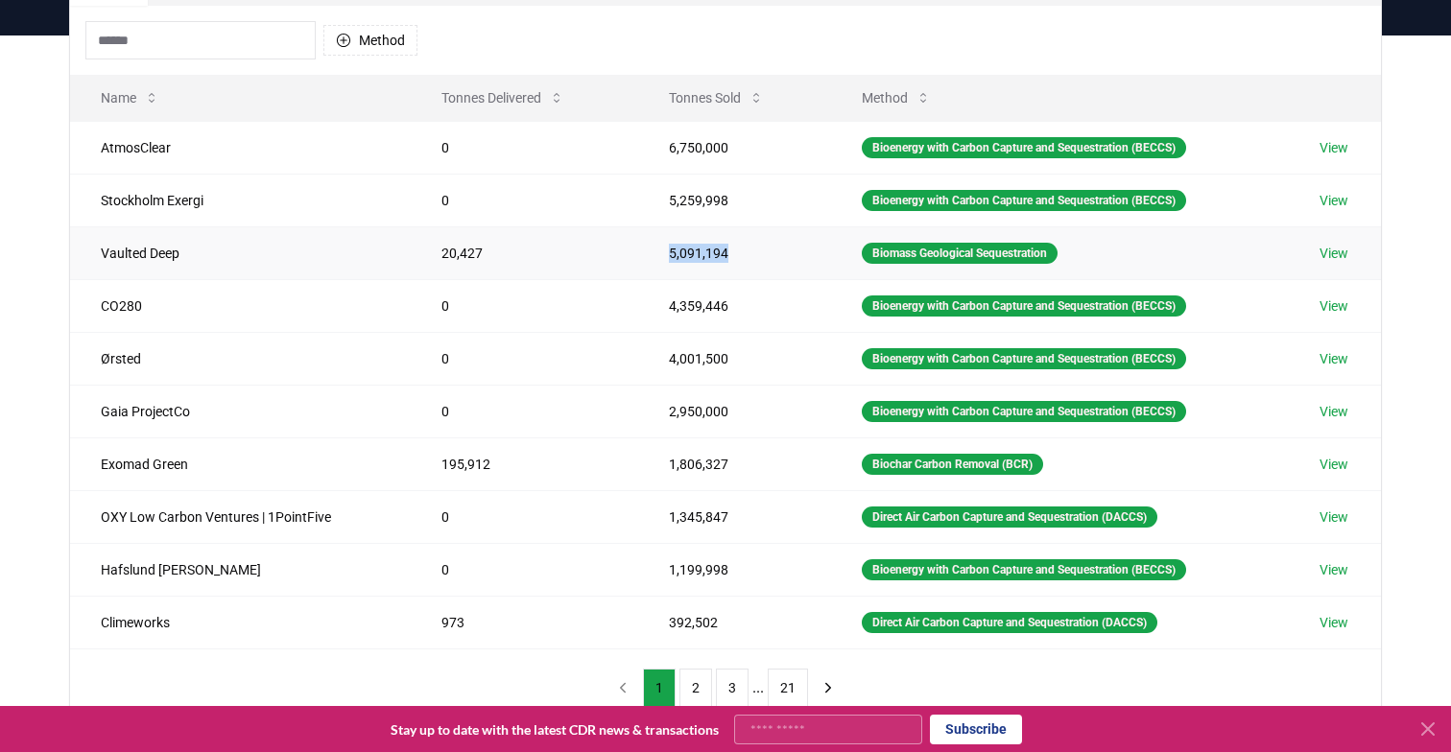
drag, startPoint x: 659, startPoint y: 253, endPoint x: 764, endPoint y: 250, distance: 104.6
click at [764, 250] on td "5,091,194" at bounding box center [734, 252] width 193 height 53
drag, startPoint x: 432, startPoint y: 248, endPoint x: 488, endPoint y: 248, distance: 56.6
click at [488, 248] on td "20,427" at bounding box center [524, 252] width 227 height 53
click at [462, 250] on td "20,427" at bounding box center [524, 252] width 227 height 53
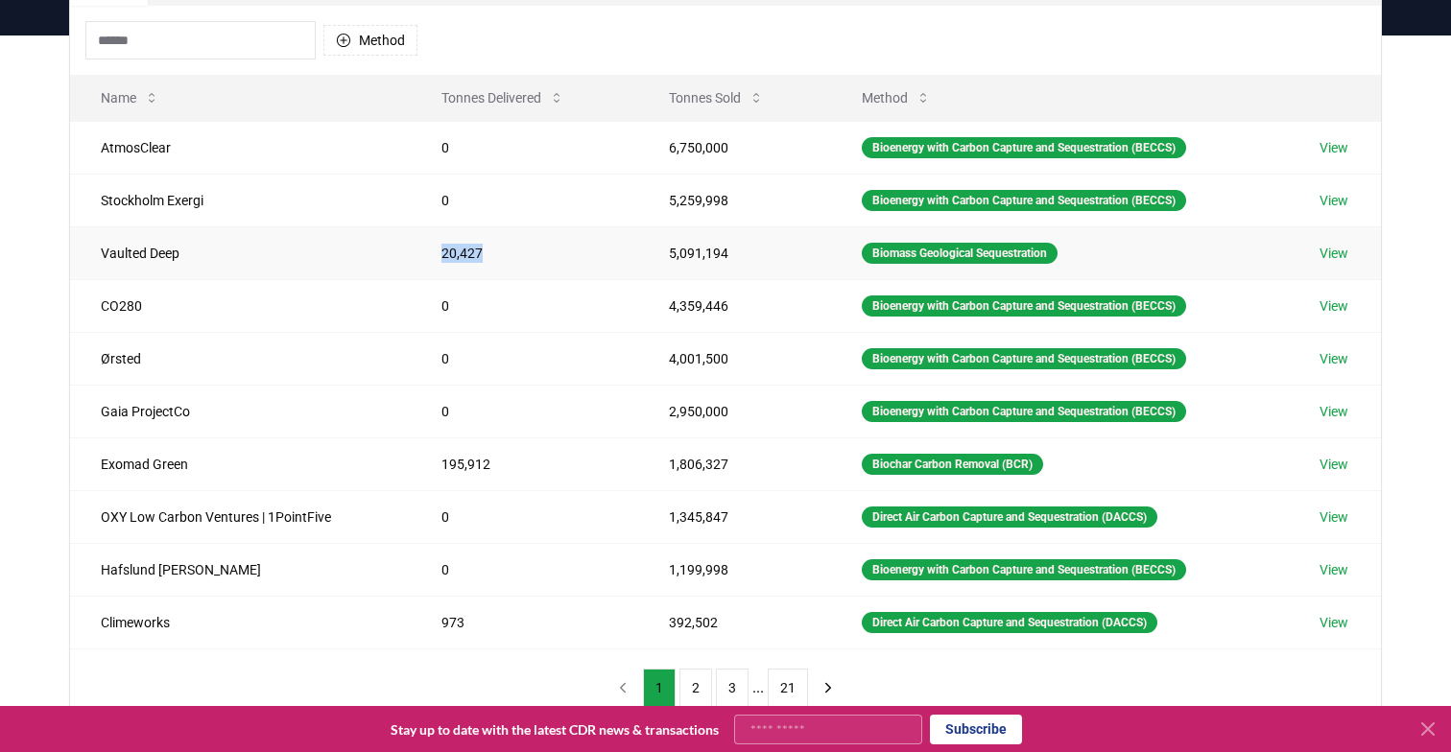
drag, startPoint x: 483, startPoint y: 254, endPoint x: 418, endPoint y: 254, distance: 64.3
click at [418, 254] on td "20,427" at bounding box center [524, 252] width 227 height 53
drag, startPoint x: 661, startPoint y: 254, endPoint x: 748, endPoint y: 253, distance: 87.3
click at [748, 254] on td "5,091,194" at bounding box center [734, 252] width 193 height 53
click at [1336, 252] on link "View" at bounding box center [1333, 253] width 29 height 19
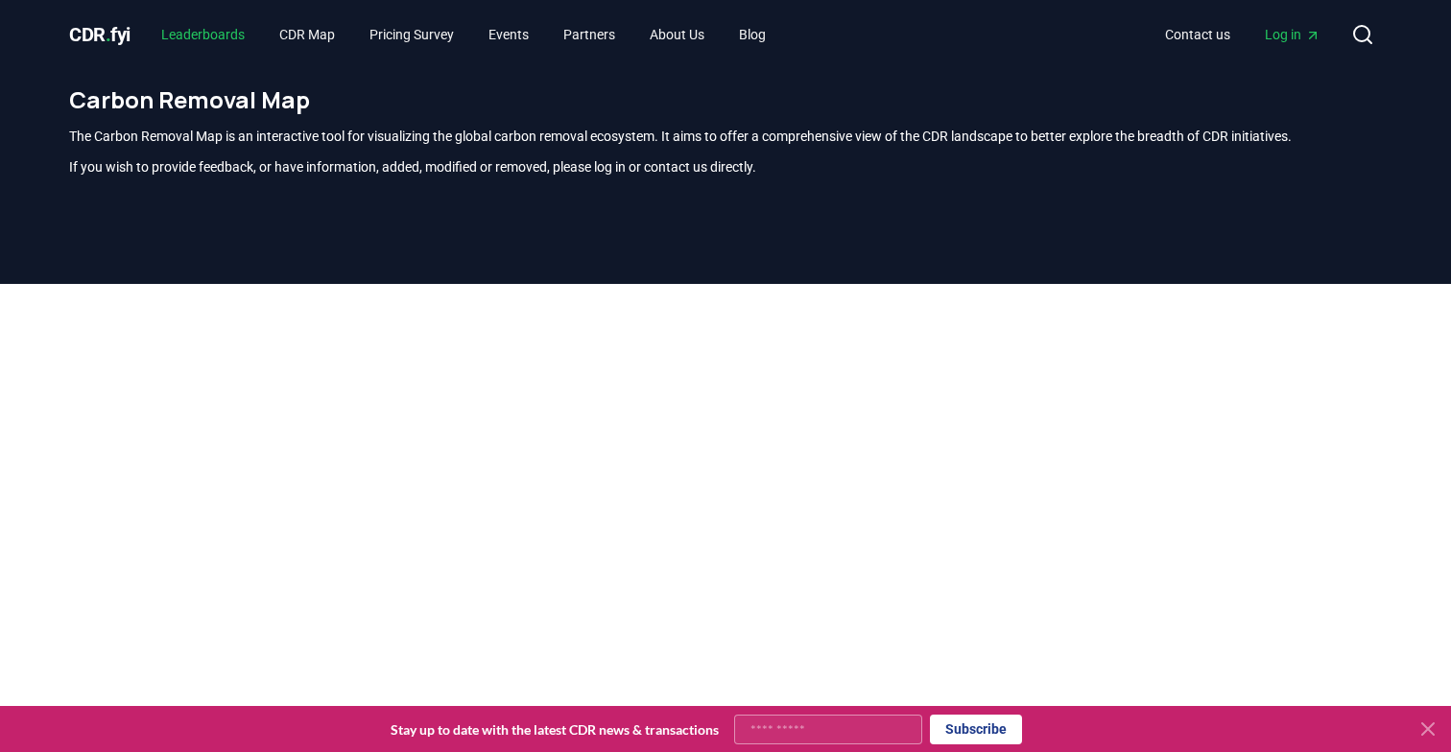
click at [222, 29] on link "Leaderboards" at bounding box center [203, 34] width 114 height 35
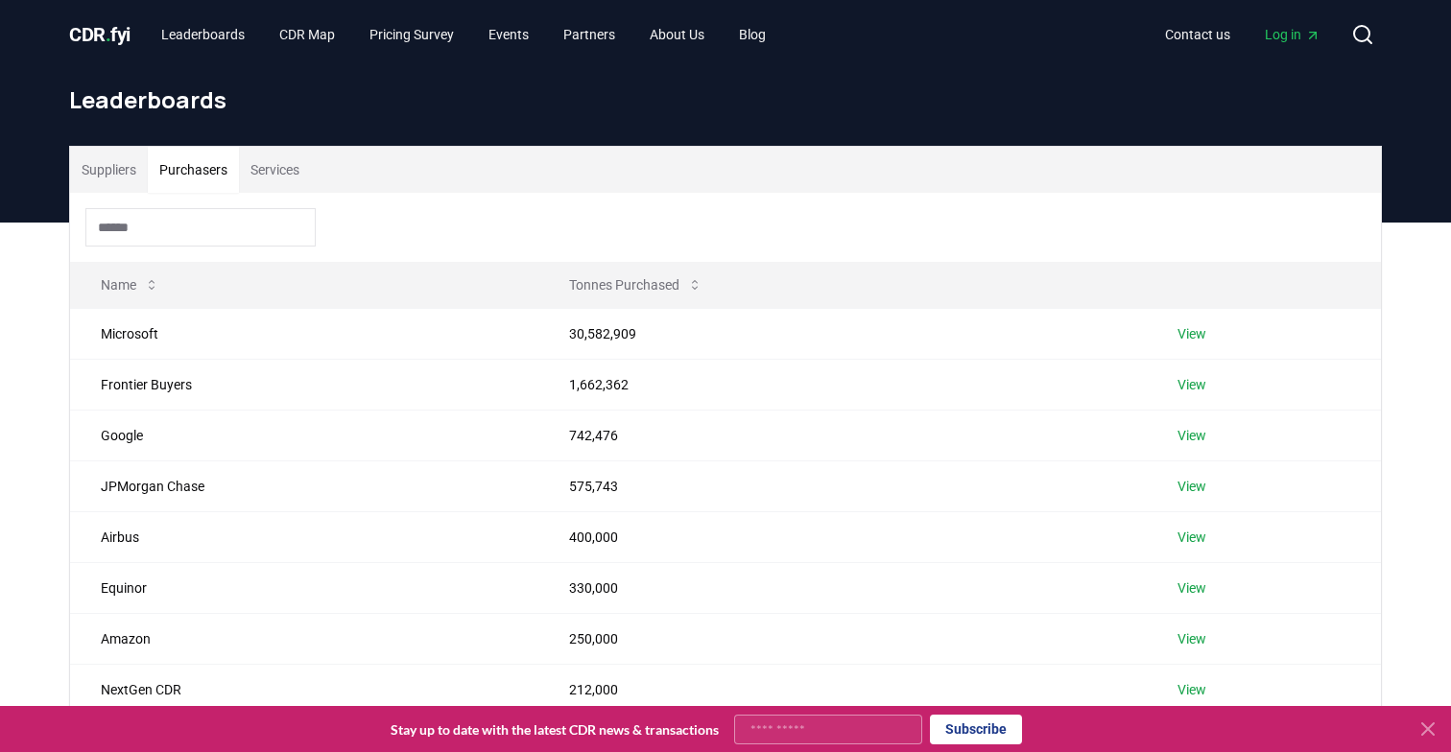
click at [217, 171] on button "Purchasers" at bounding box center [193, 170] width 91 height 46
click at [303, 173] on button "Services" at bounding box center [275, 170] width 72 height 46
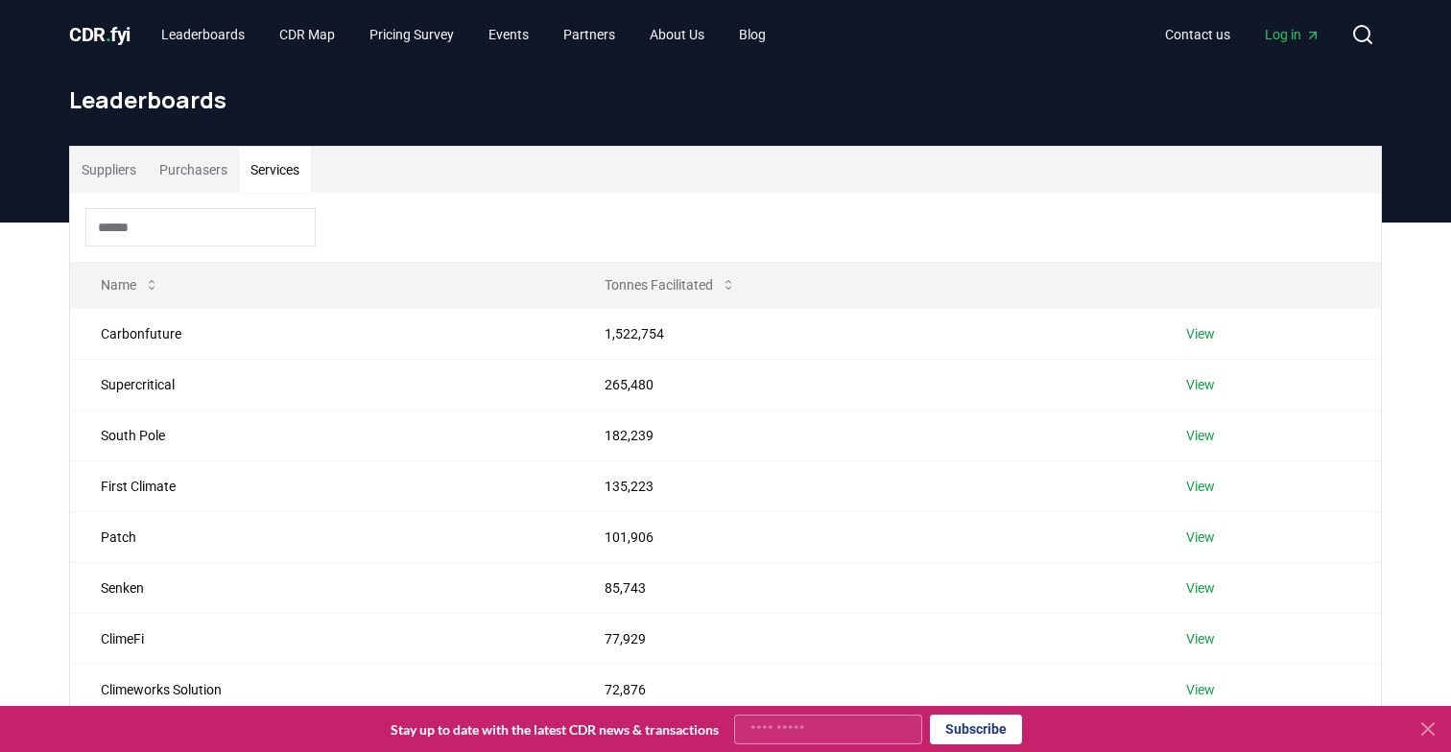
click at [225, 177] on button "Purchasers" at bounding box center [193, 170] width 91 height 46
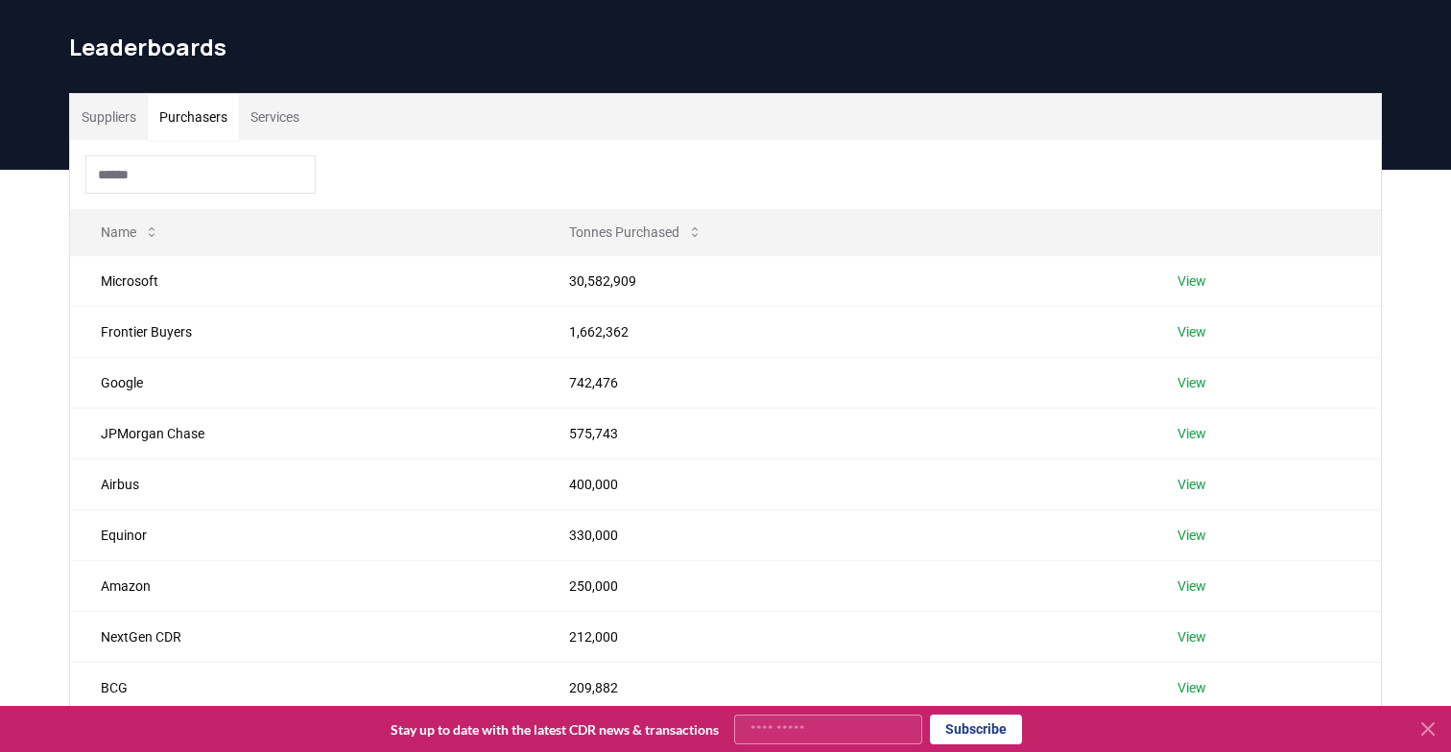
scroll to position [31, 0]
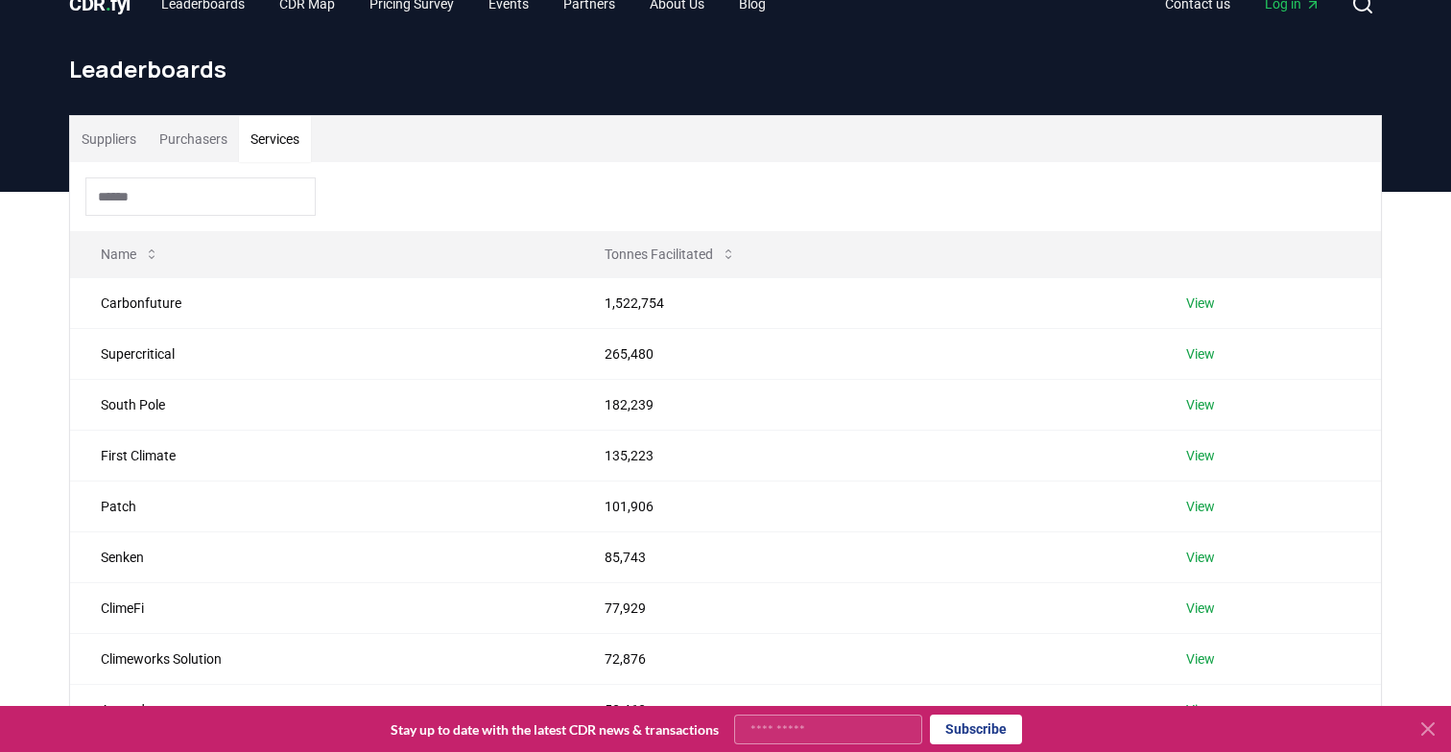
click at [301, 139] on button "Services" at bounding box center [275, 139] width 72 height 46
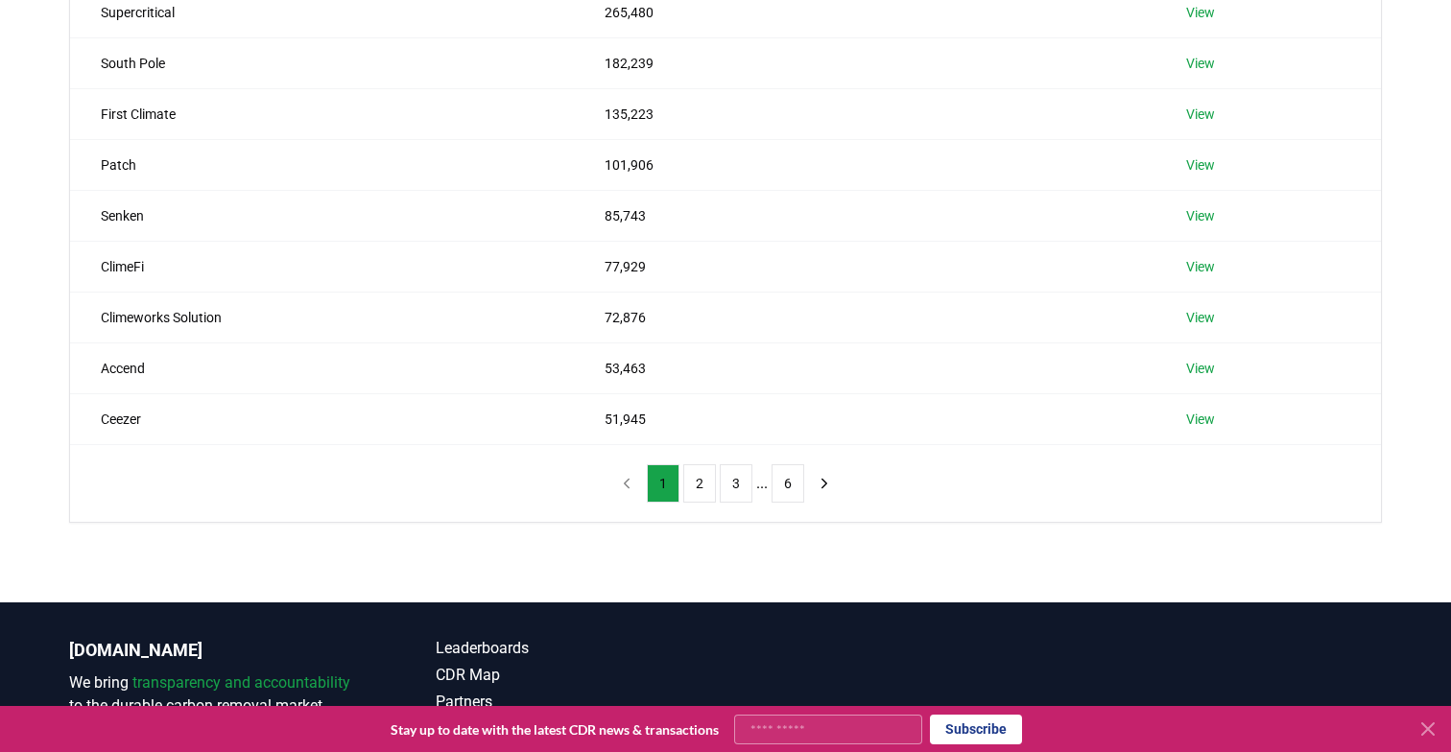
scroll to position [0, 0]
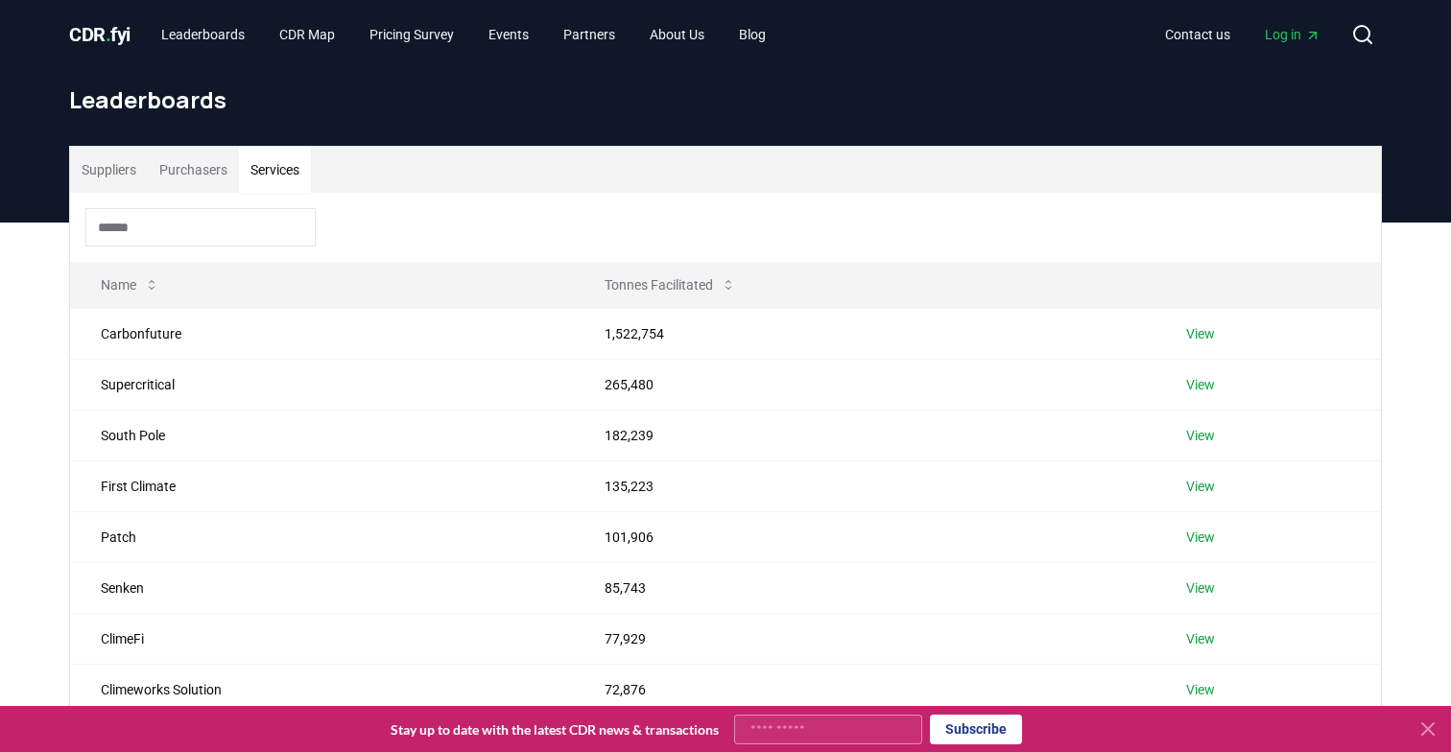
click at [103, 170] on button "Suppliers" at bounding box center [109, 170] width 78 height 46
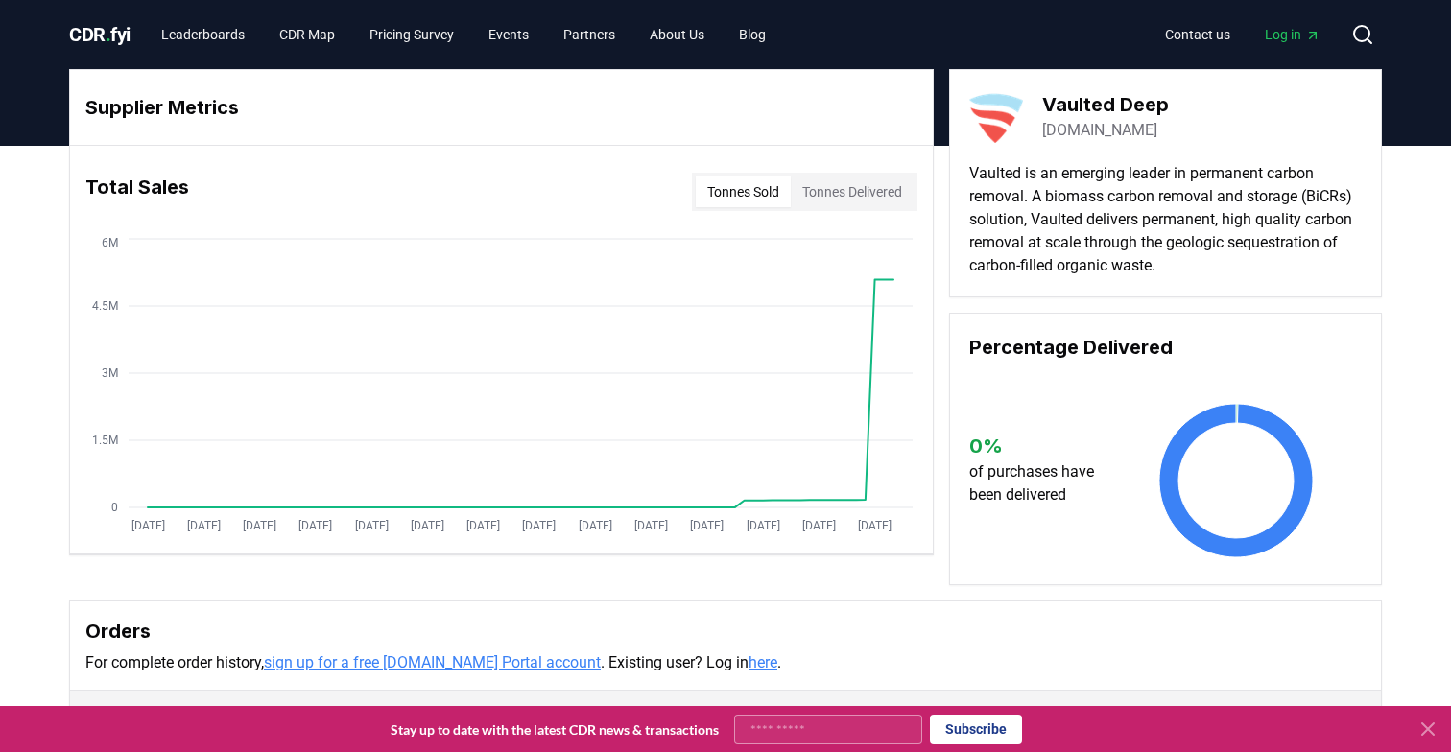
click at [847, 199] on button "Tonnes Delivered" at bounding box center [852, 192] width 123 height 31
click at [168, 31] on link "Leaderboards" at bounding box center [203, 34] width 114 height 35
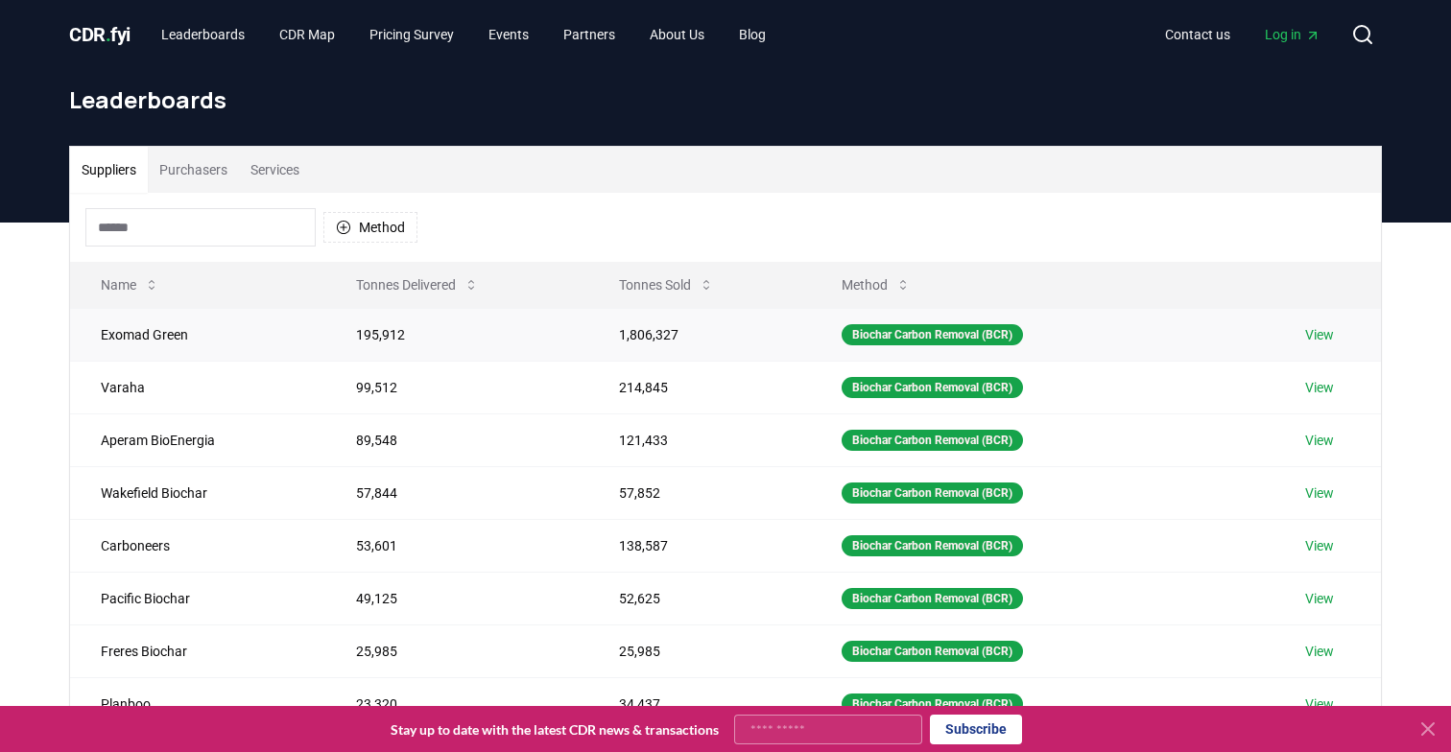
click at [388, 338] on td "195,912" at bounding box center [456, 334] width 262 height 53
click at [1320, 335] on link "View" at bounding box center [1319, 334] width 29 height 19
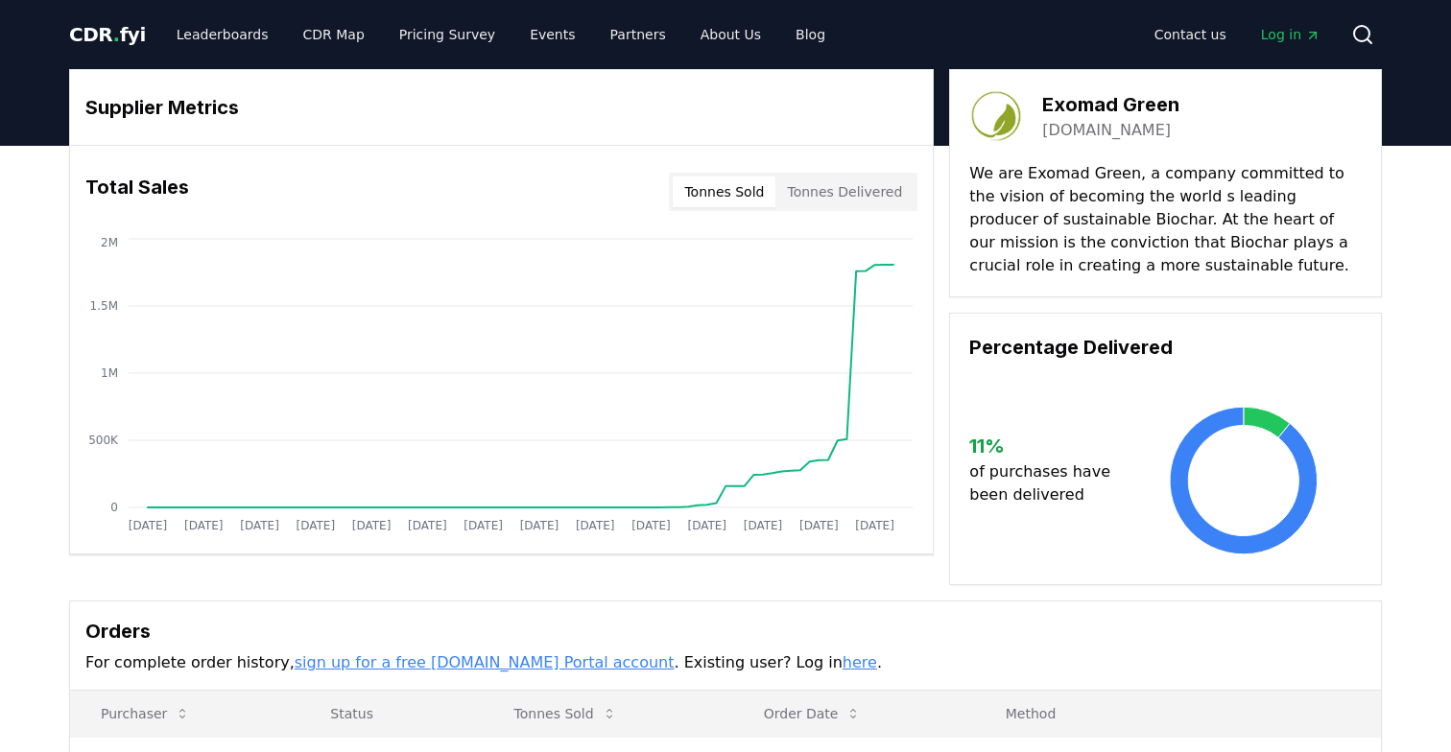
click at [843, 175] on div "Tonnes Sold Tonnes Delivered" at bounding box center [793, 192] width 248 height 38
click at [843, 183] on button "Tonnes Delivered" at bounding box center [844, 192] width 138 height 31
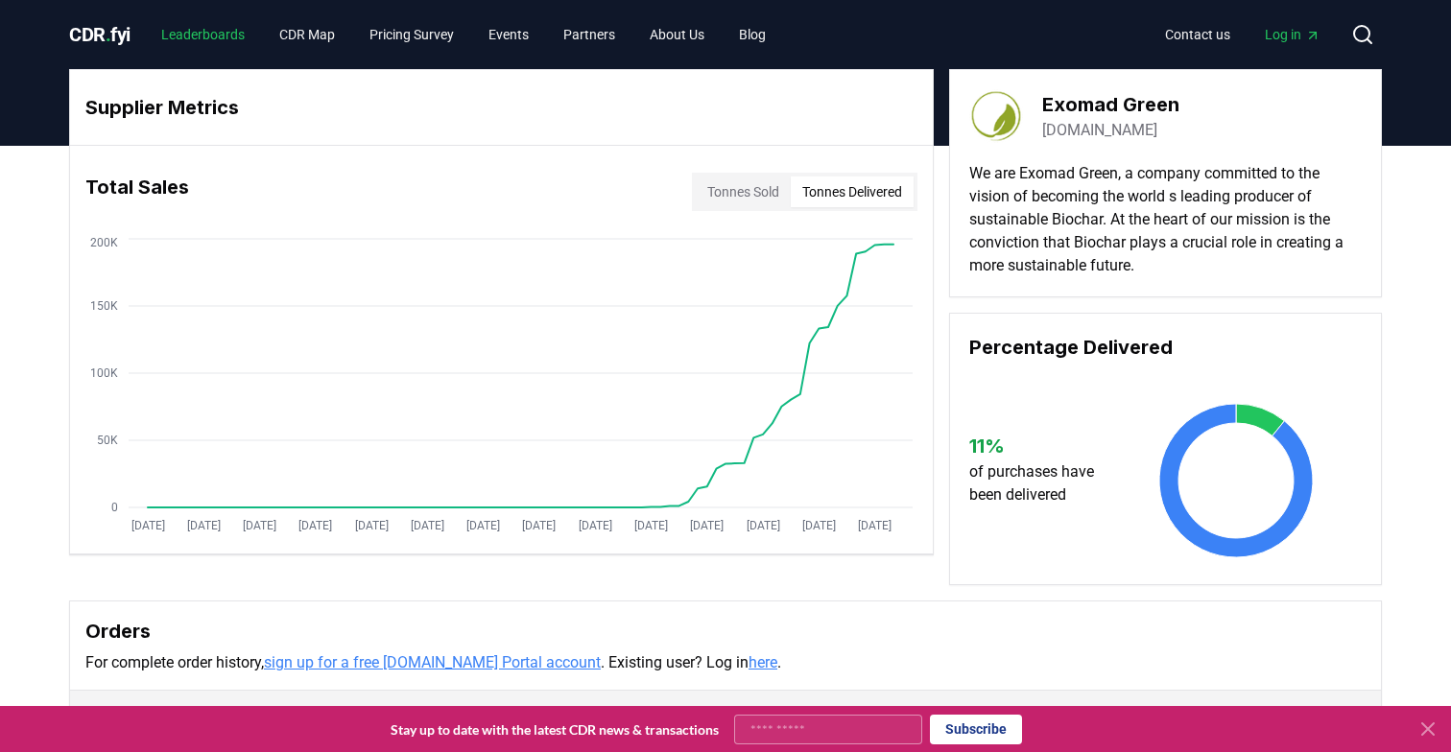
click at [235, 43] on link "Leaderboards" at bounding box center [203, 34] width 114 height 35
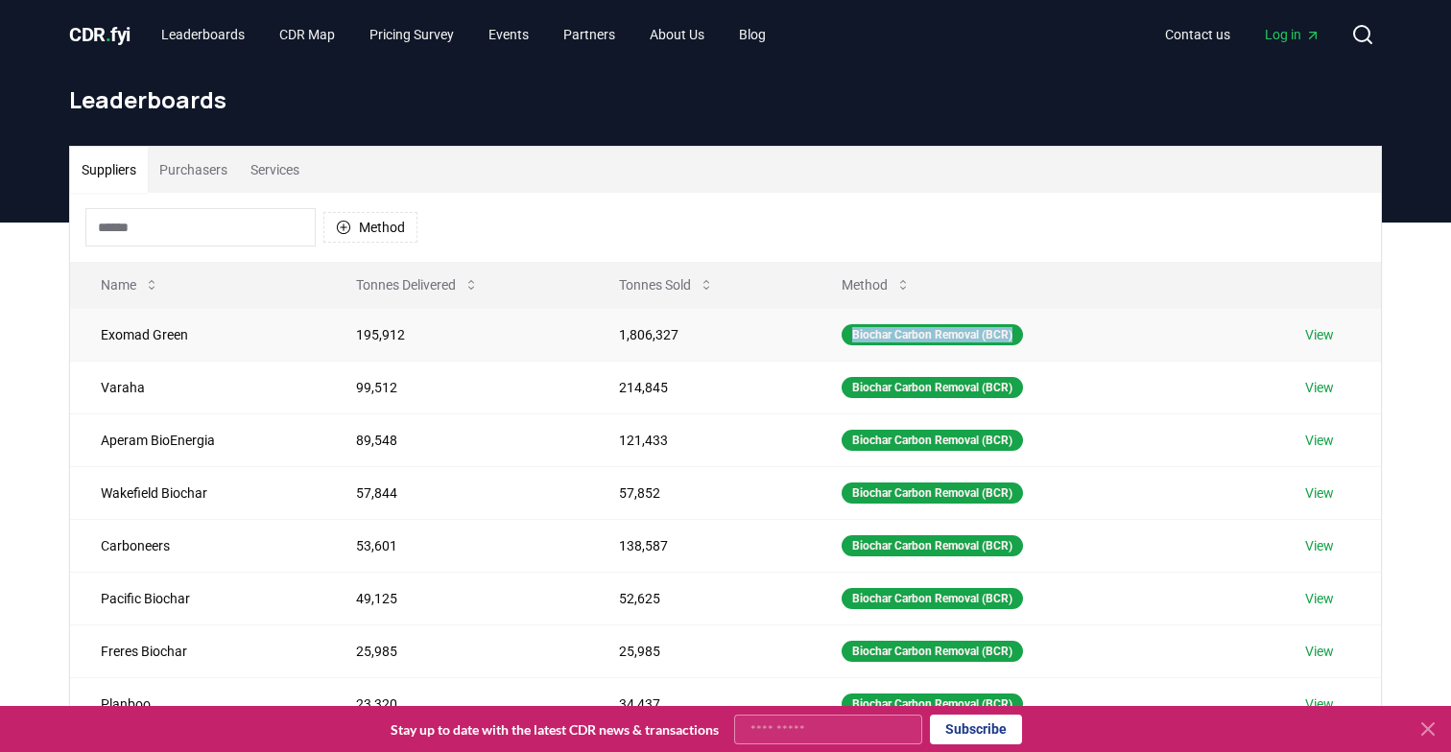
drag, startPoint x: 846, startPoint y: 339, endPoint x: 1030, endPoint y: 337, distance: 184.2
click at [1031, 337] on td "Biochar Carbon Removal (BCR)" at bounding box center [1042, 334] width 463 height 53
click at [945, 358] on td "Biochar Carbon Removal (BCR)" at bounding box center [1042, 334] width 463 height 53
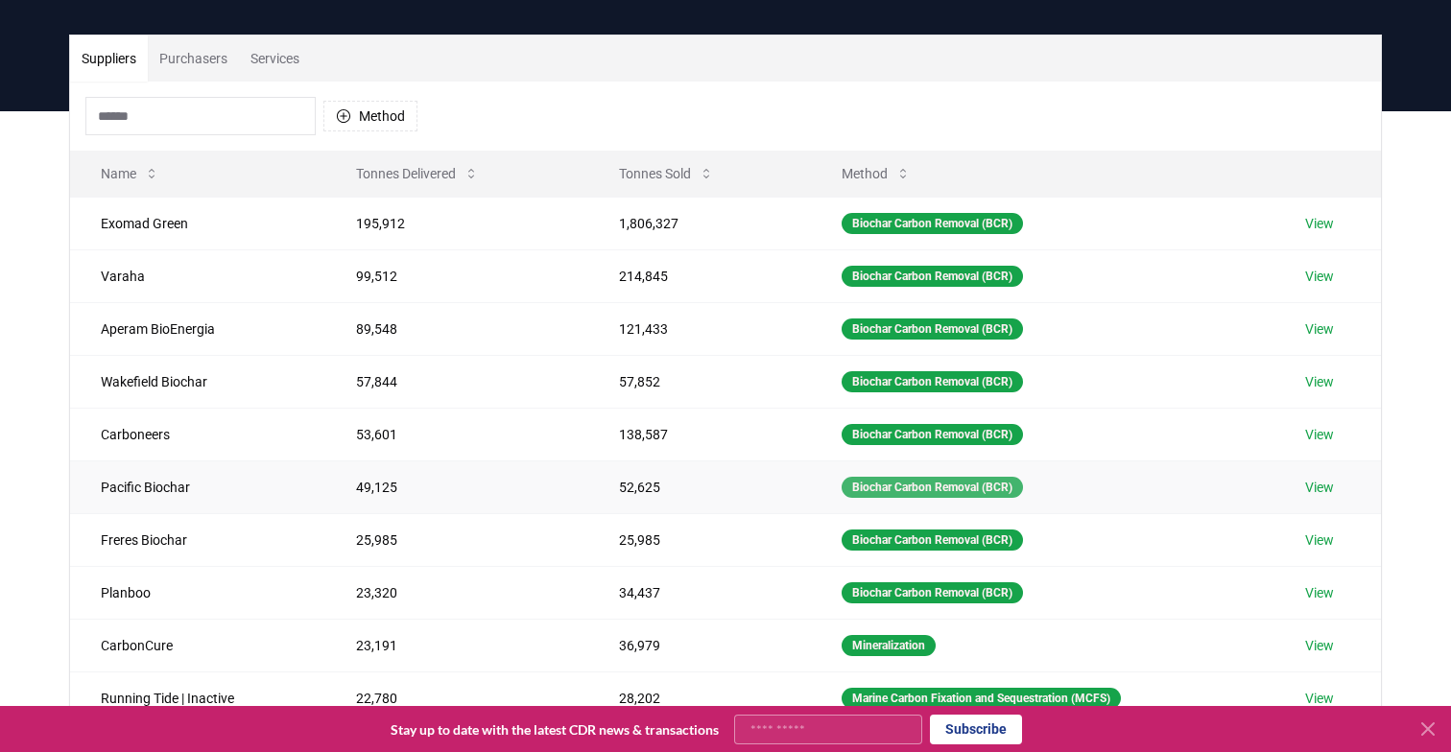
scroll to position [107, 0]
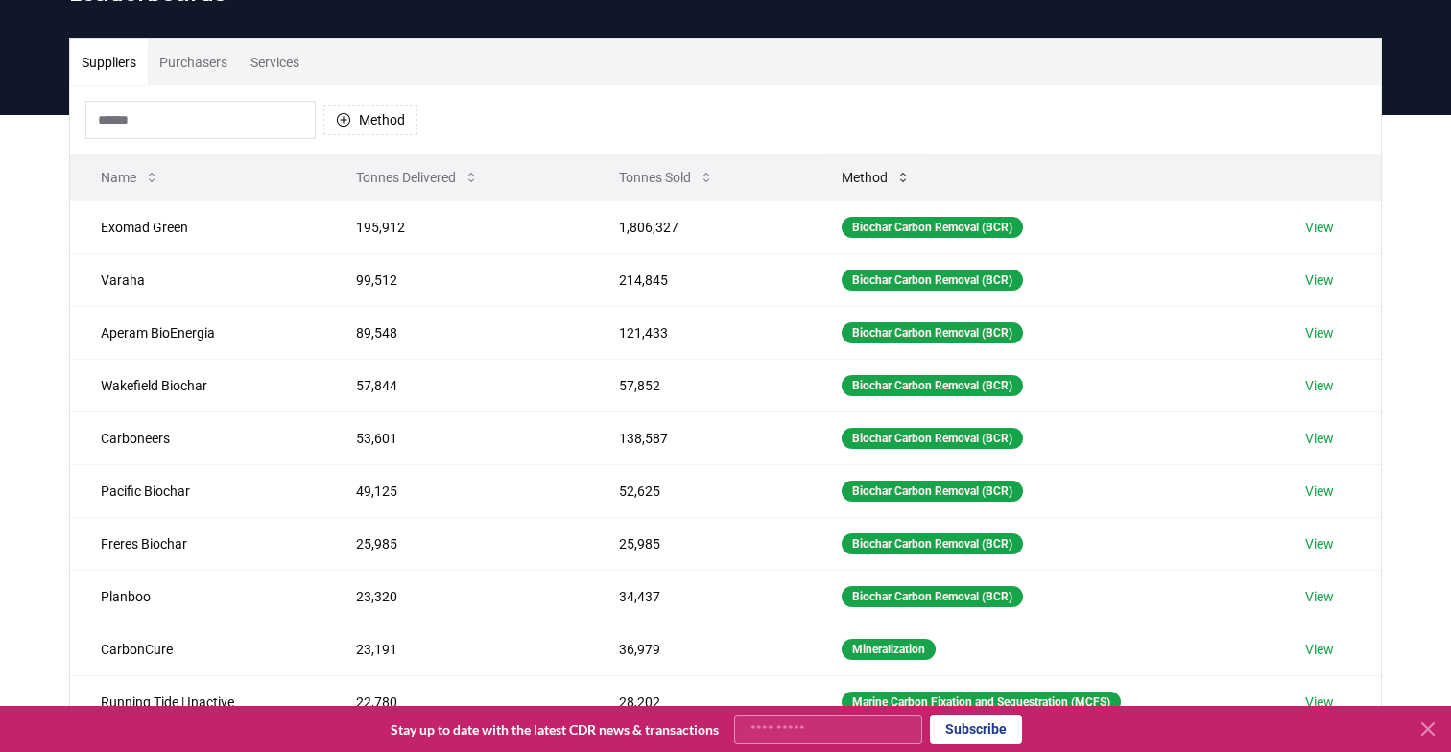
click at [876, 171] on button "Method" at bounding box center [876, 177] width 100 height 38
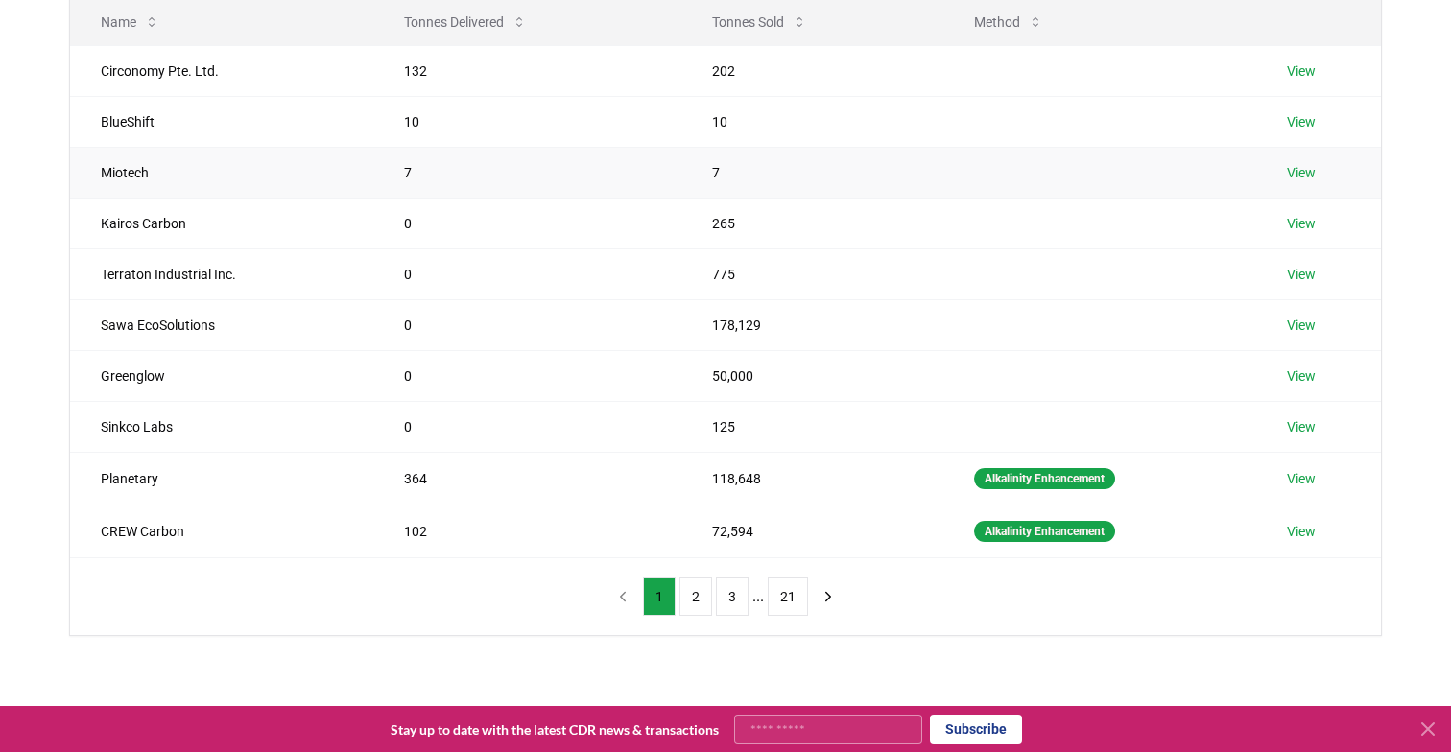
scroll to position [251, 0]
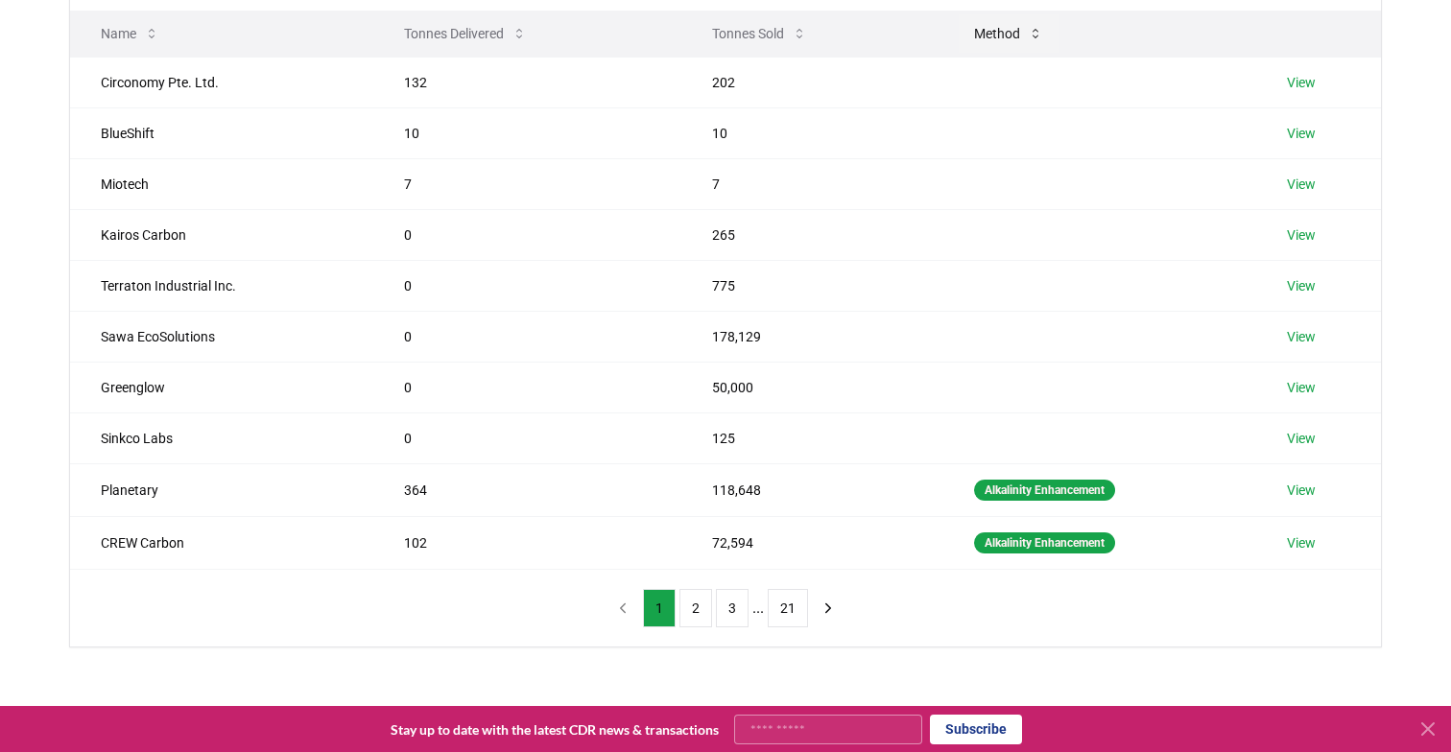
click at [980, 40] on button "Method" at bounding box center [1008, 33] width 100 height 38
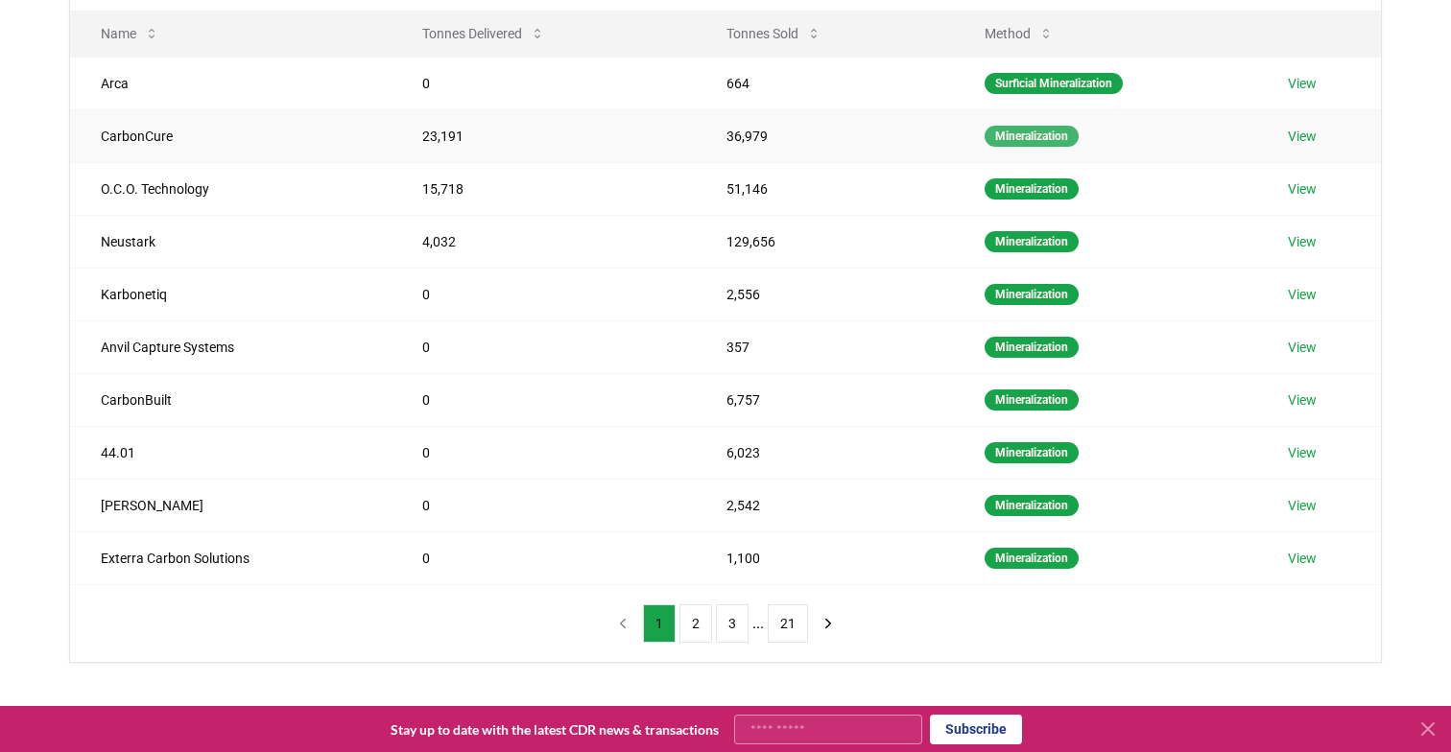
click at [1007, 143] on div "Mineralization" at bounding box center [1031, 136] width 94 height 21
click at [1422, 224] on div "Suppliers Purchasers Services Method Name Tonnes Delivered Tonnes Sold Method A…" at bounding box center [725, 355] width 1451 height 768
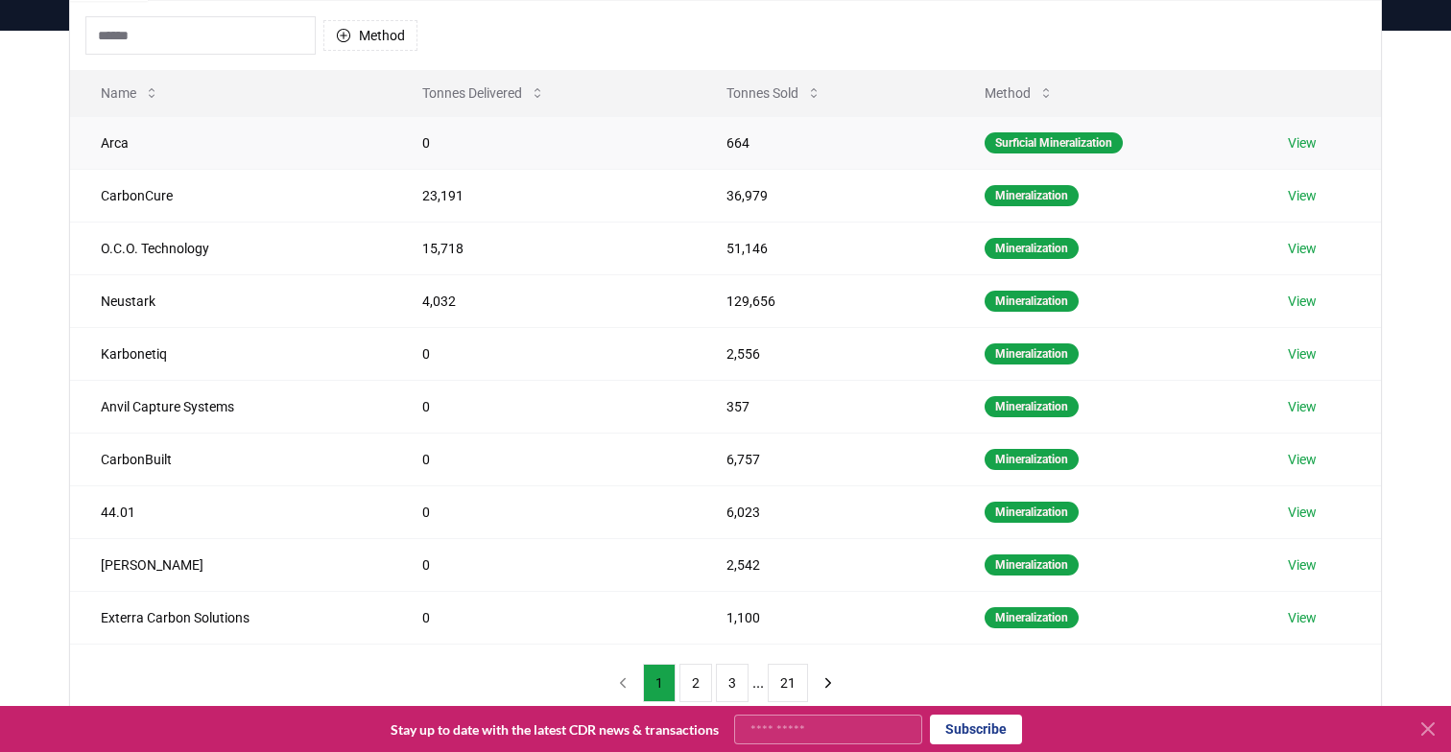
click at [711, 128] on td "664" at bounding box center [825, 142] width 258 height 53
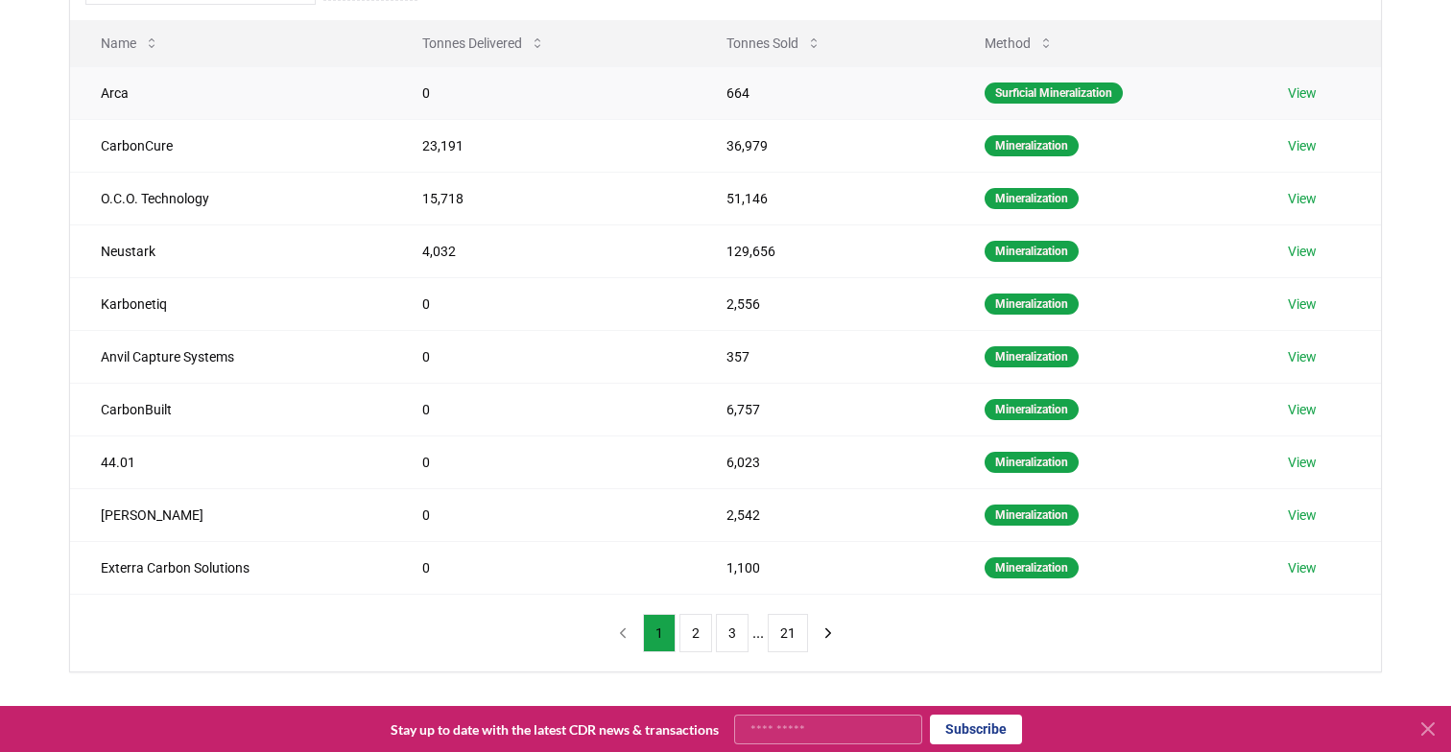
scroll to position [240, 0]
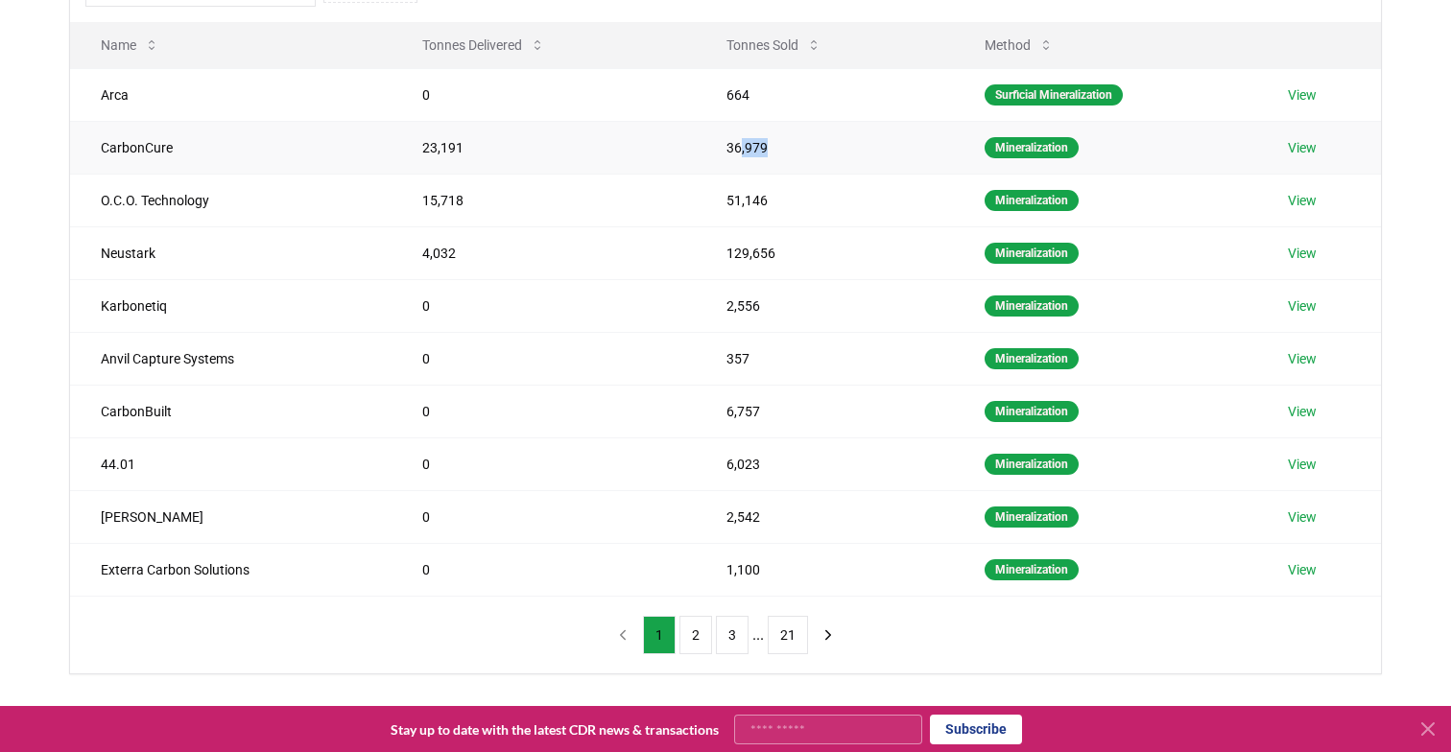
drag, startPoint x: 739, startPoint y: 146, endPoint x: 776, endPoint y: 154, distance: 38.4
click at [776, 154] on td "36,979" at bounding box center [825, 147] width 258 height 53
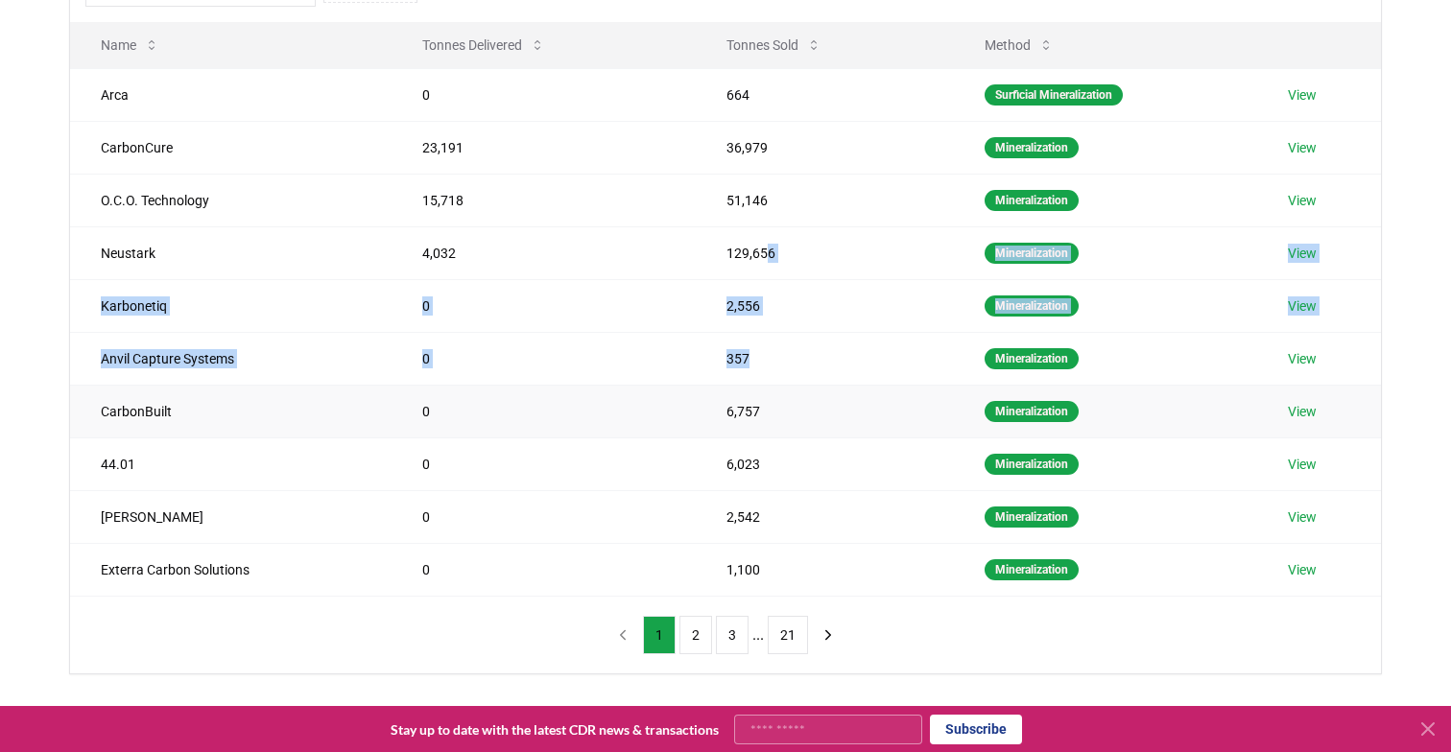
drag, startPoint x: 766, startPoint y: 254, endPoint x: 768, endPoint y: 406, distance: 151.6
click at [768, 381] on tbody "Arca 0 664 Surficial Mineralization View CarbonCure 23,191 36,979 Mineralizatio…" at bounding box center [725, 332] width 1311 height 528
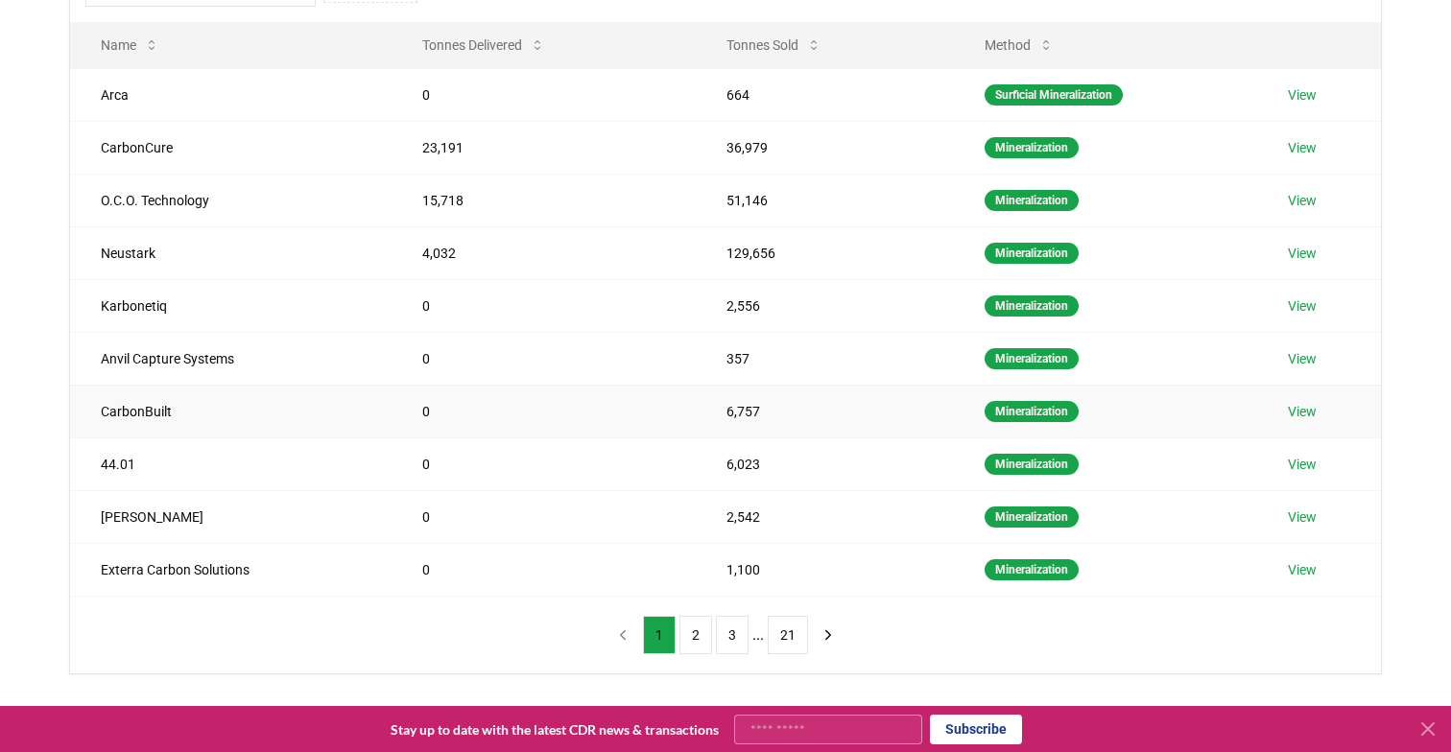
click at [768, 406] on td "6,757" at bounding box center [825, 411] width 258 height 53
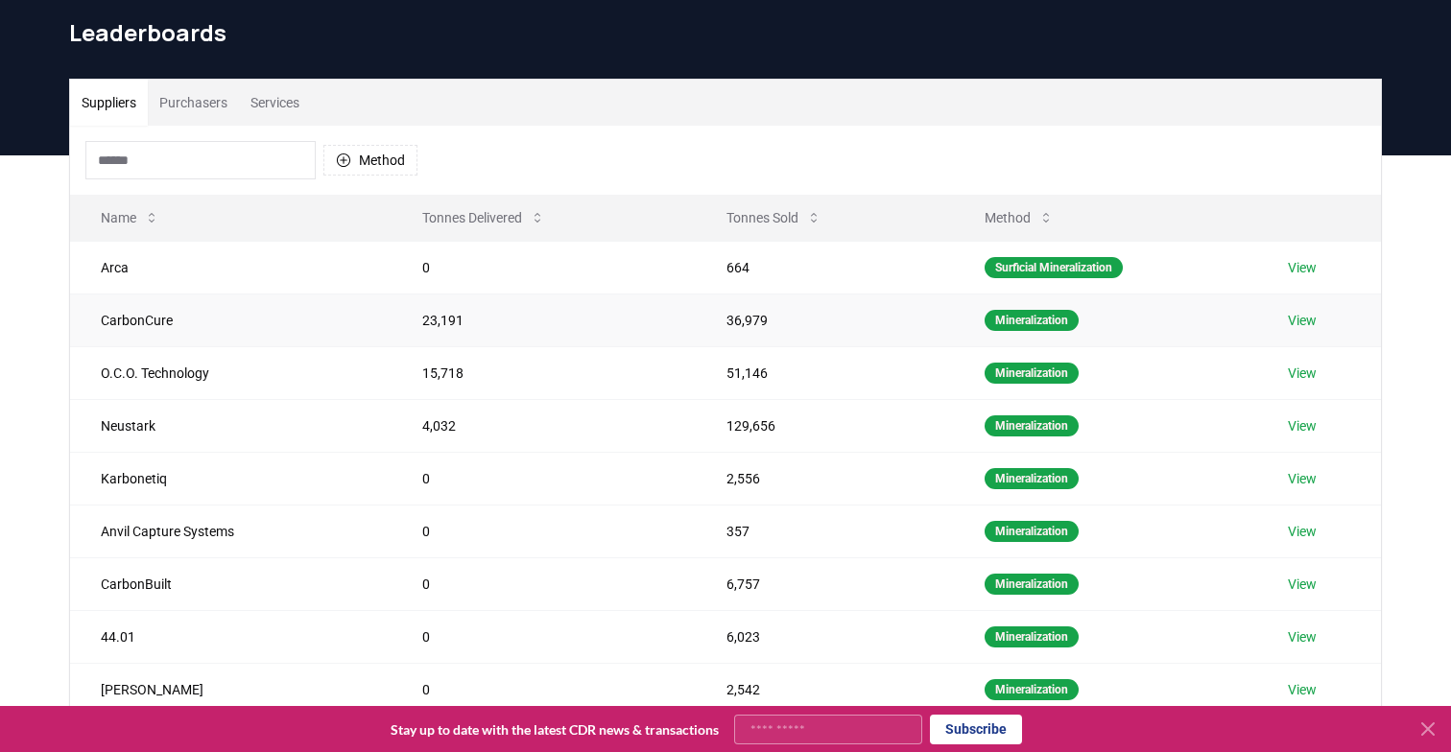
scroll to position [57, 0]
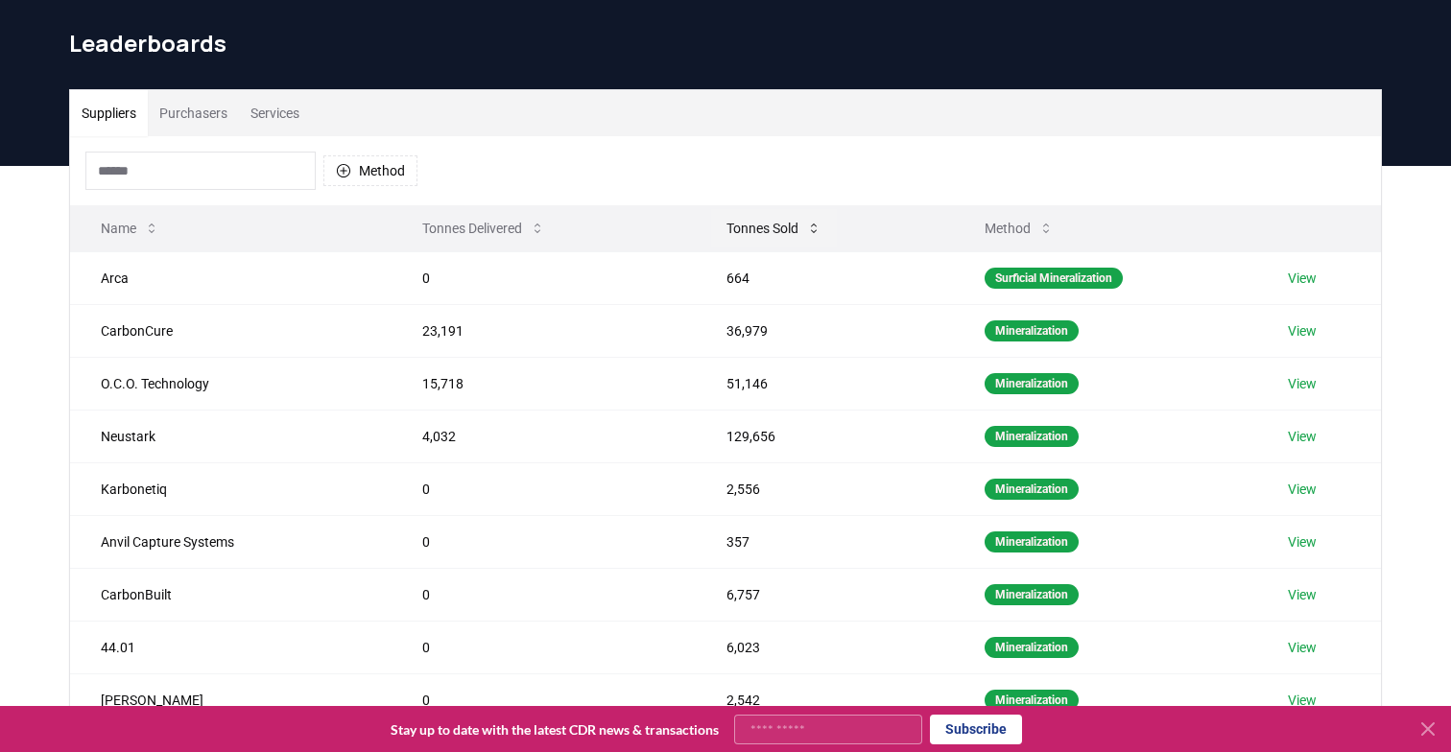
click at [764, 240] on button "Tonnes Sold" at bounding box center [774, 228] width 126 height 38
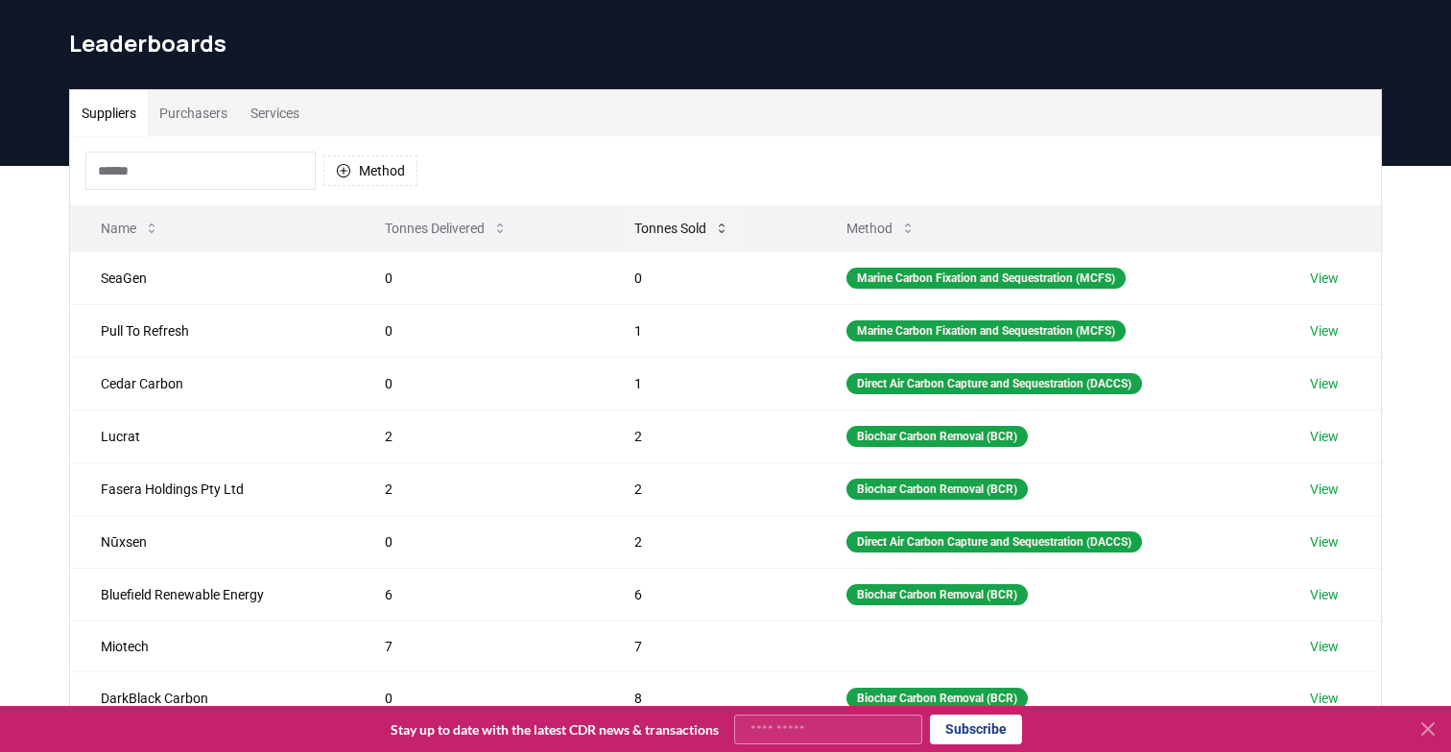
click at [711, 224] on button "Tonnes Sold" at bounding box center [682, 228] width 126 height 38
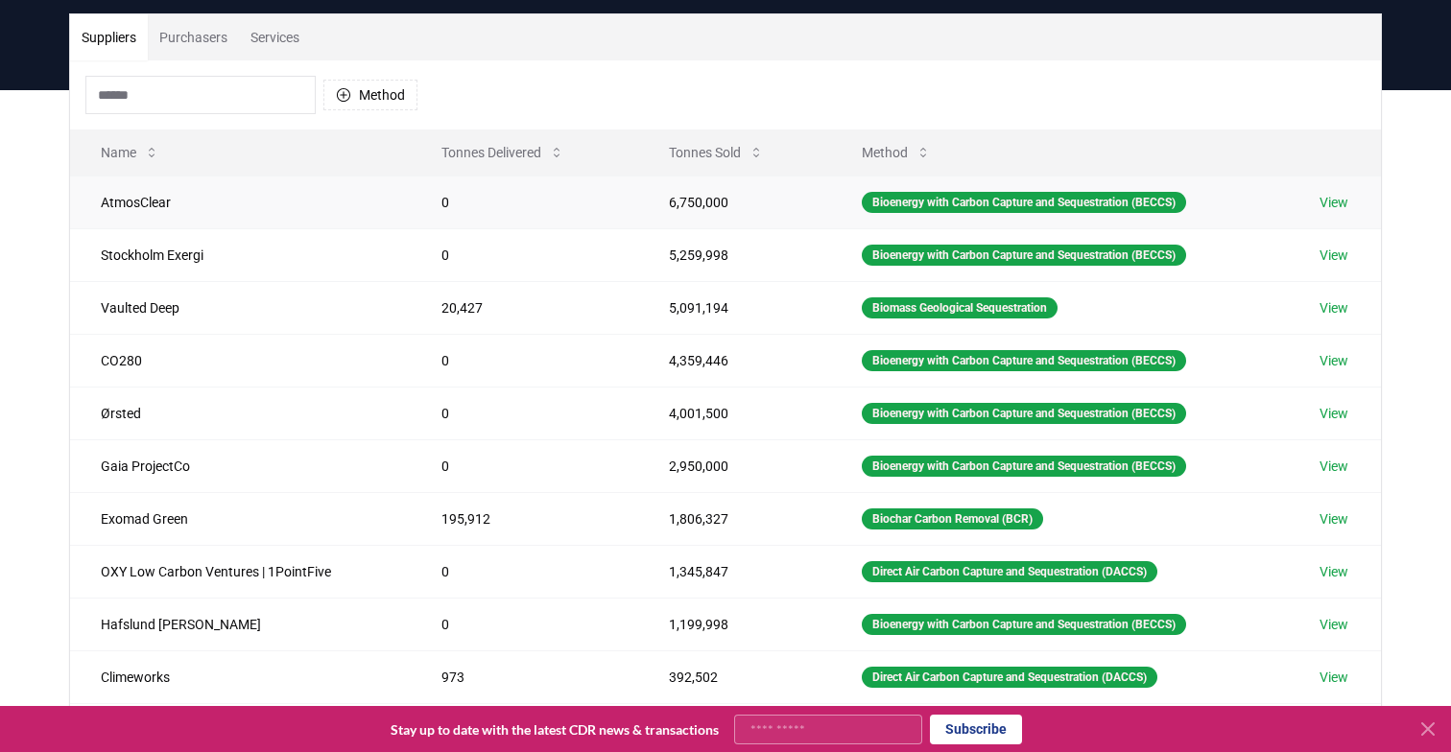
scroll to position [121, 0]
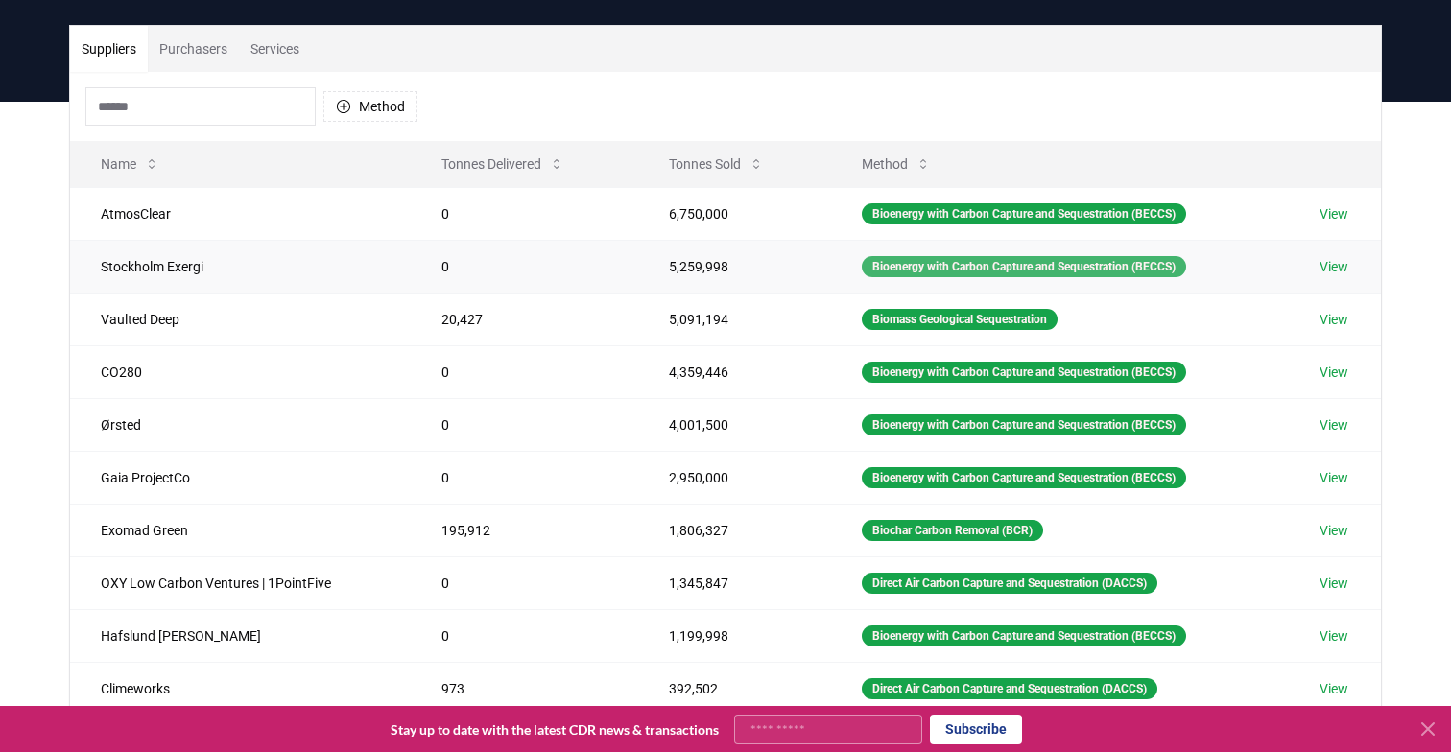
click at [883, 273] on div "Bioenergy with Carbon Capture and Sequestration (BECCS)" at bounding box center [1024, 266] width 324 height 21
click at [929, 316] on div "Biomass Geological Sequestration" at bounding box center [960, 319] width 196 height 21
click at [862, 314] on div "Biomass Geological Sequestration" at bounding box center [960, 319] width 196 height 21
drag, startPoint x: 863, startPoint y: 319, endPoint x: 1078, endPoint y: 323, distance: 214.9
click at [1078, 323] on td "Biomass Geological Sequestration" at bounding box center [1059, 319] width 457 height 53
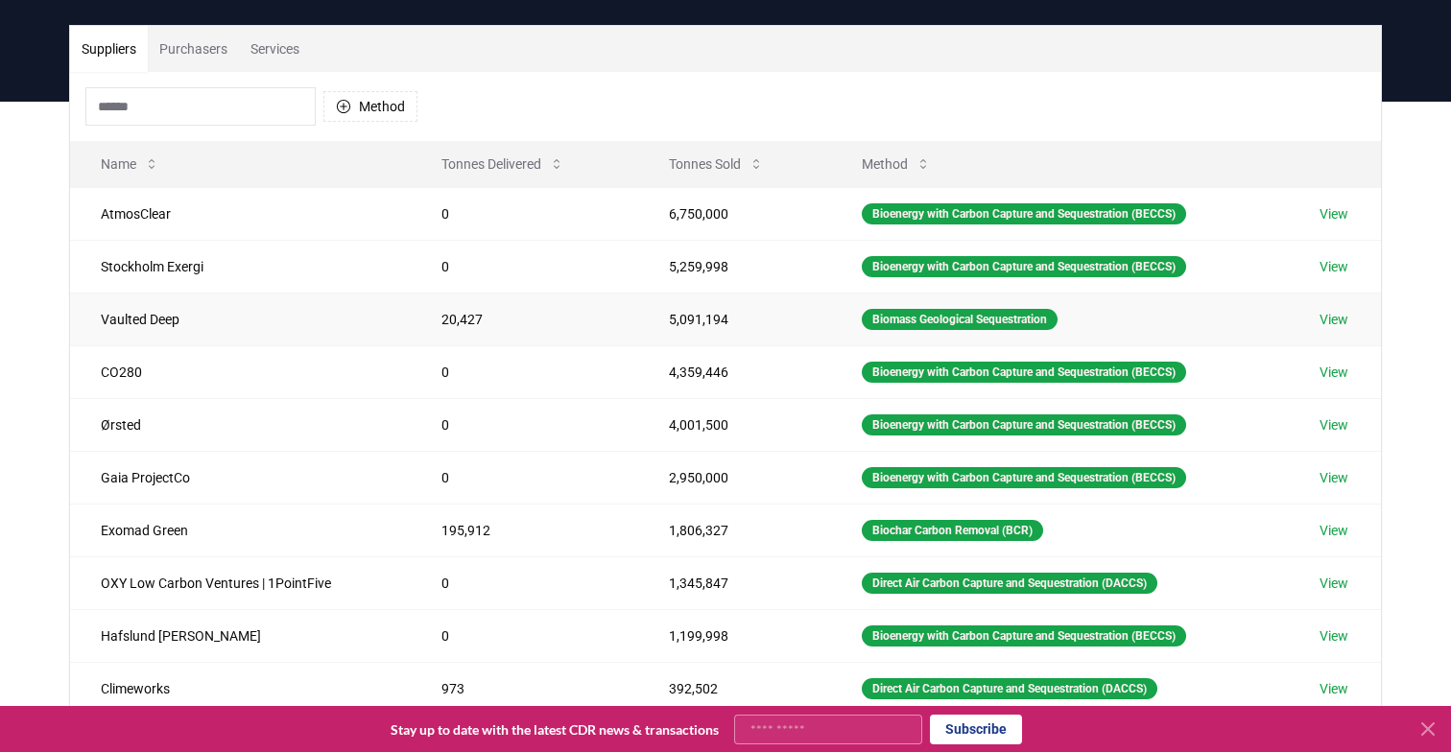
click at [1077, 323] on td "Biomass Geological Sequestration" at bounding box center [1059, 319] width 457 height 53
drag, startPoint x: 1051, startPoint y: 323, endPoint x: 857, endPoint y: 321, distance: 194.8
click at [862, 321] on div "Biomass Geological Sequestration" at bounding box center [960, 319] width 196 height 21
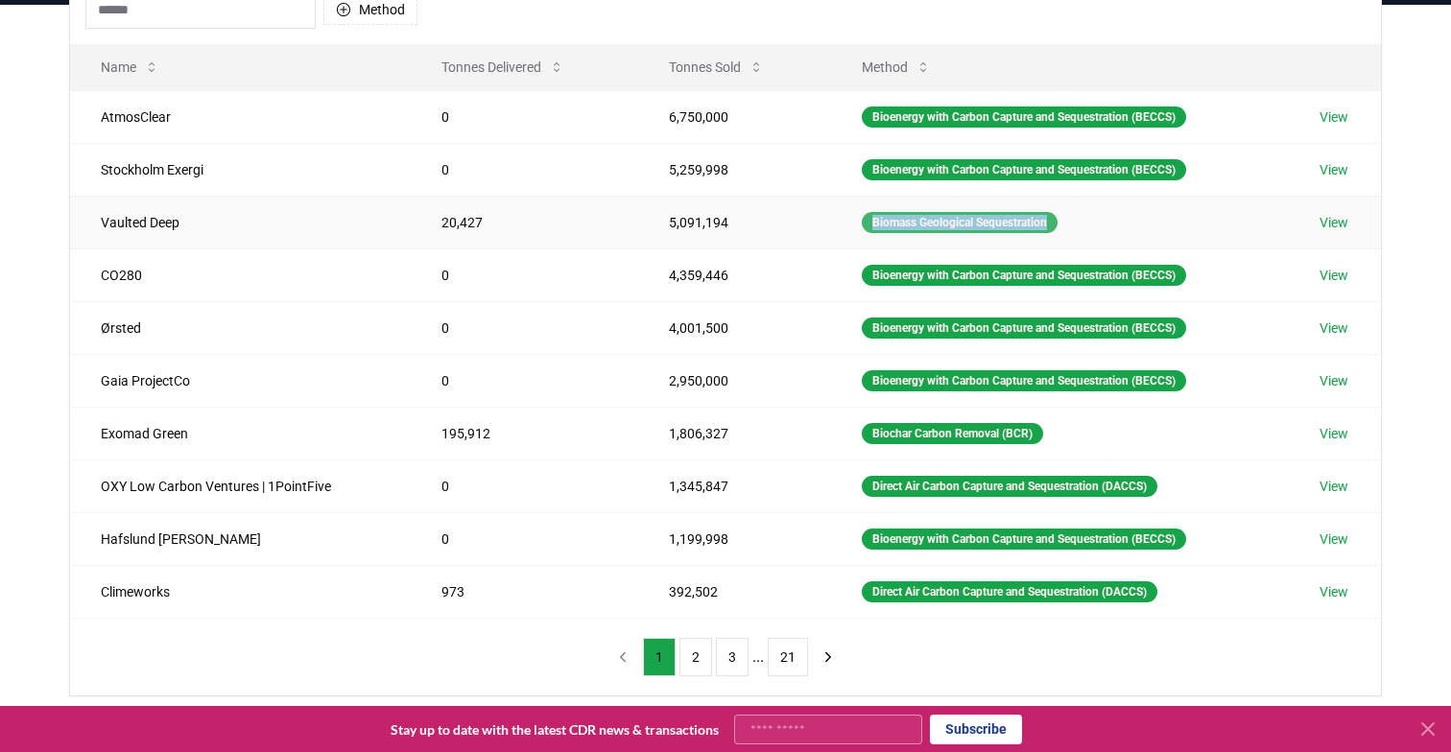
scroll to position [224, 0]
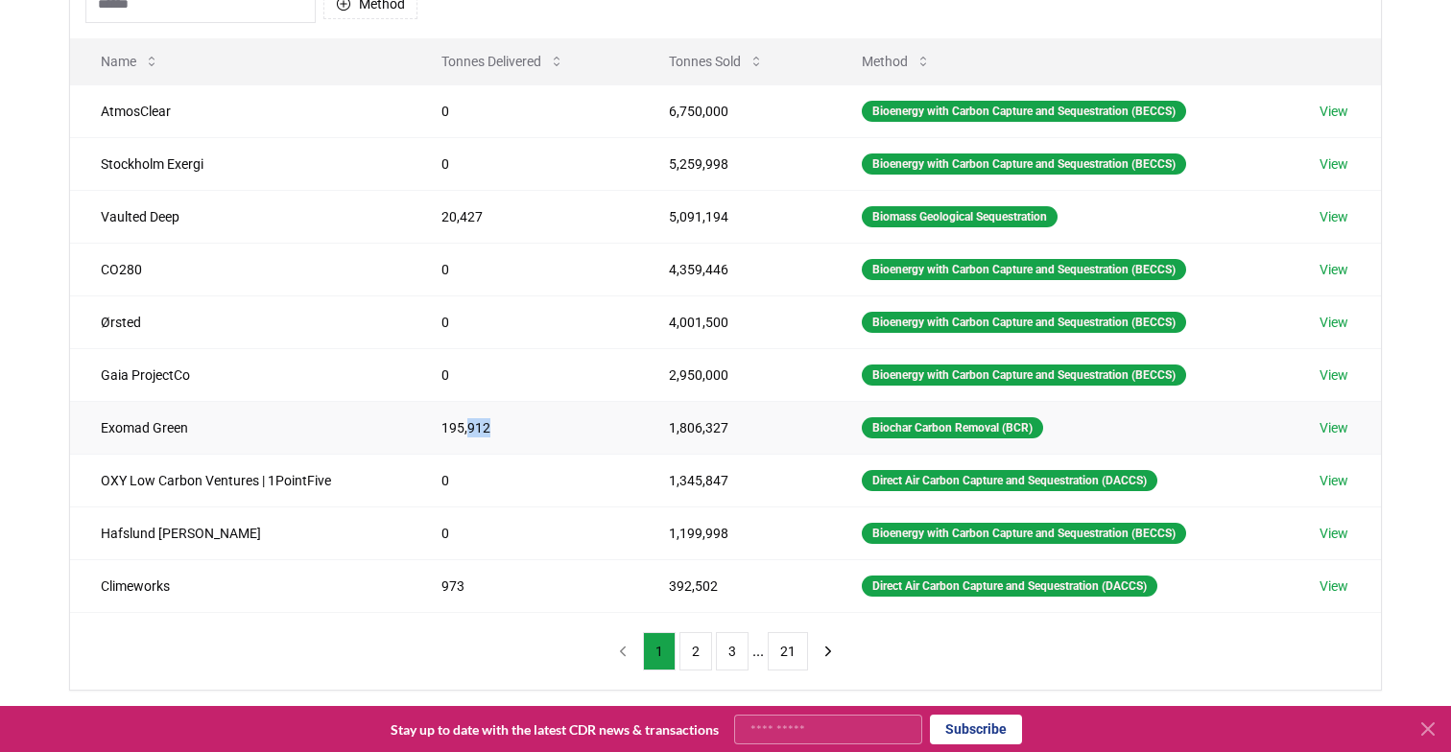
drag, startPoint x: 459, startPoint y: 423, endPoint x: 567, endPoint y: 430, distance: 108.6
click at [567, 430] on td "195,912" at bounding box center [524, 427] width 227 height 53
drag, startPoint x: 658, startPoint y: 430, endPoint x: 721, endPoint y: 434, distance: 63.4
click at [721, 432] on td "1,806,327" at bounding box center [734, 427] width 193 height 53
click at [698, 376] on td "2,950,000" at bounding box center [734, 374] width 193 height 53
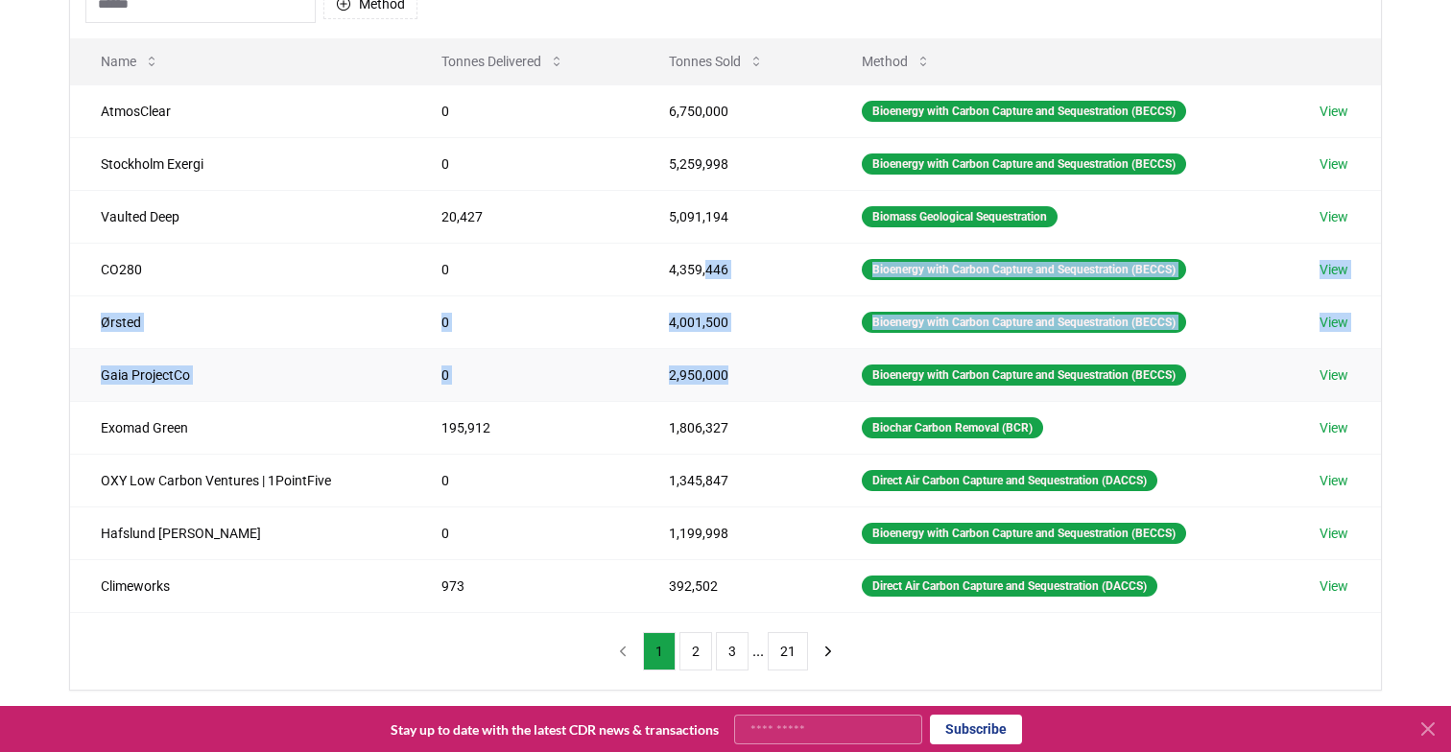
drag, startPoint x: 698, startPoint y: 268, endPoint x: 699, endPoint y: 385, distance: 117.0
click at [699, 386] on tbody "AtmosClear 0 6,750,000 Bioenergy with Carbon Capture and Sequestration (BECCS) …" at bounding box center [725, 348] width 1311 height 528
click at [699, 385] on td "2,950,000" at bounding box center [734, 374] width 193 height 53
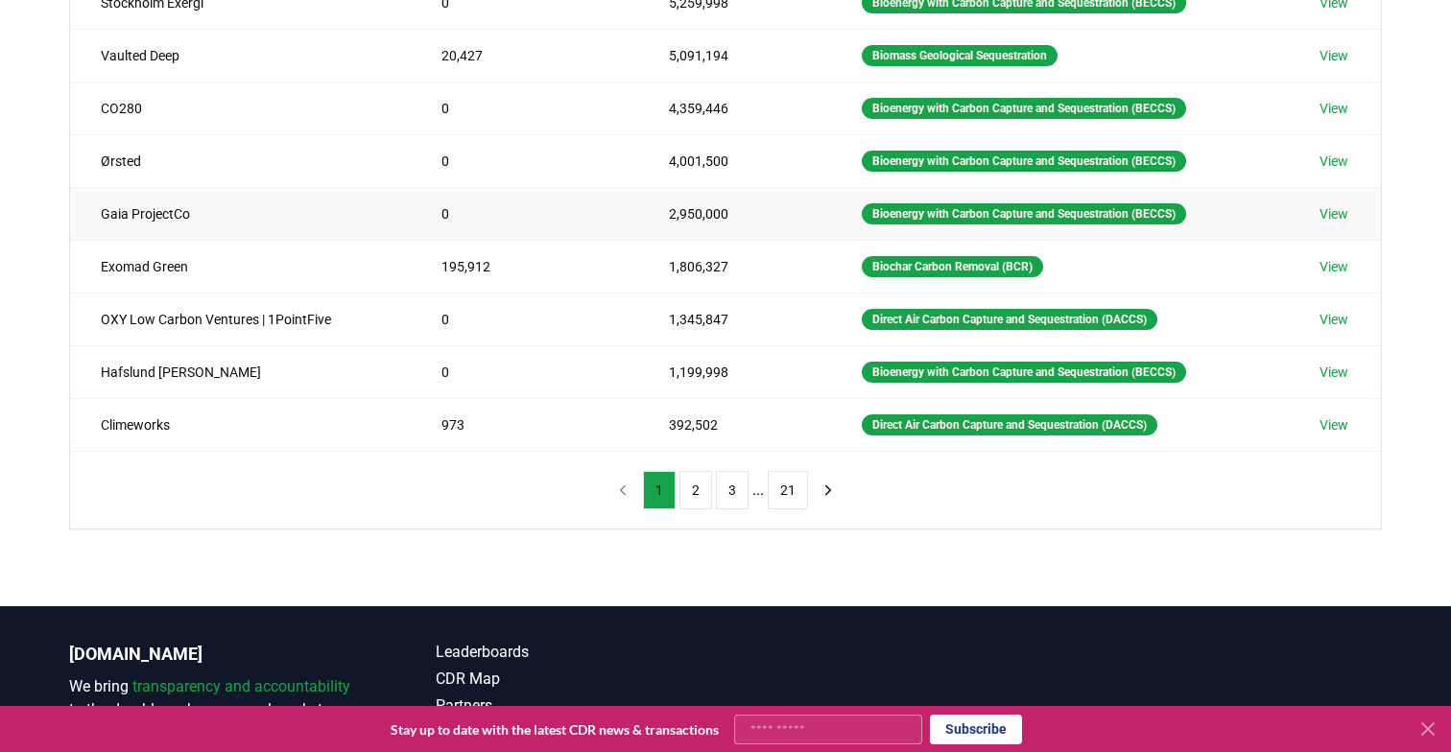
scroll to position [383, 0]
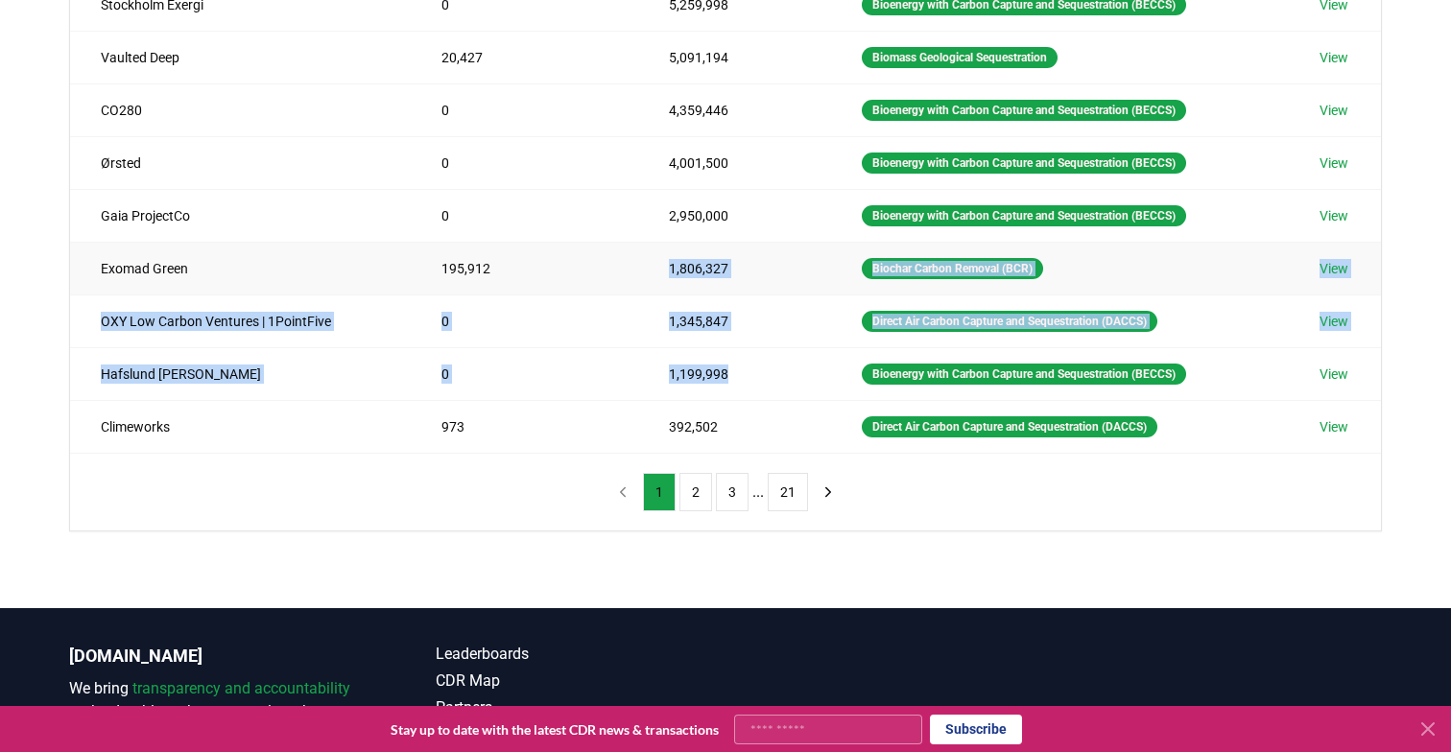
drag, startPoint x: 699, startPoint y: 383, endPoint x: 683, endPoint y: 255, distance: 128.6
click at [683, 255] on tbody "AtmosClear 0 6,750,000 Bioenergy with Carbon Capture and Sequestration (BECCS) …" at bounding box center [725, 189] width 1311 height 528
click at [683, 255] on td "1,806,327" at bounding box center [734, 268] width 193 height 53
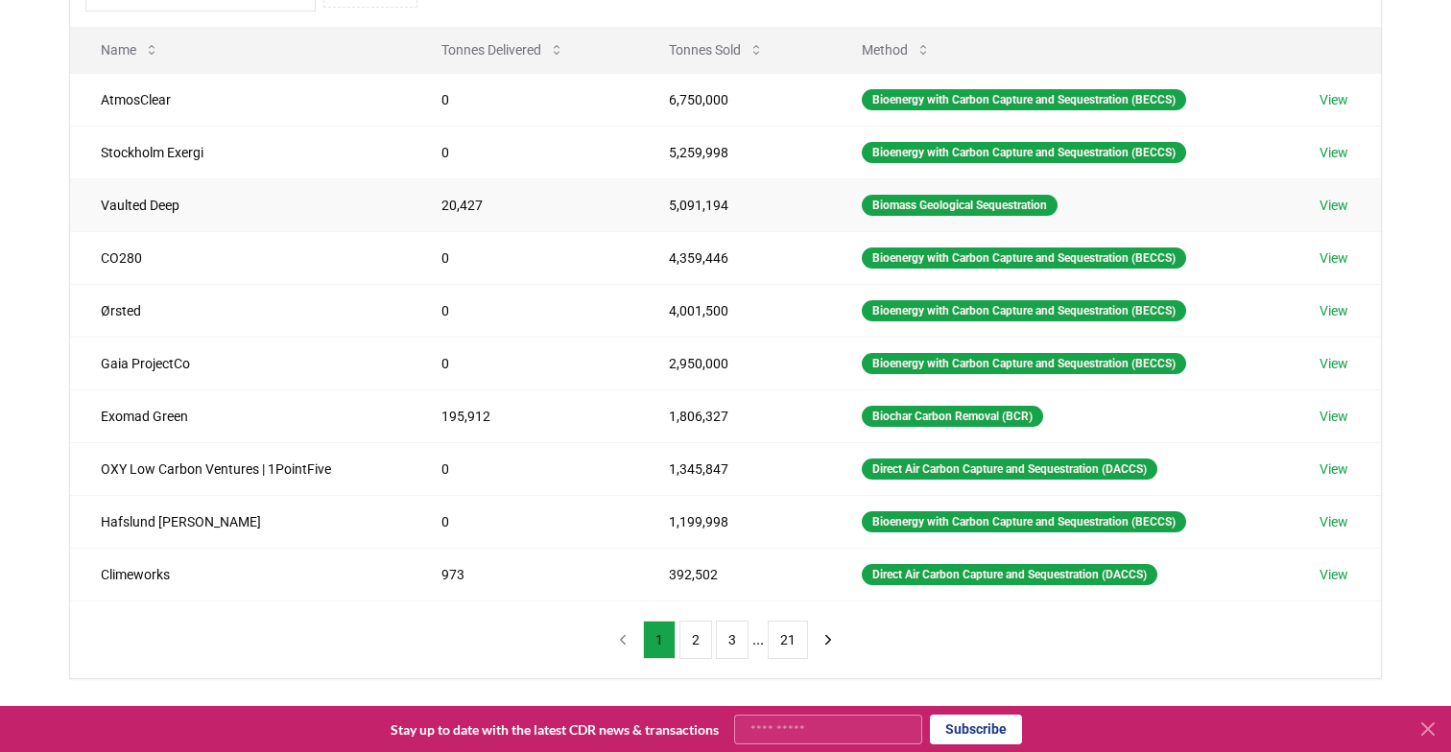
scroll to position [0, 0]
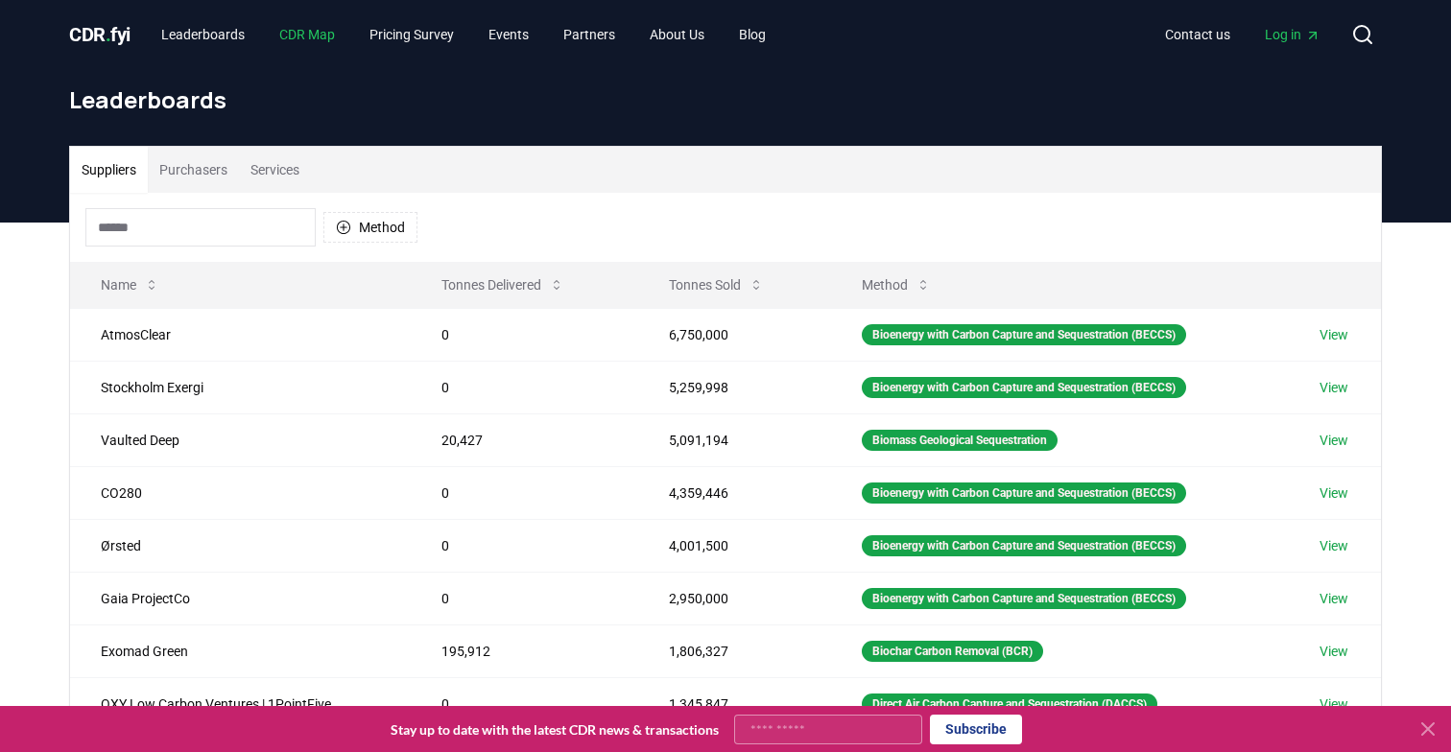
click at [294, 45] on link "CDR Map" at bounding box center [307, 34] width 86 height 35
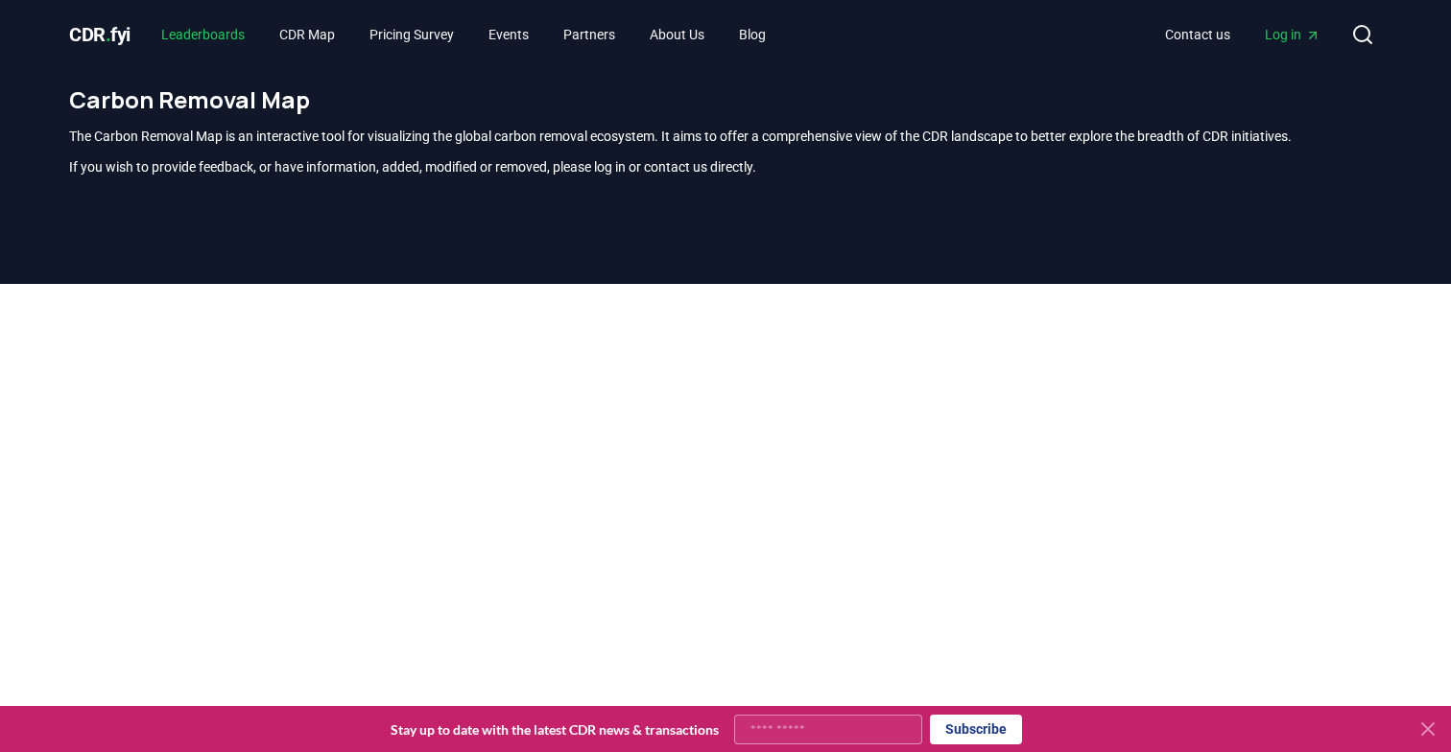
click at [188, 28] on link "Leaderboards" at bounding box center [203, 34] width 114 height 35
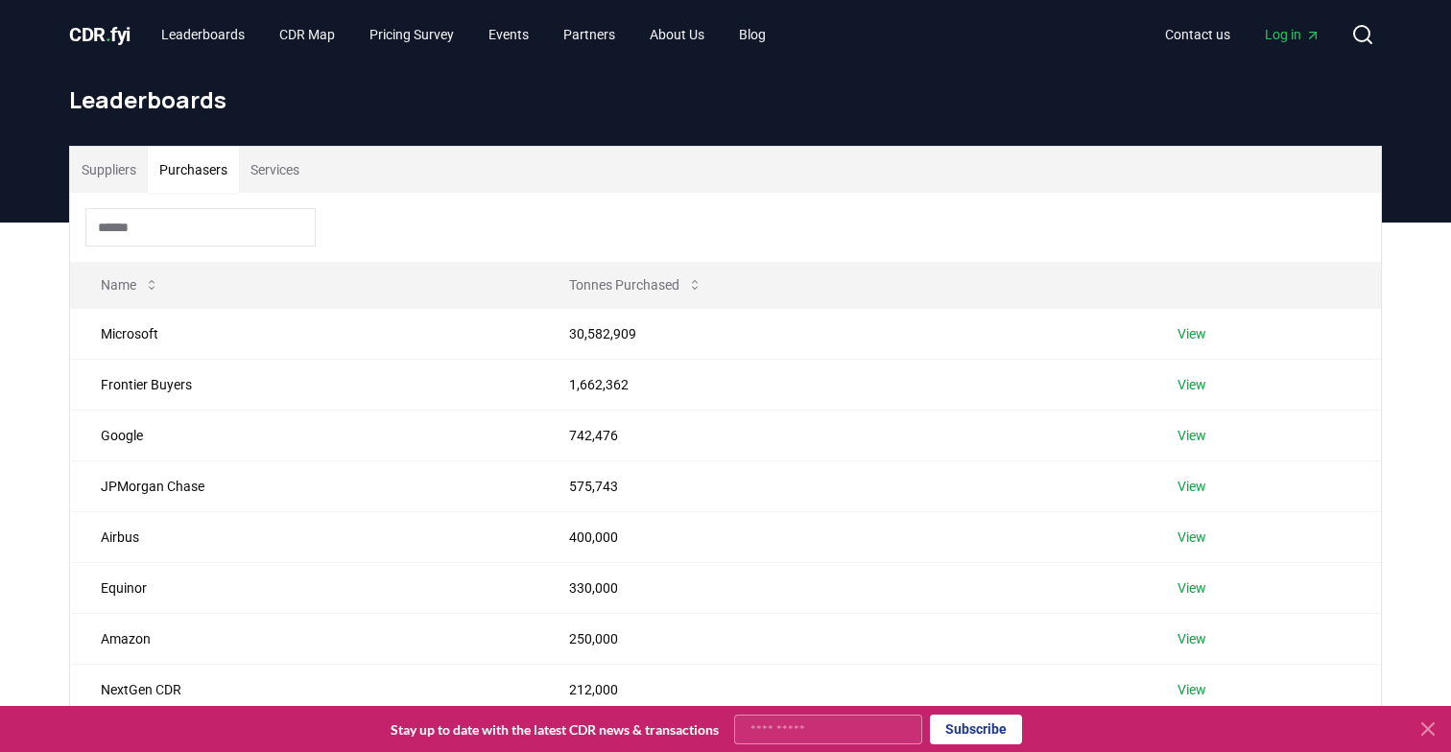
click at [198, 172] on button "Purchasers" at bounding box center [193, 170] width 91 height 46
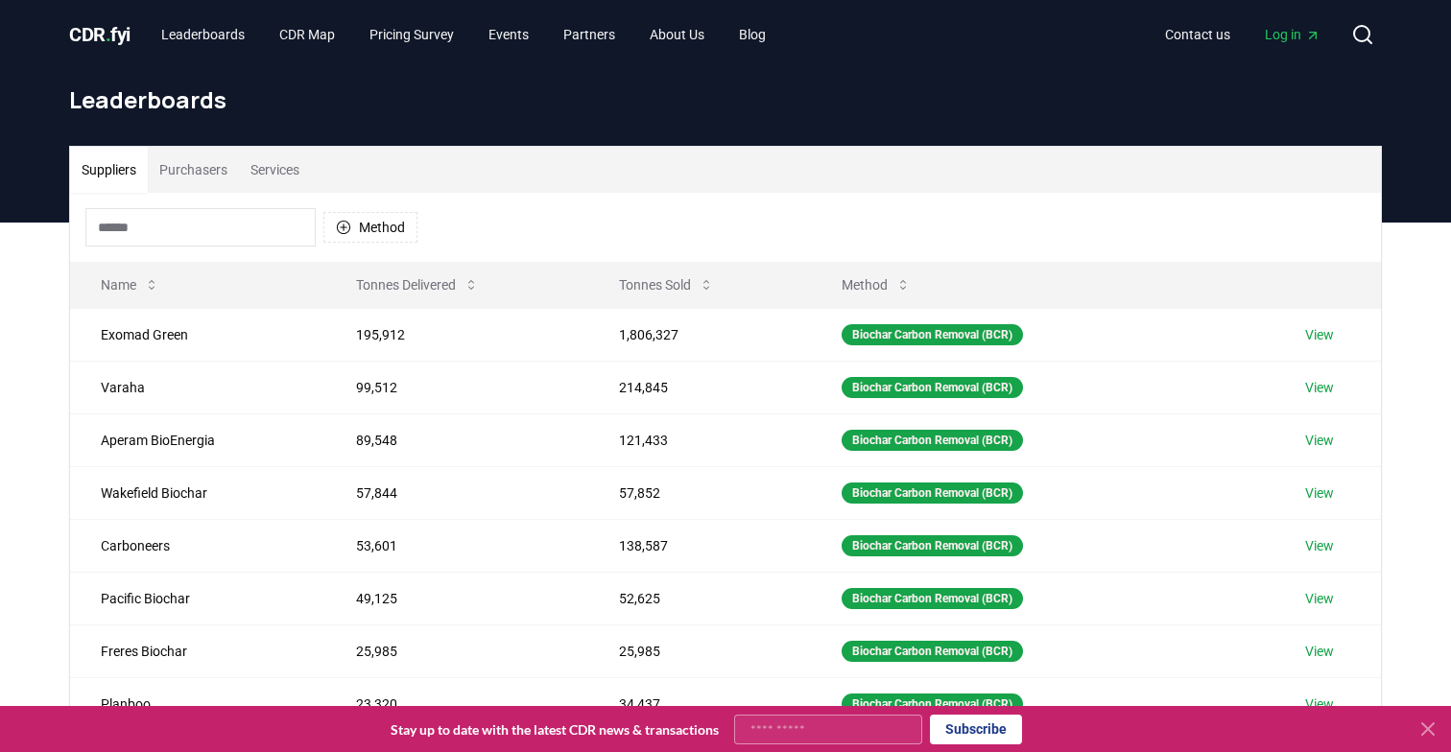
click at [131, 178] on button "Suppliers" at bounding box center [109, 170] width 78 height 46
drag, startPoint x: 376, startPoint y: 331, endPoint x: 518, endPoint y: 332, distance: 142.0
click at [518, 332] on td "195,912" at bounding box center [456, 334] width 262 height 53
click at [669, 340] on td "1,806,327" at bounding box center [699, 334] width 223 height 53
click at [678, 292] on button "Tonnes Sold" at bounding box center [666, 285] width 126 height 38
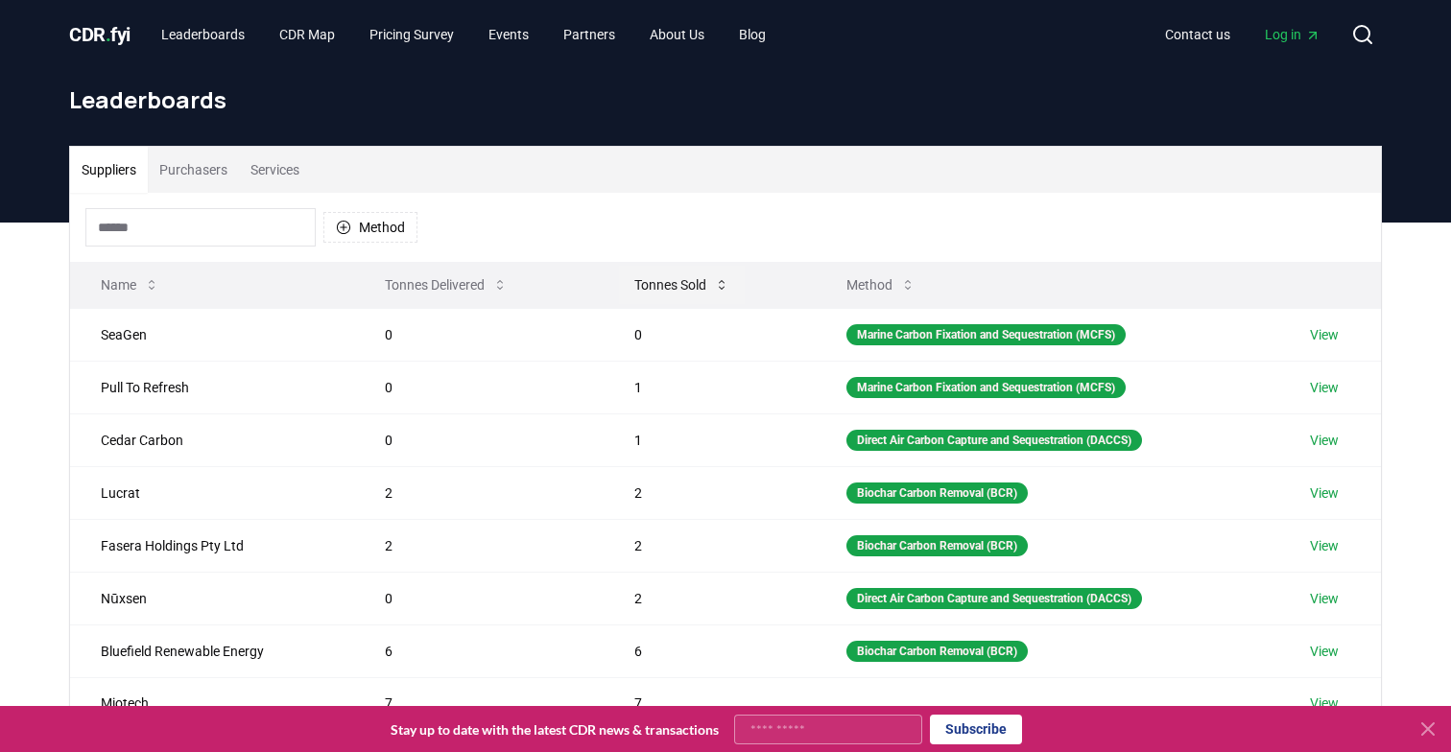
click at [669, 288] on button "Tonnes Sold" at bounding box center [682, 285] width 126 height 38
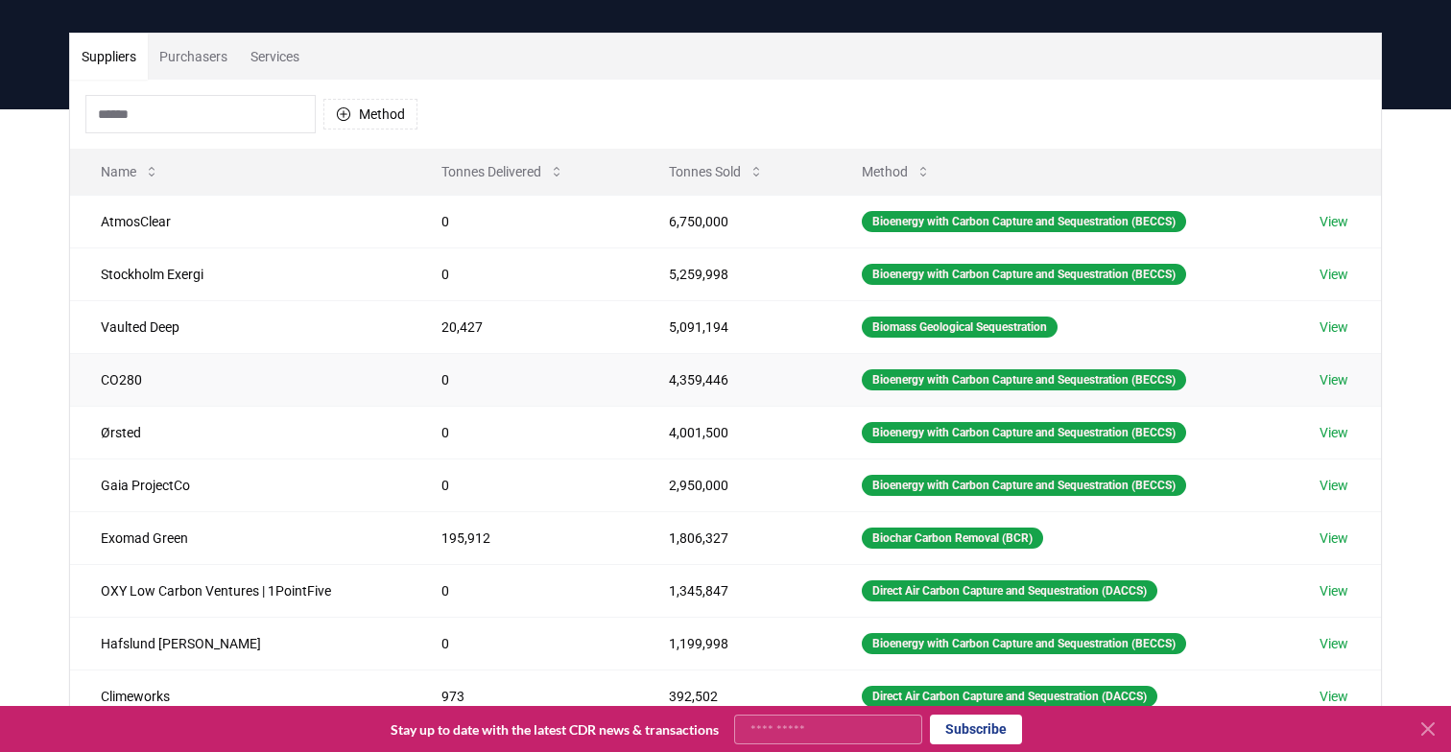
scroll to position [115, 0]
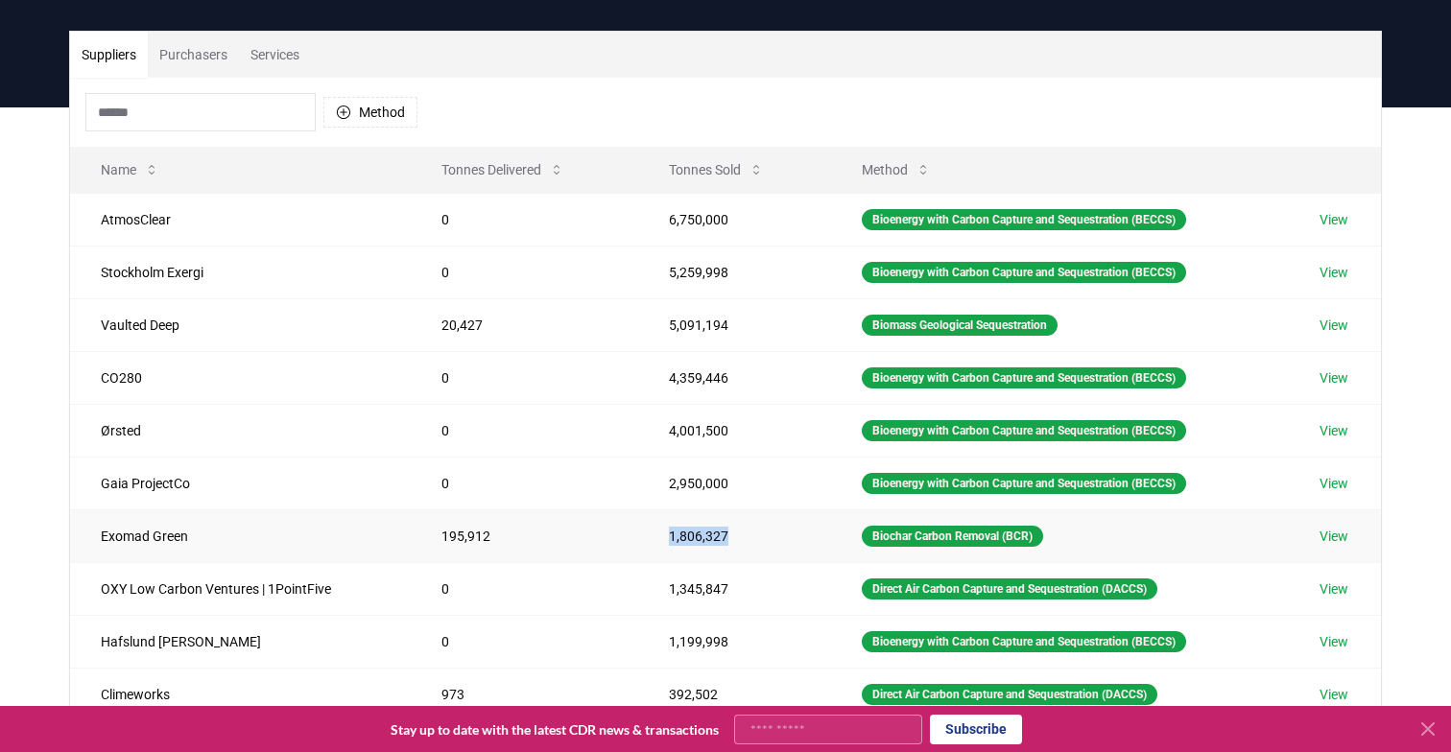
drag, startPoint x: 661, startPoint y: 536, endPoint x: 770, endPoint y: 534, distance: 109.4
click at [771, 535] on td "1,806,327" at bounding box center [734, 535] width 193 height 53
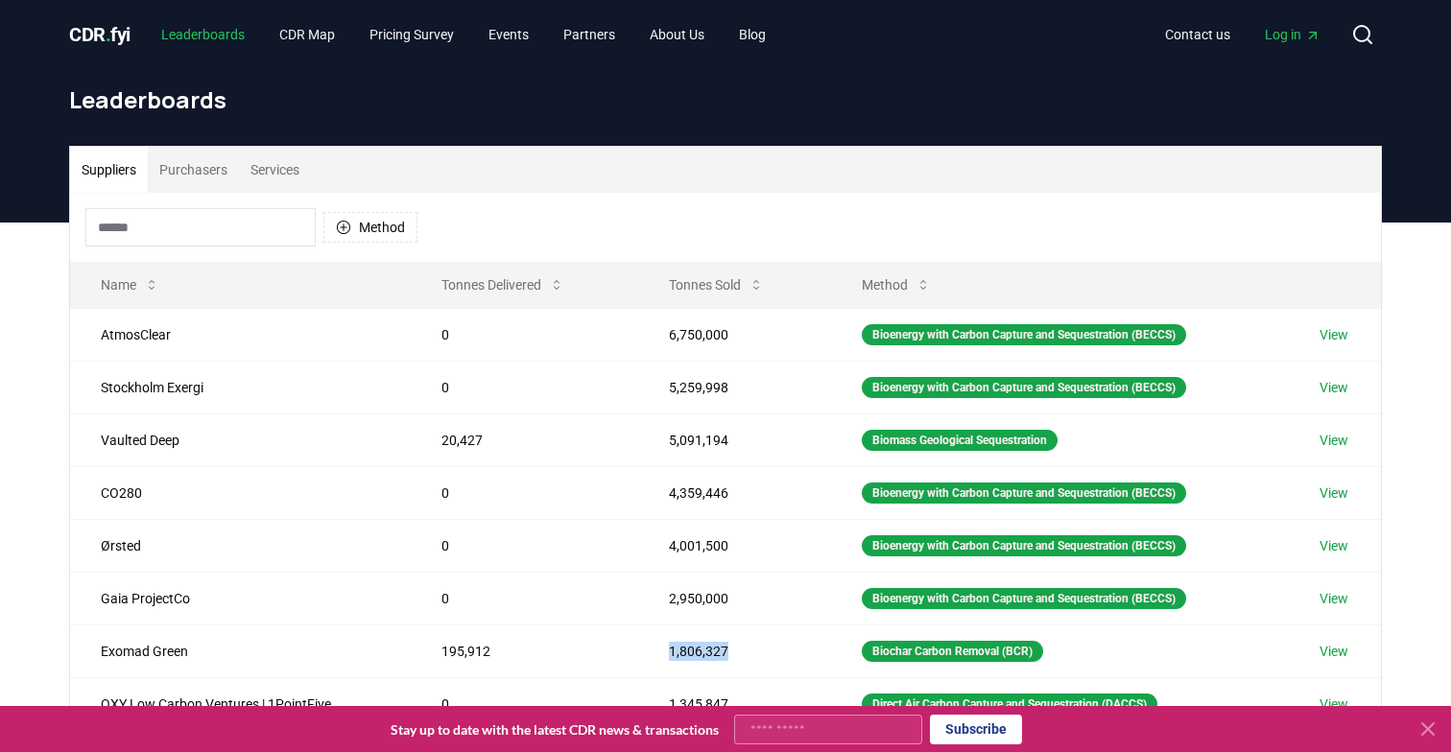
click at [244, 29] on link "Leaderboards" at bounding box center [203, 34] width 114 height 35
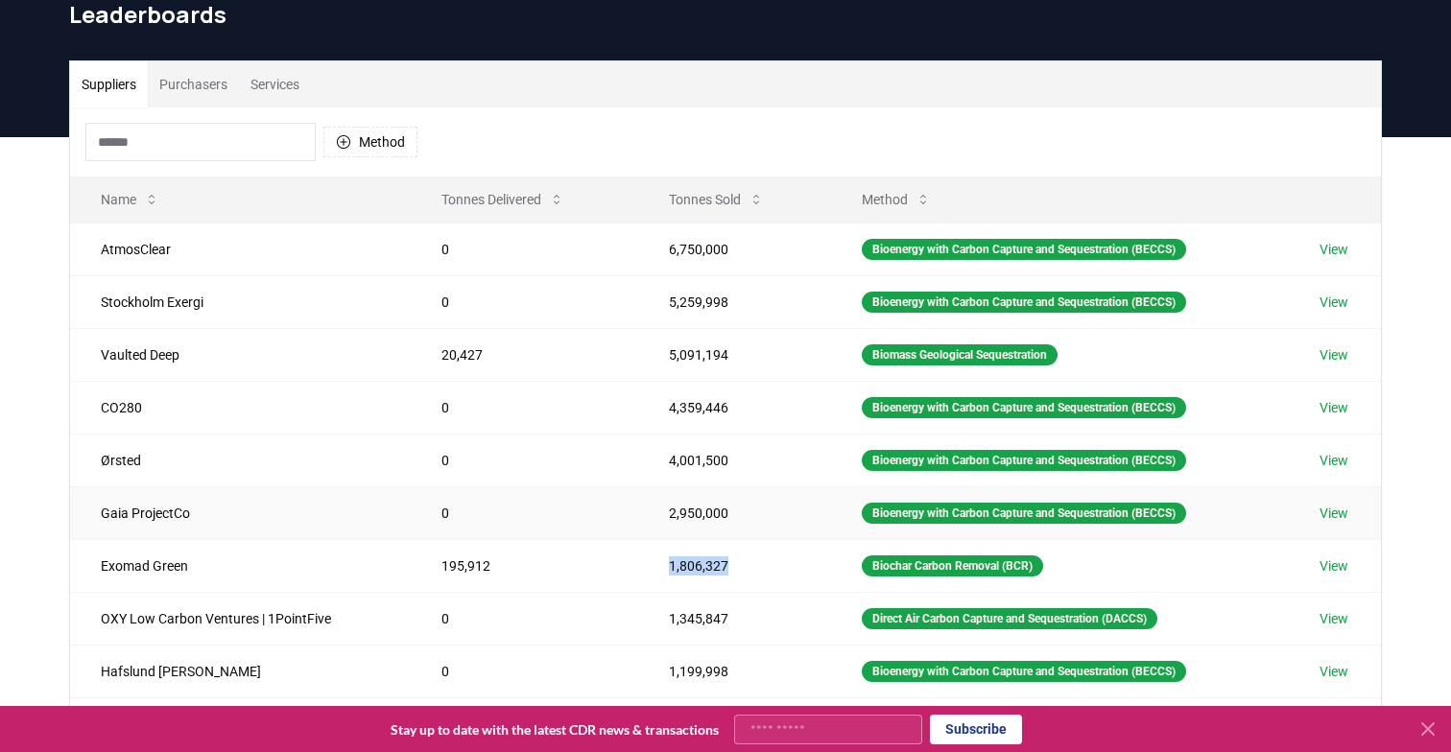
scroll to position [87, 0]
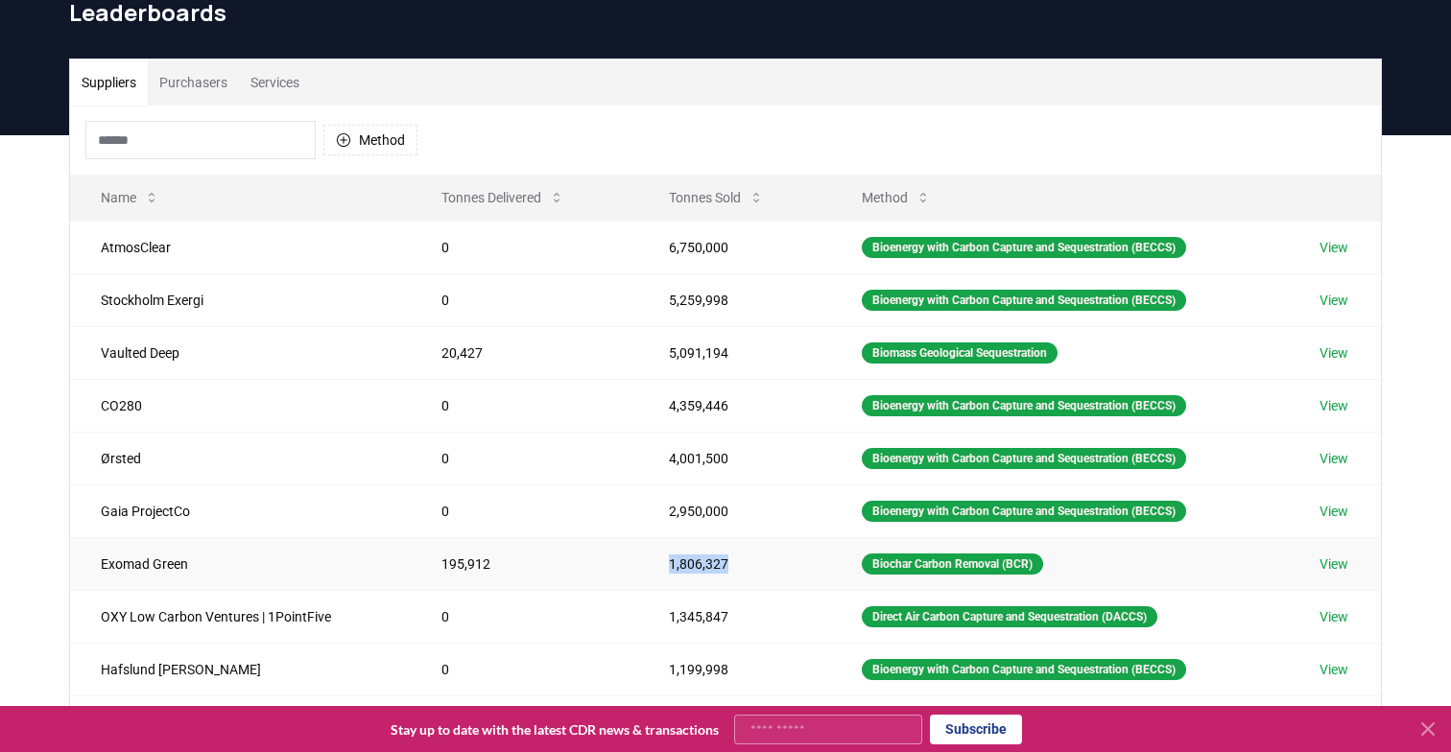
click at [1342, 567] on link "View" at bounding box center [1333, 564] width 29 height 19
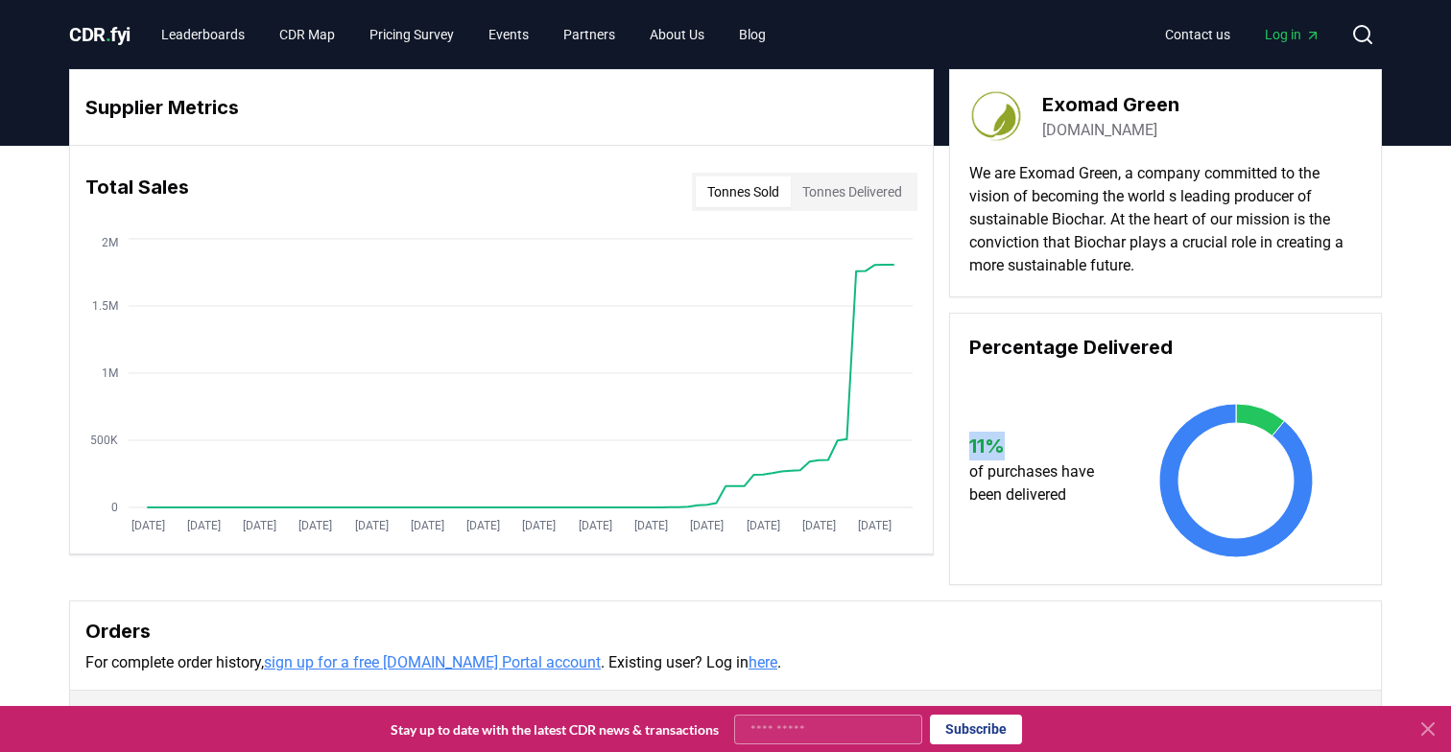
drag, startPoint x: 970, startPoint y: 445, endPoint x: 1059, endPoint y: 445, distance: 89.2
click at [1059, 445] on h3 "11 %" at bounding box center [1040, 446] width 143 height 29
drag, startPoint x: 1065, startPoint y: 471, endPoint x: 1115, endPoint y: 499, distance: 57.1
click at [1117, 500] on div "11 % of purchases have been delivered" at bounding box center [1165, 469] width 392 height 177
click at [1115, 499] on icon at bounding box center [1236, 481] width 246 height 154
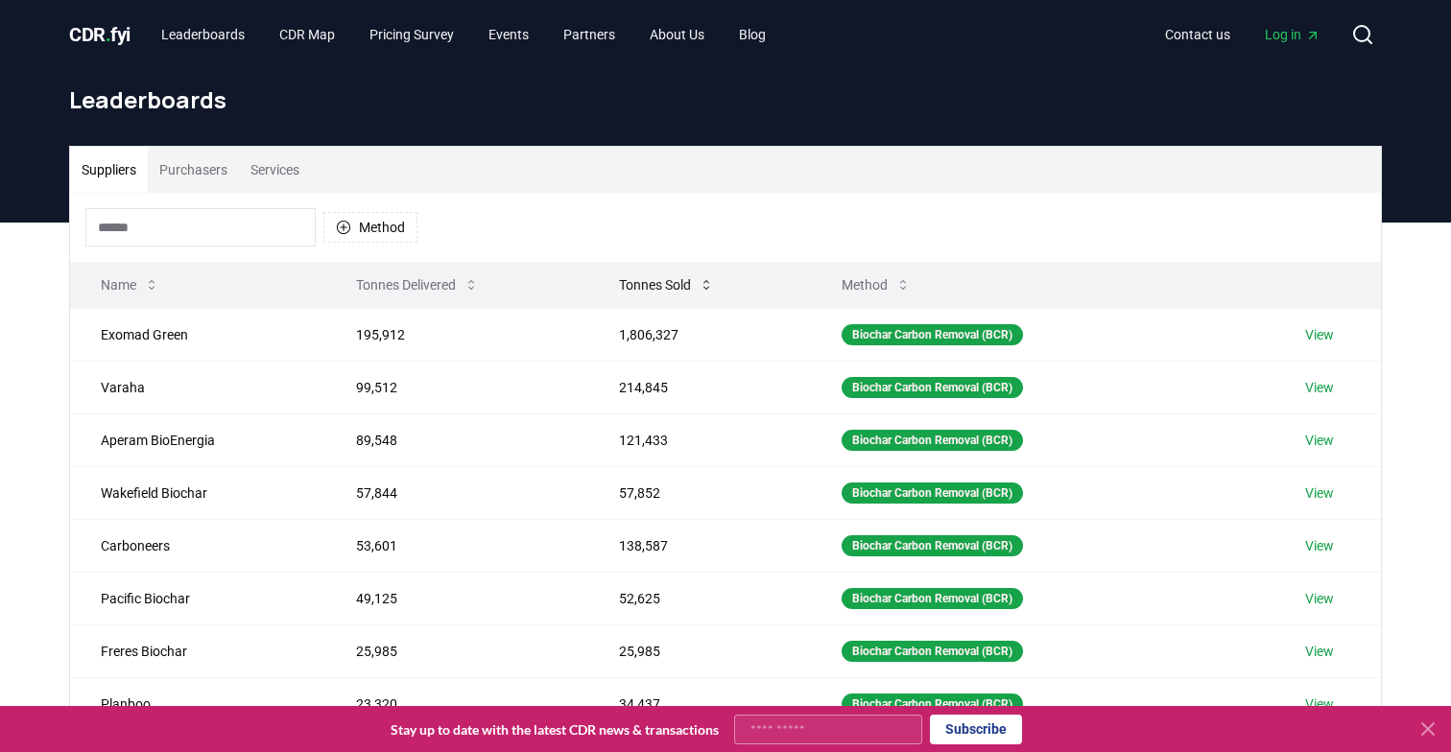
click at [635, 279] on button "Tonnes Sold" at bounding box center [666, 285] width 126 height 38
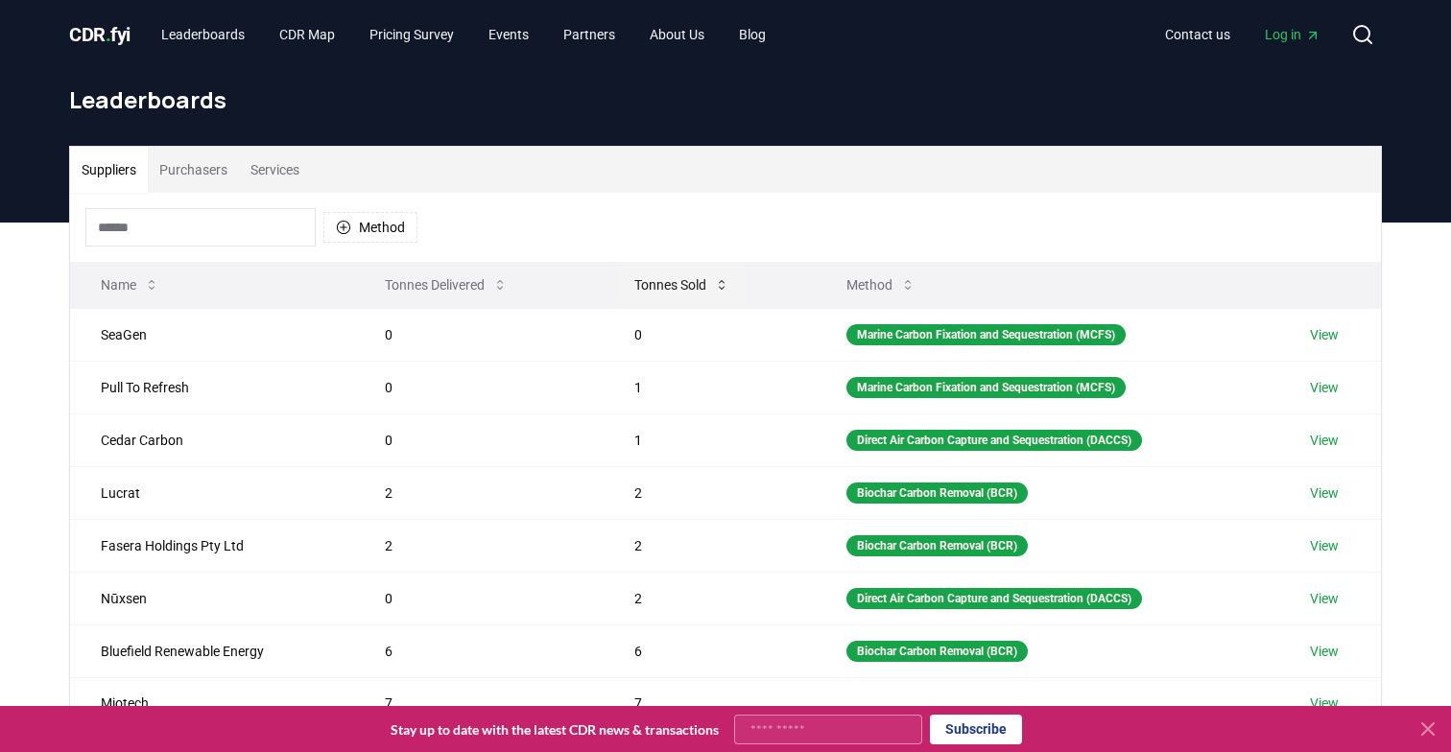
click at [654, 286] on button "Tonnes Sold" at bounding box center [682, 285] width 126 height 38
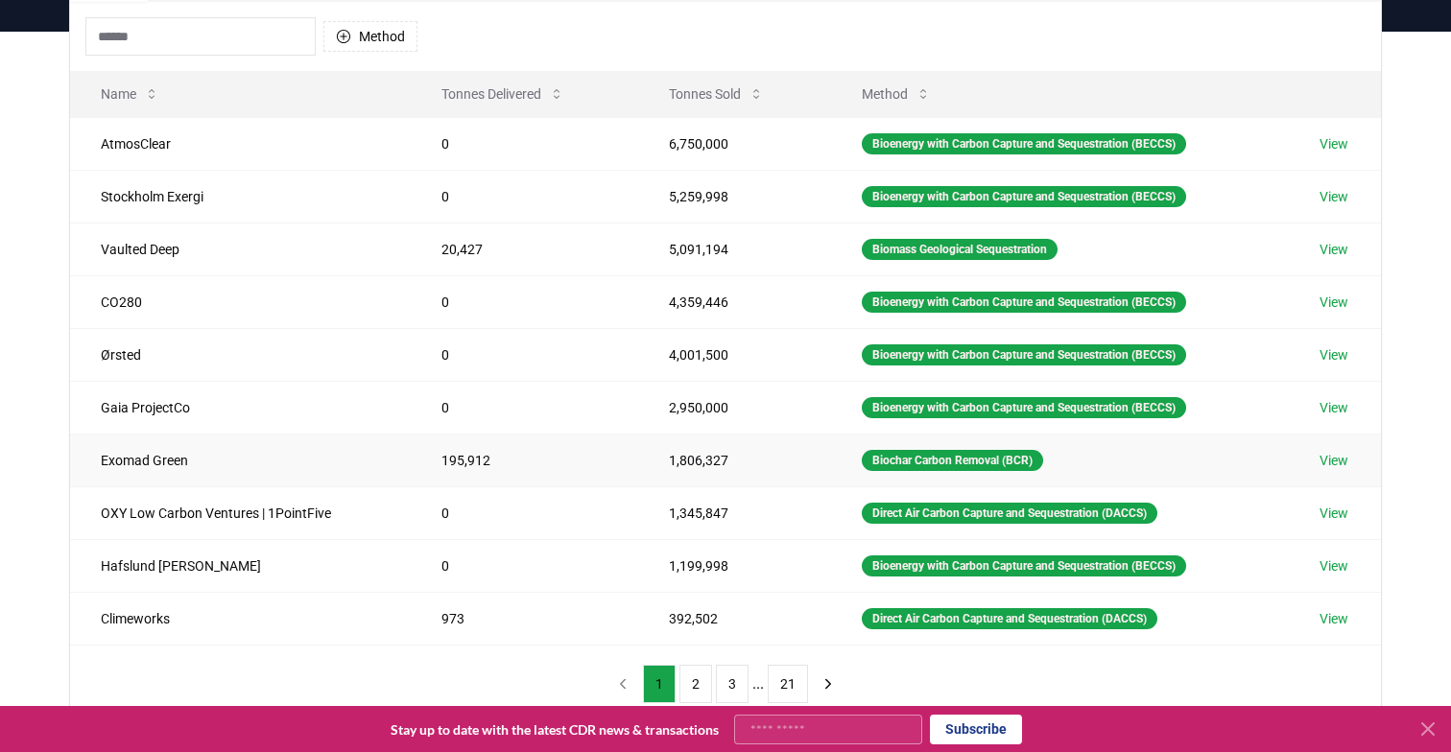
scroll to position [186, 0]
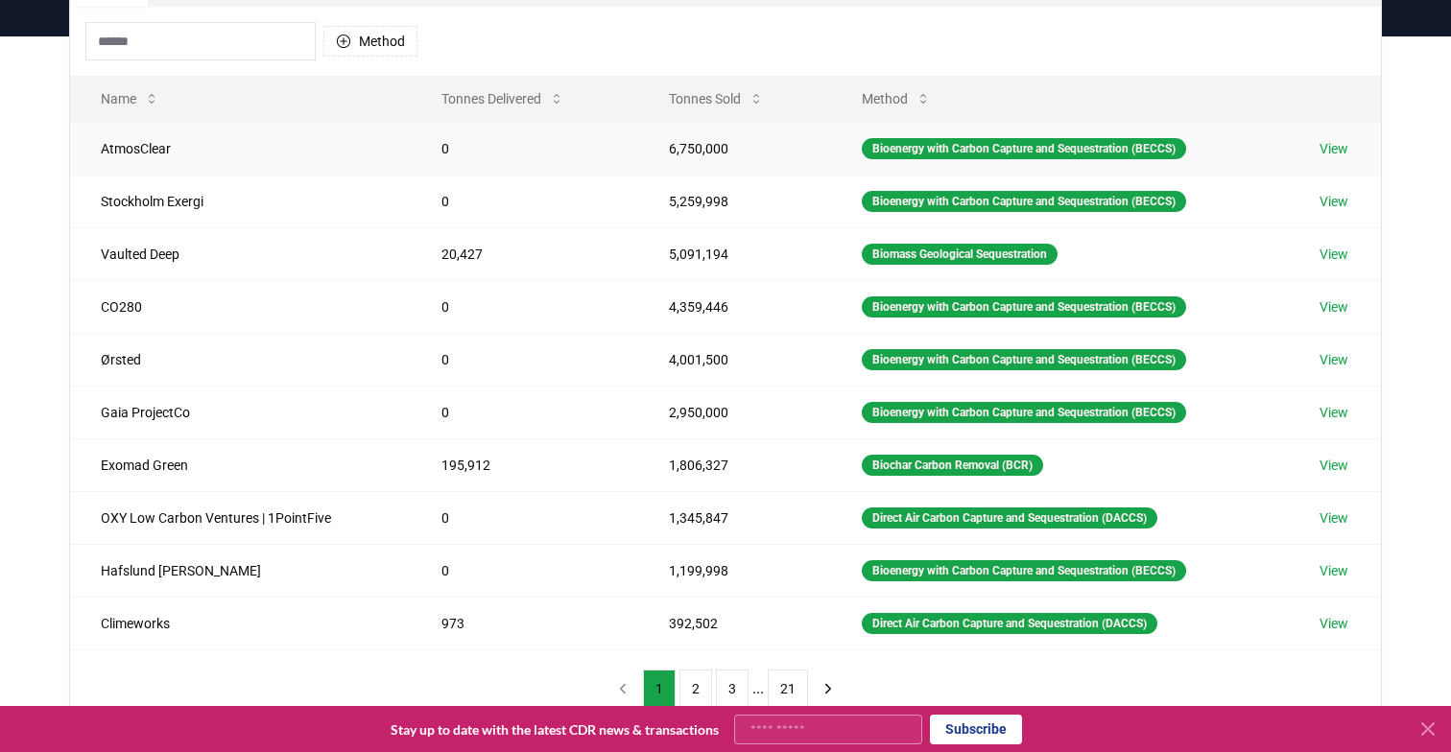
click at [594, 146] on td "0" at bounding box center [524, 148] width 227 height 53
click at [164, 201] on td "Stockholm Exergi" at bounding box center [240, 201] width 341 height 53
click at [1347, 196] on link "View" at bounding box center [1333, 201] width 29 height 19
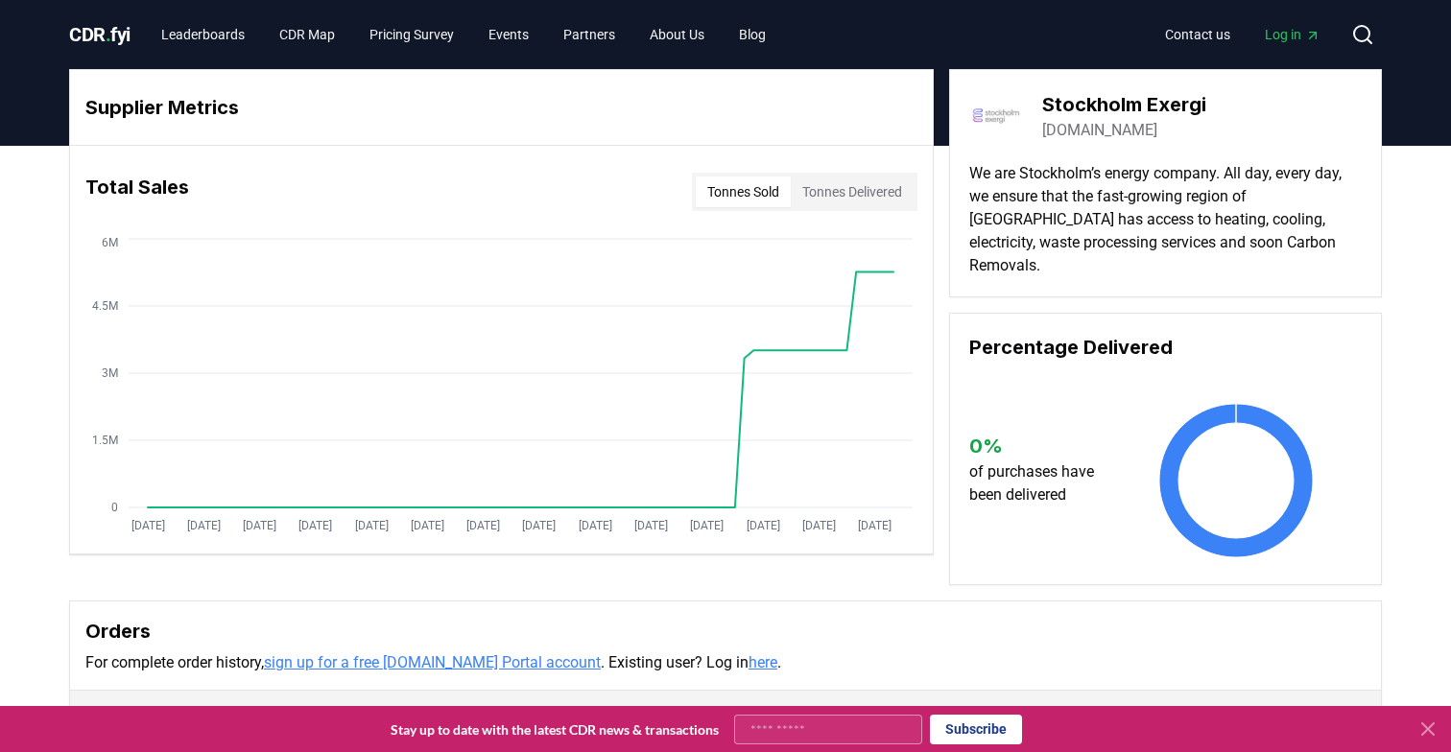
click at [861, 208] on div "Tonnes Sold Tonnes Delivered" at bounding box center [804, 192] width 225 height 38
click at [860, 198] on button "Tonnes Delivered" at bounding box center [852, 192] width 123 height 31
click at [734, 194] on button "Tonnes Sold" at bounding box center [743, 192] width 95 height 31
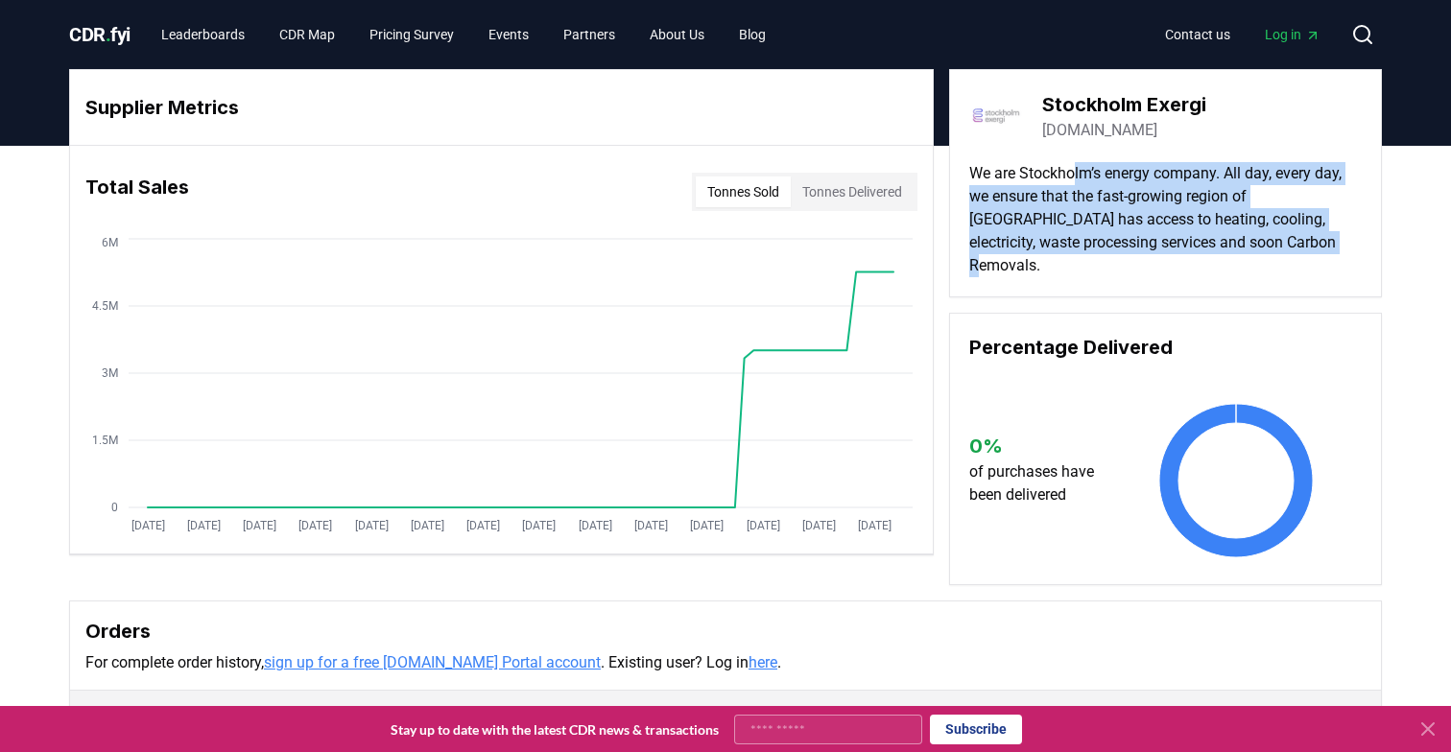
drag, startPoint x: 1076, startPoint y: 177, endPoint x: 1269, endPoint y: 271, distance: 214.5
click at [1269, 266] on div "Stockholm Exergi [DOMAIN_NAME] We are Stockholm’s energy company. All day, ever…" at bounding box center [1165, 183] width 433 height 228
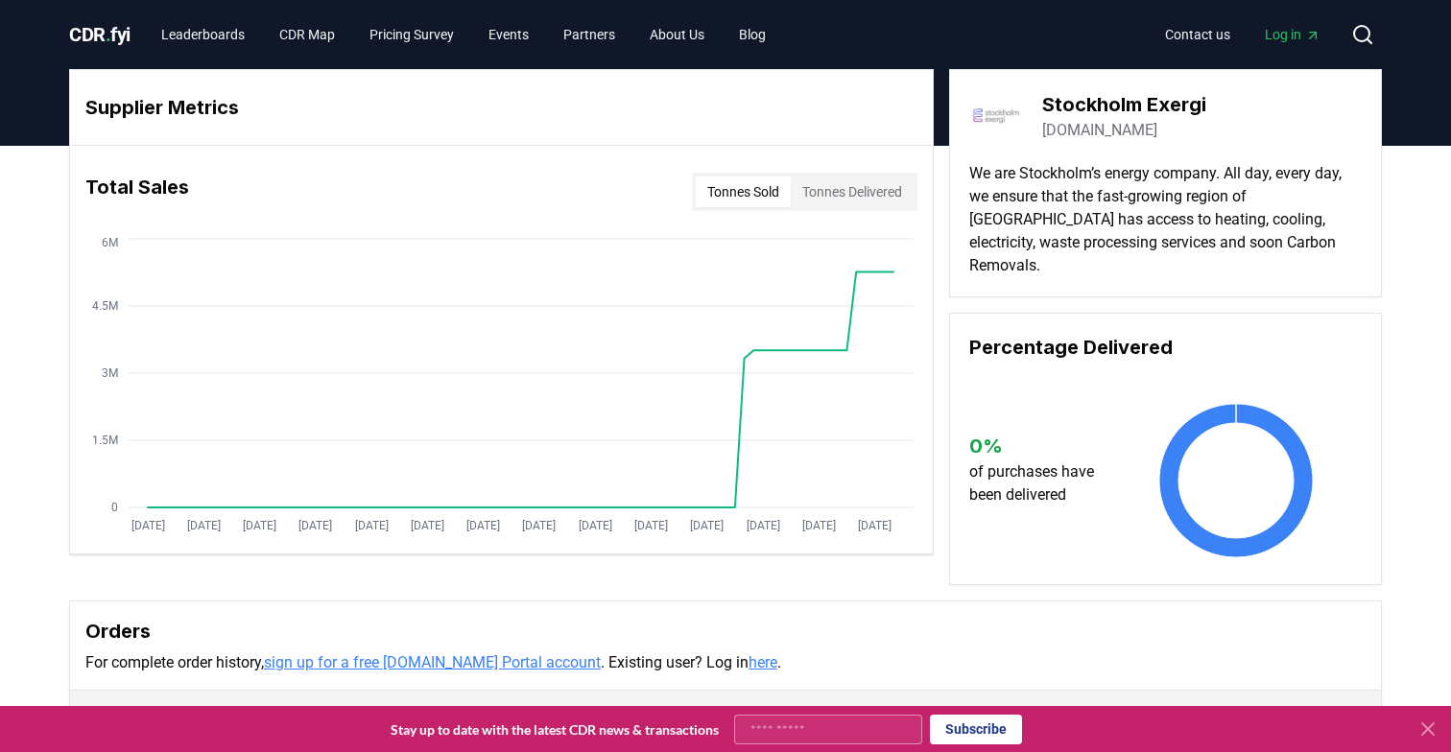
click at [1047, 105] on h3 "Stockholm Exergi" at bounding box center [1124, 104] width 164 height 29
click at [1111, 133] on link "[DOMAIN_NAME]" at bounding box center [1099, 130] width 115 height 23
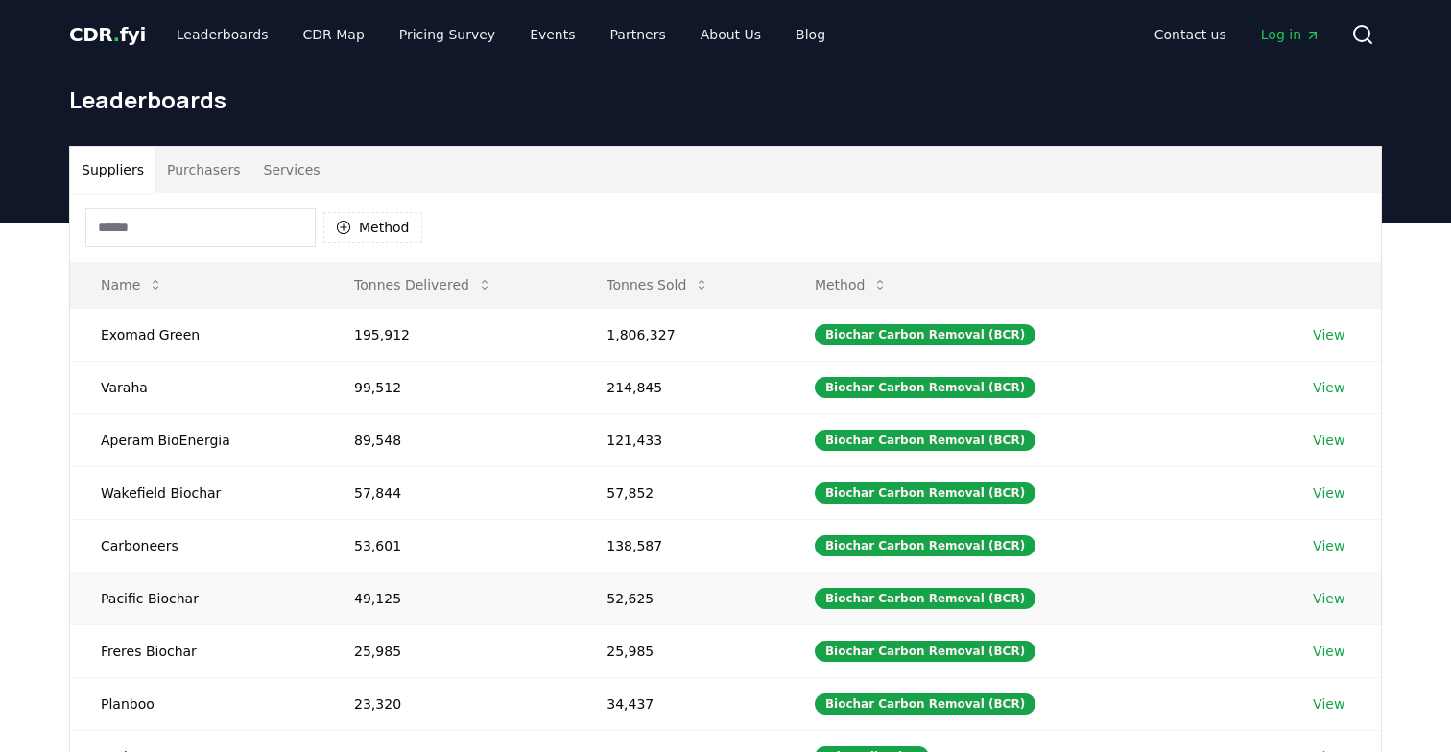
scroll to position [186, 0]
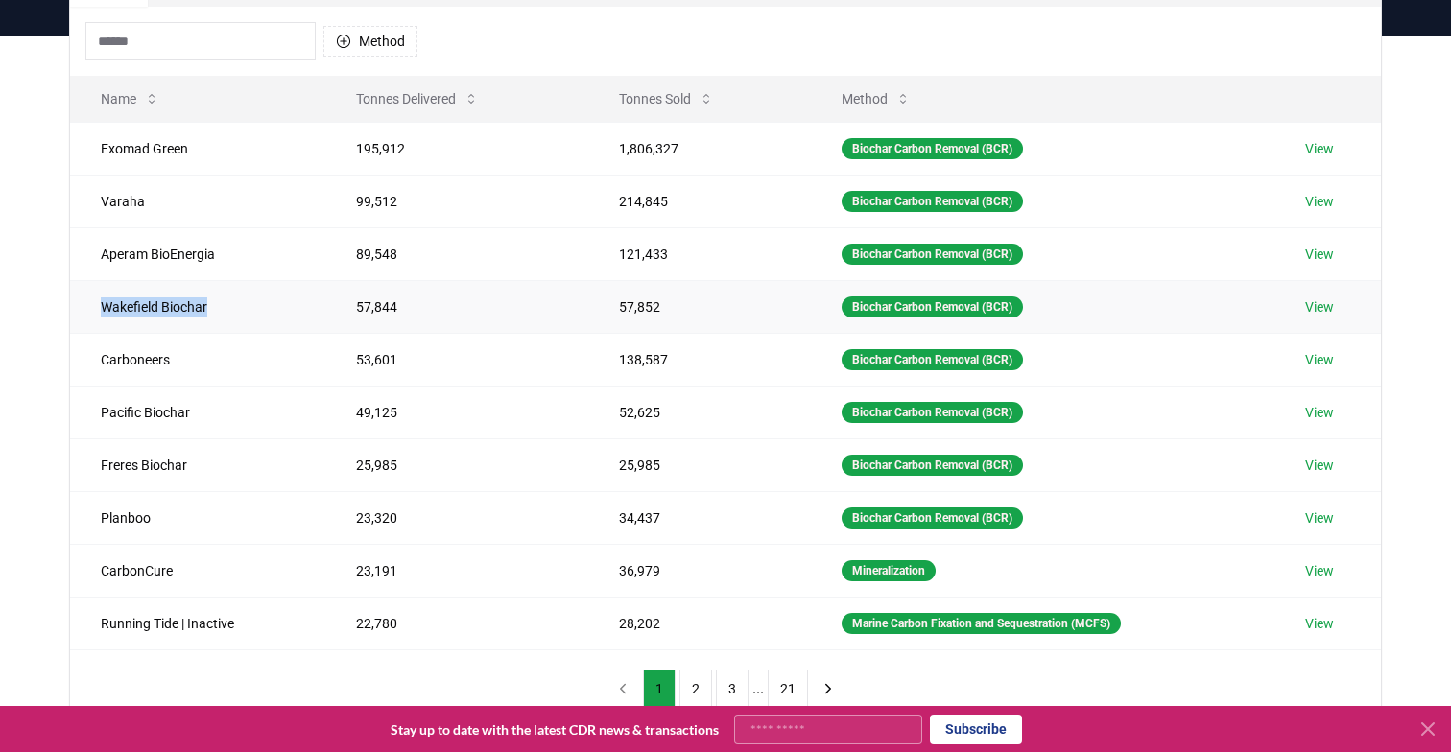
drag, startPoint x: 219, startPoint y: 303, endPoint x: 99, endPoint y: 303, distance: 119.9
click at [99, 303] on td "Wakefield Biochar" at bounding box center [197, 306] width 255 height 53
copy td "Wakefield Biochar"
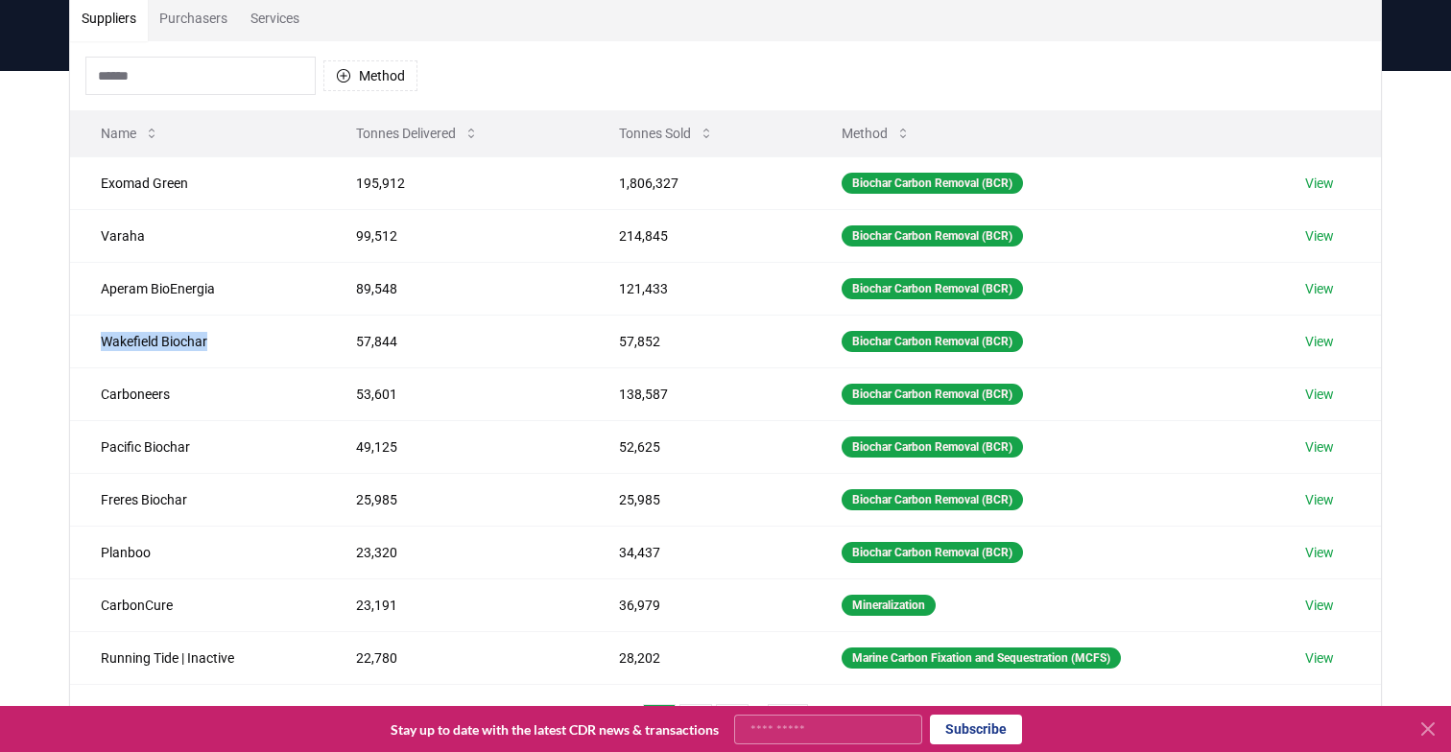
scroll to position [148, 0]
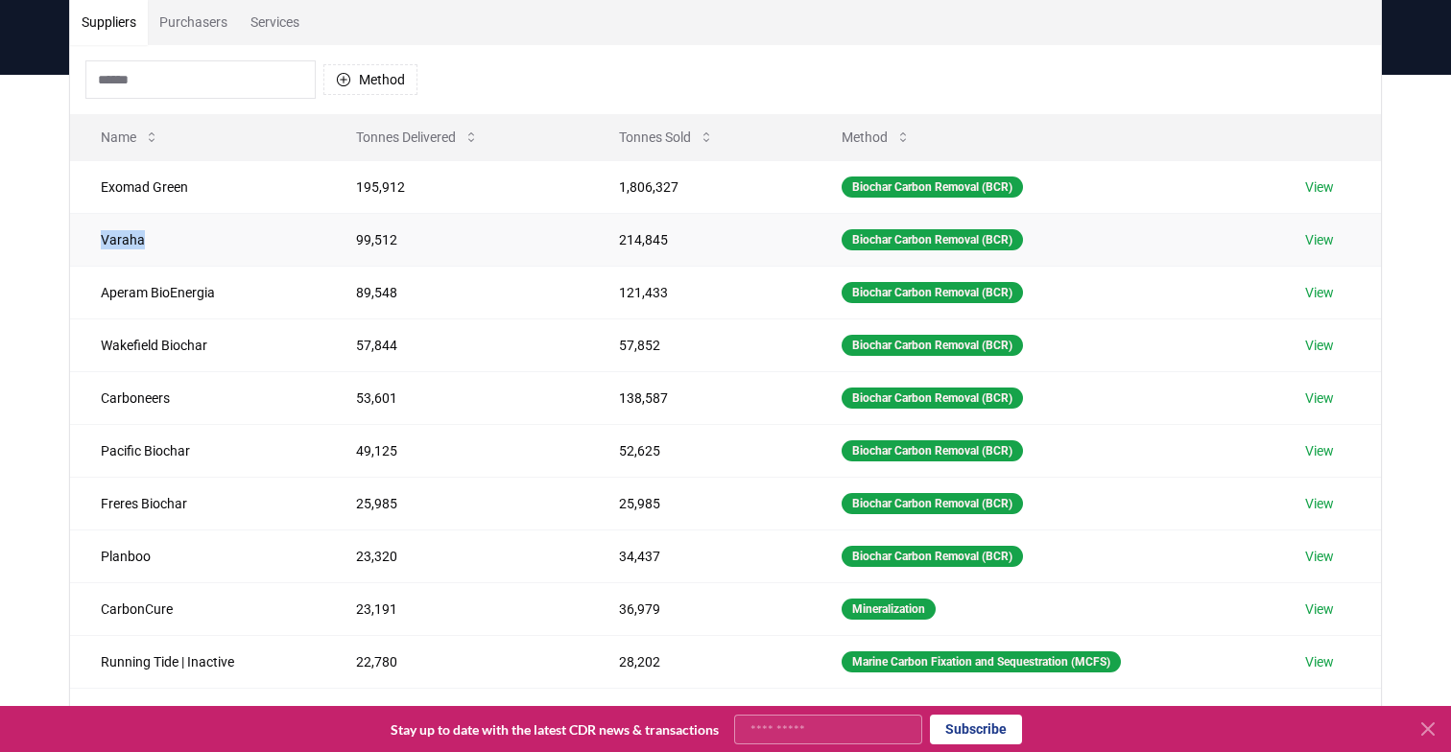
drag, startPoint x: 146, startPoint y: 238, endPoint x: 83, endPoint y: 238, distance: 62.4
click at [83, 238] on td "Varaha" at bounding box center [197, 239] width 255 height 53
copy td "Varaha"
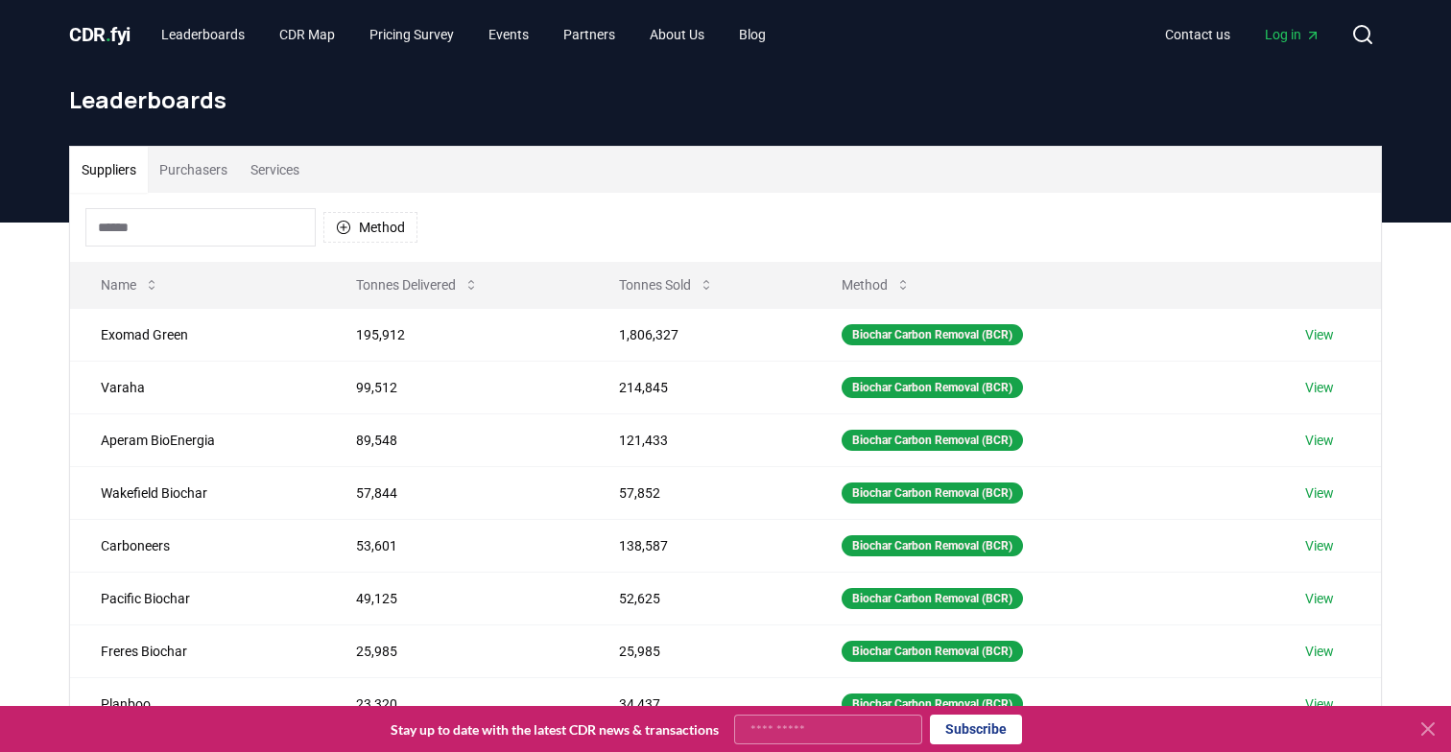
click at [204, 171] on button "Purchasers" at bounding box center [193, 170] width 91 height 46
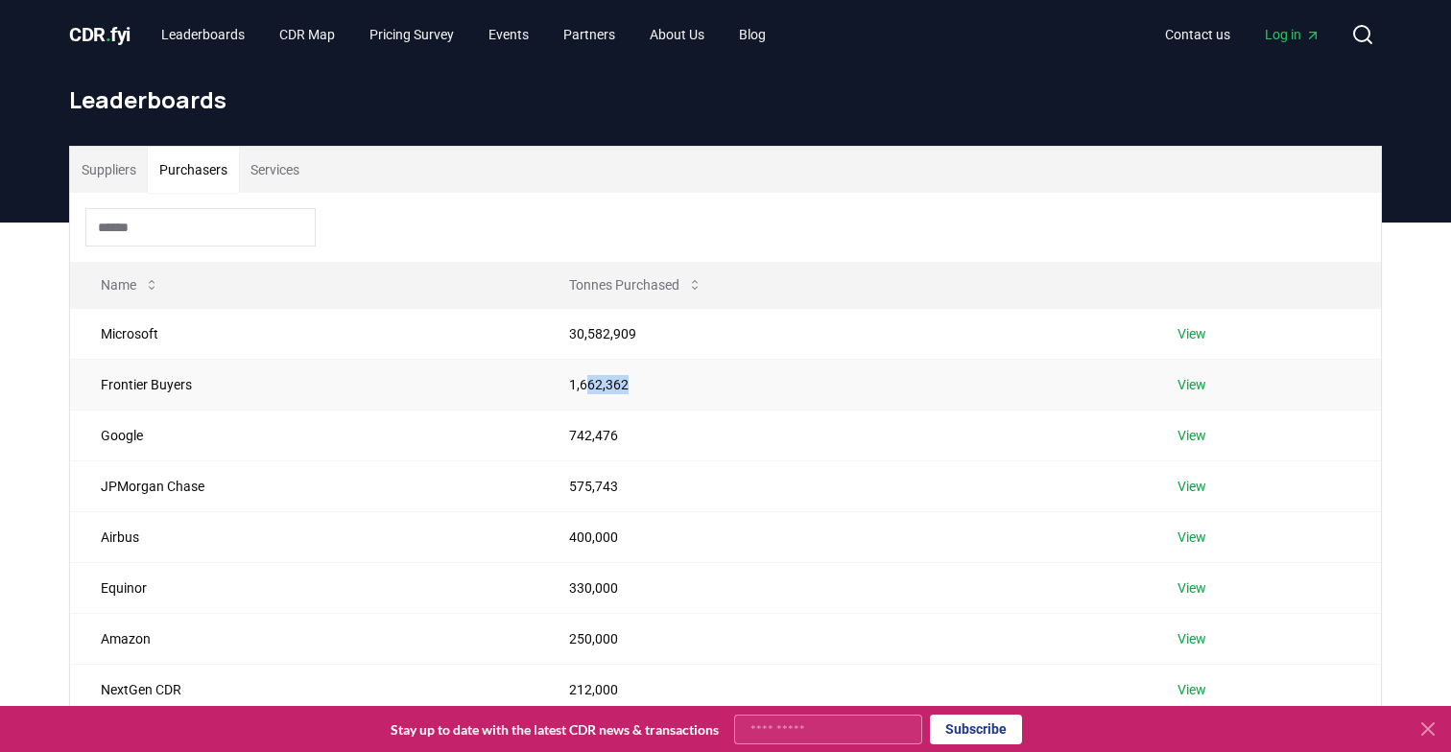
drag, startPoint x: 580, startPoint y: 388, endPoint x: 697, endPoint y: 388, distance: 116.1
click at [697, 388] on td "1,662,362" at bounding box center [842, 384] width 609 height 51
click at [1188, 377] on link "View" at bounding box center [1191, 384] width 29 height 19
click at [1204, 324] on link "View" at bounding box center [1191, 333] width 29 height 19
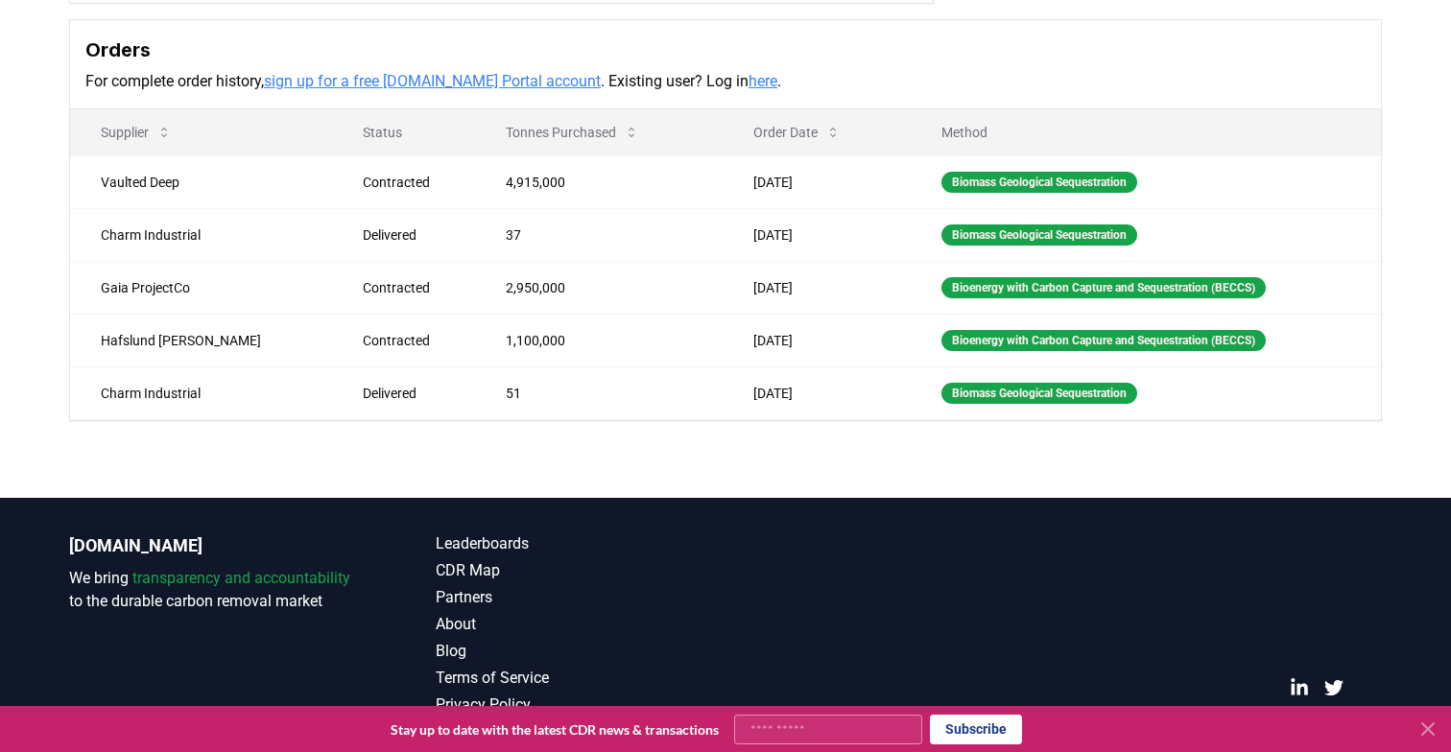
scroll to position [534, 0]
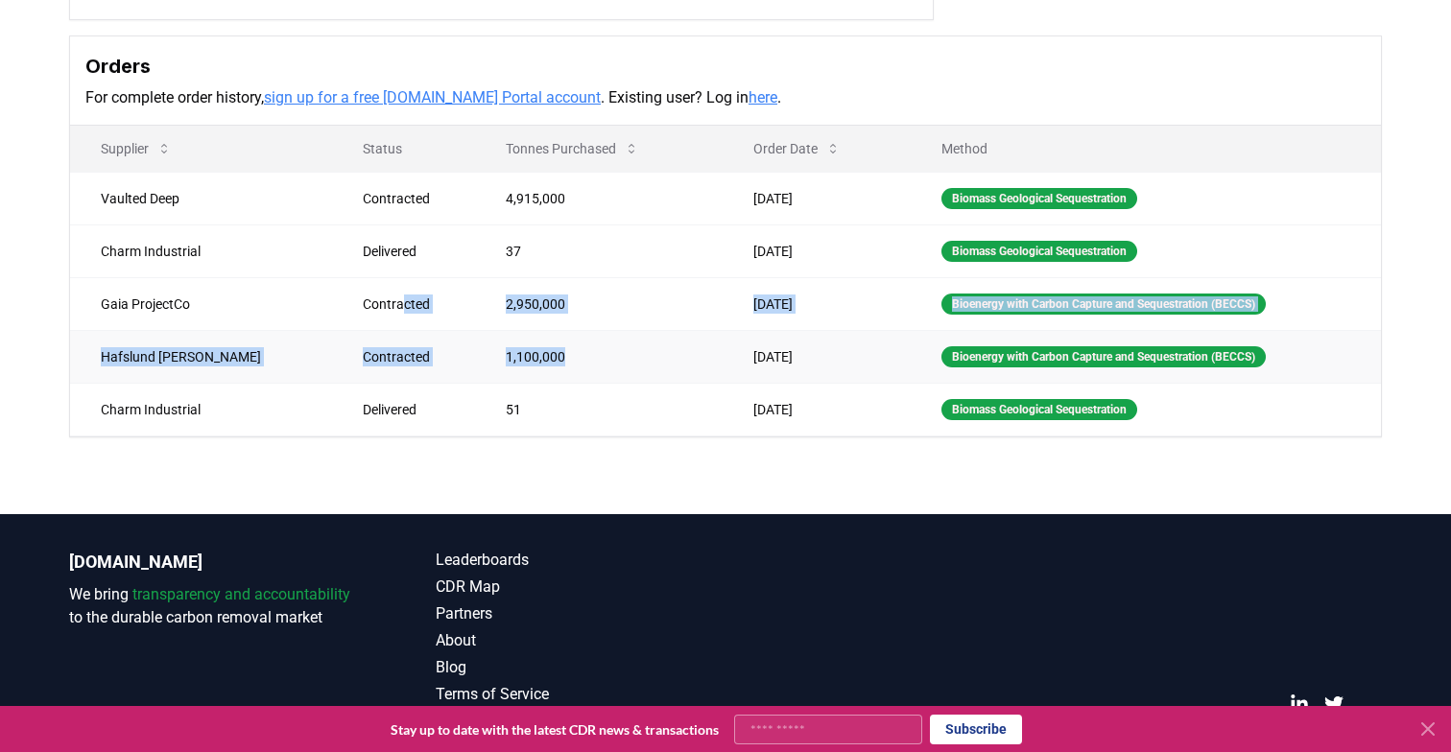
drag, startPoint x: 336, startPoint y: 303, endPoint x: 494, endPoint y: 360, distance: 168.1
click at [499, 360] on tbody "Vaulted Deep Contracted 4,915,000 [DATE] Biomass Geological Sequestration Charm…" at bounding box center [725, 304] width 1311 height 264
click at [494, 360] on td "1,100,000" at bounding box center [598, 356] width 247 height 53
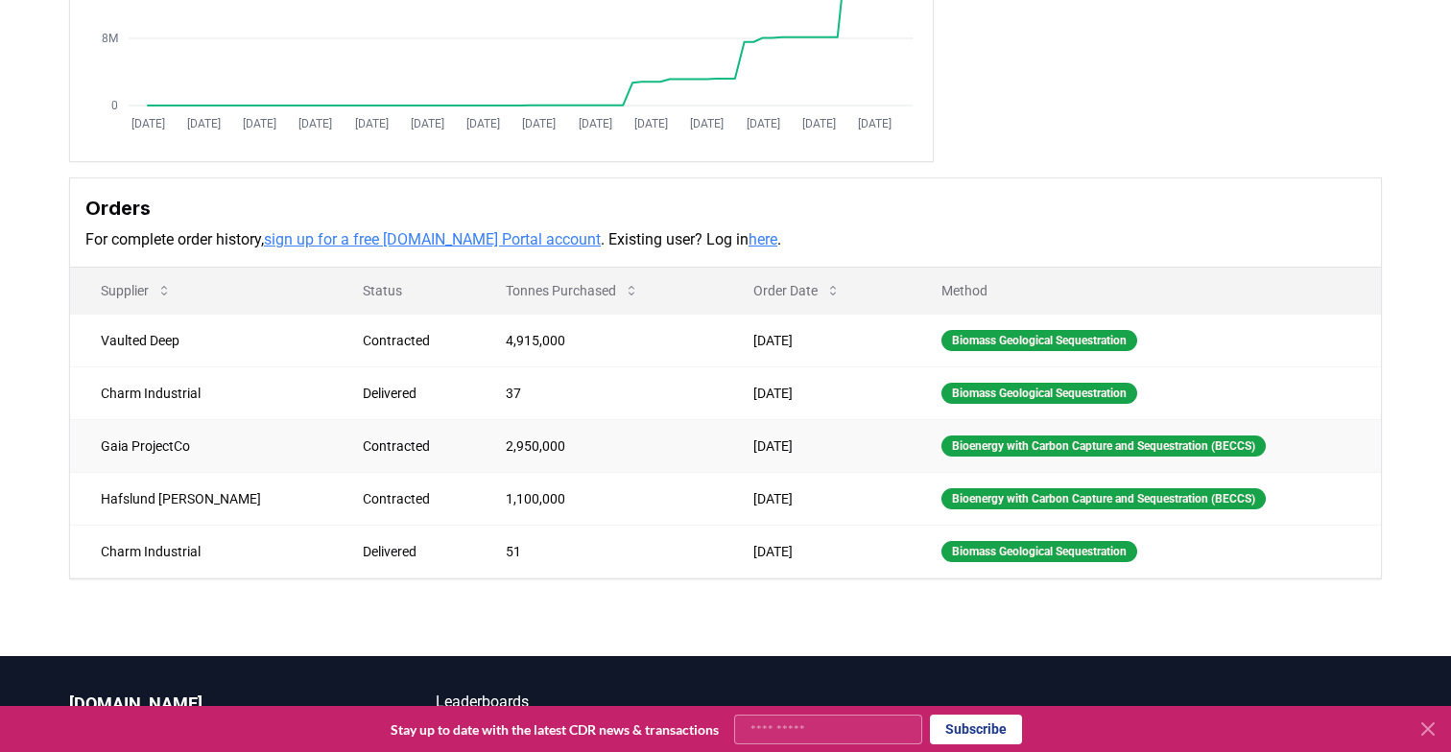
scroll to position [576, 0]
